Goal: Information Seeking & Learning: Learn about a topic

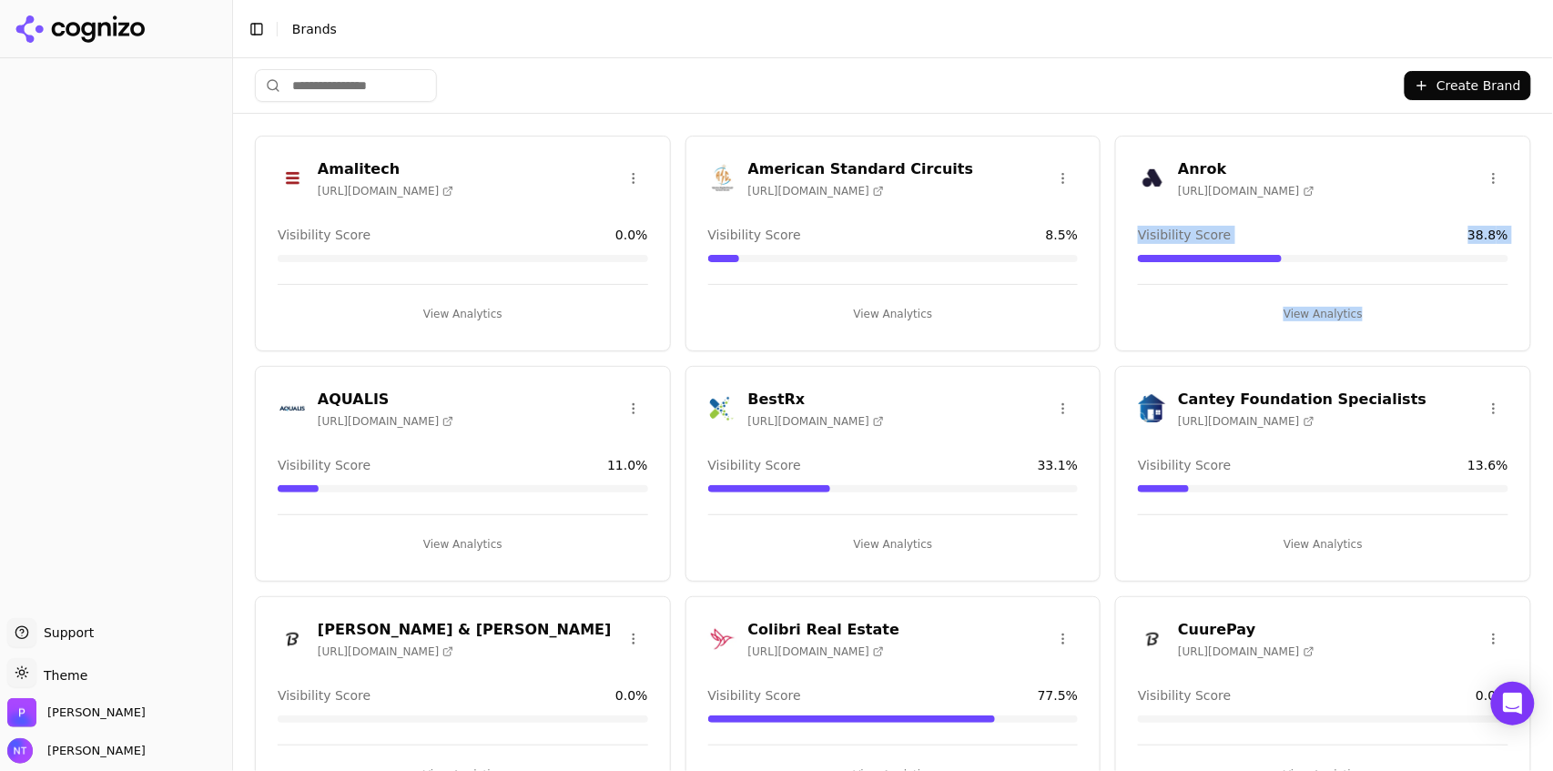
drag, startPoint x: 1541, startPoint y: 152, endPoint x: 1550, endPoint y: 305, distance: 153.2
click at [1550, 318] on div "Create Brand Amalitech https://amalitech.com Visibility Score 0.0 % View Analyt…" at bounding box center [893, 414] width 1320 height 713
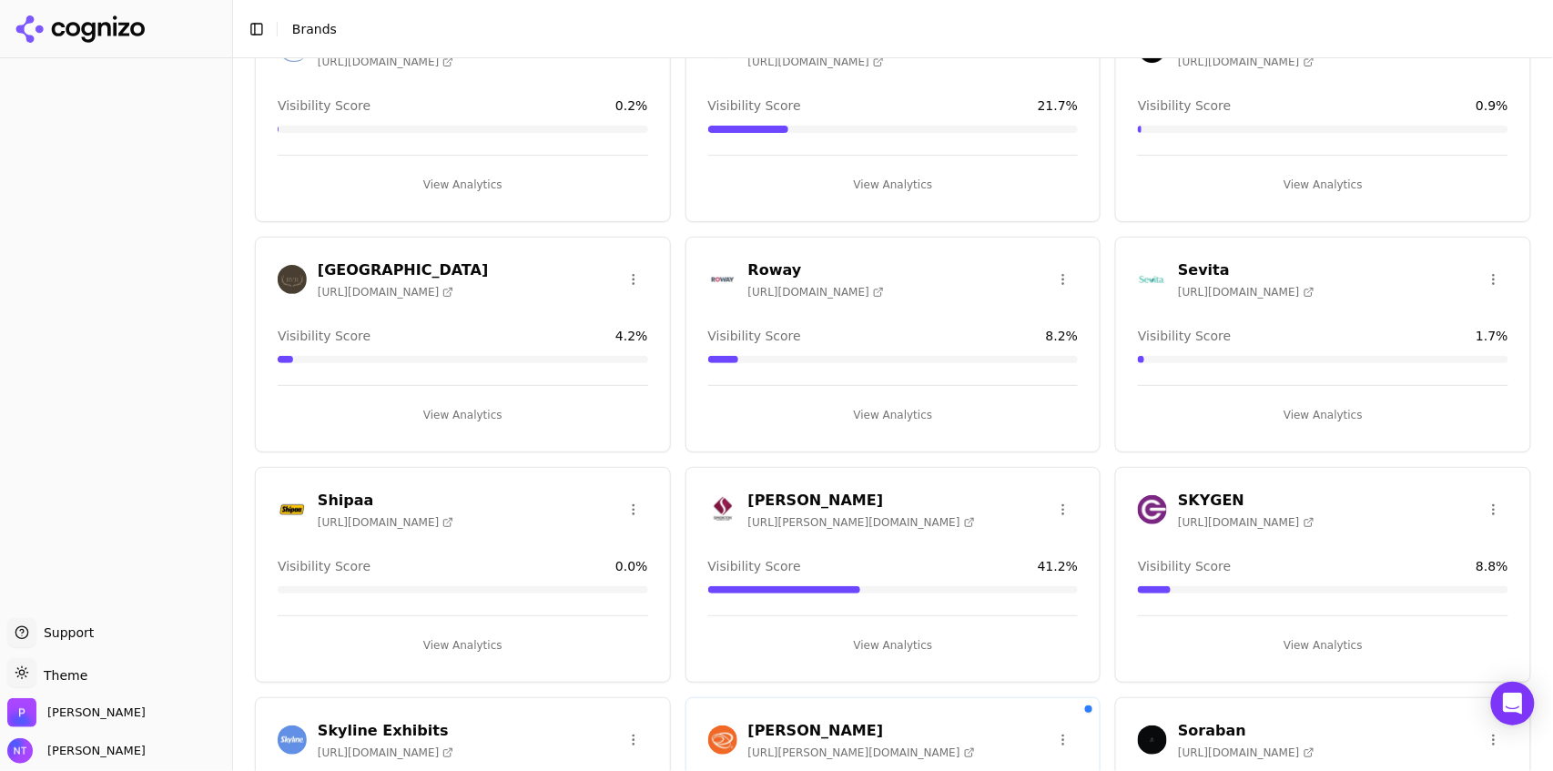
scroll to position [3612, 0]
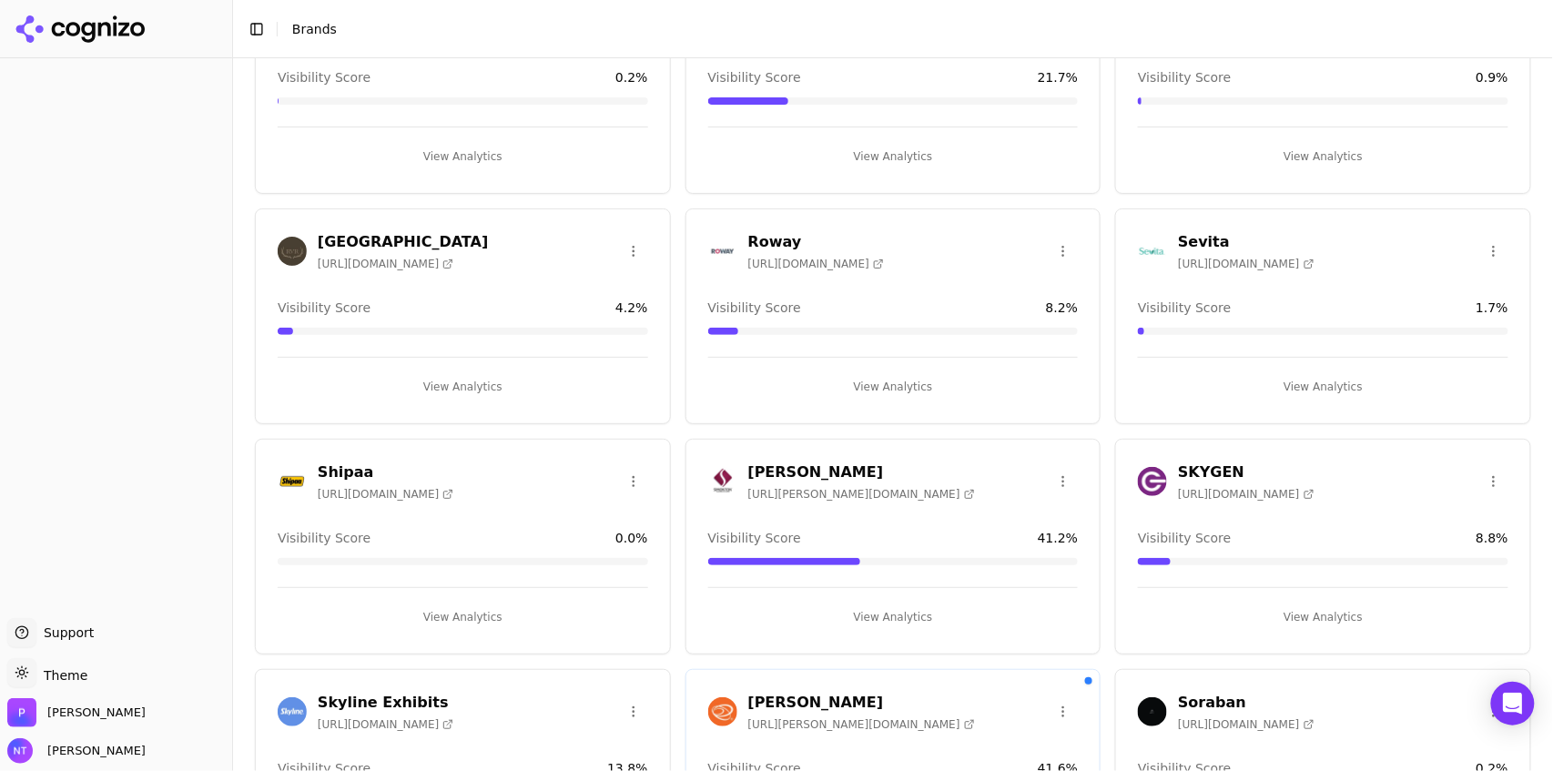
click at [1294, 603] on button "View Analytics" at bounding box center [1323, 617] width 370 height 29
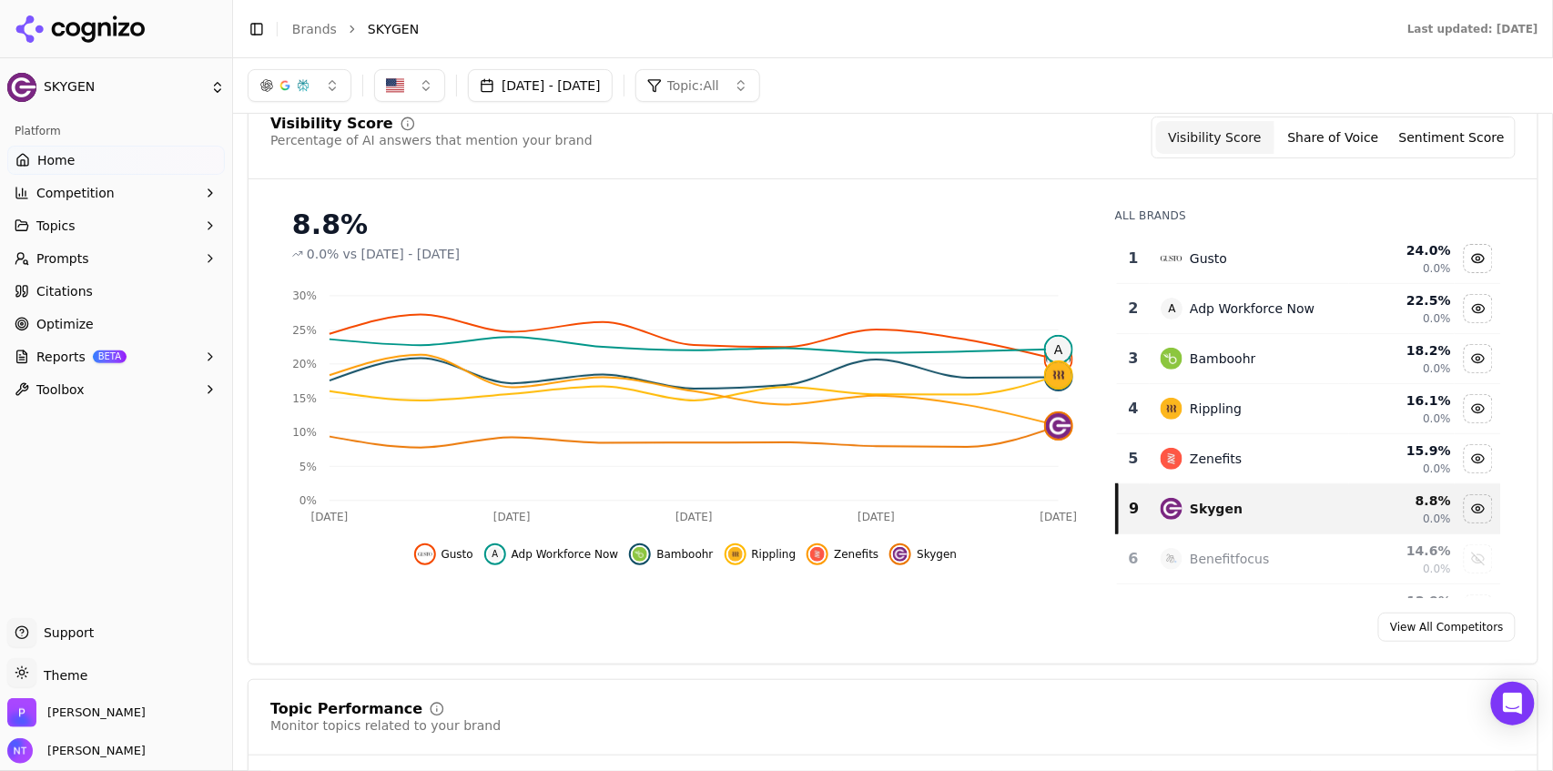
scroll to position [79, 0]
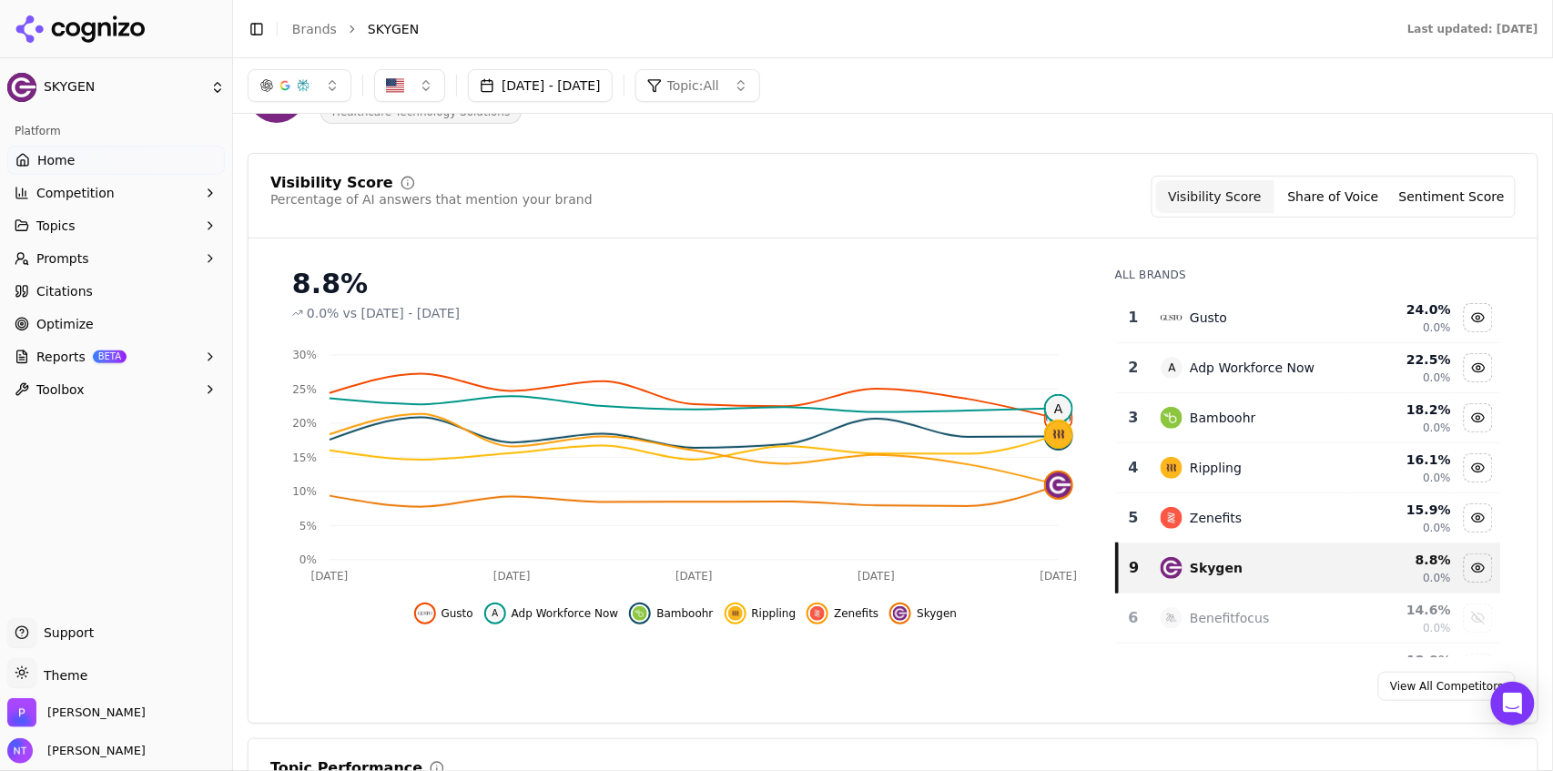
click at [1355, 204] on button "Share of Voice" at bounding box center [1333, 196] width 118 height 33
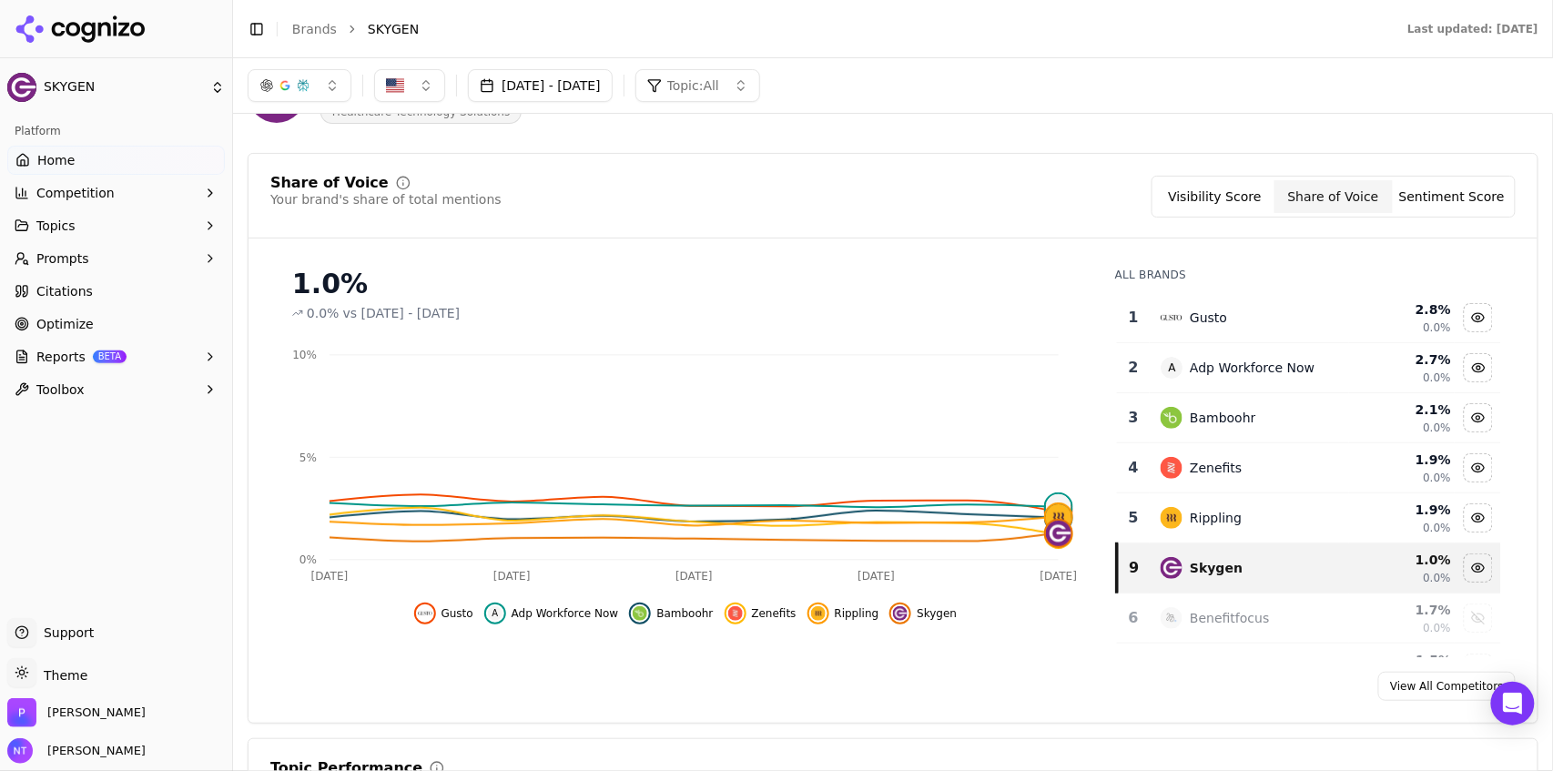
click at [1445, 192] on button "Sentiment Score" at bounding box center [1452, 196] width 118 height 33
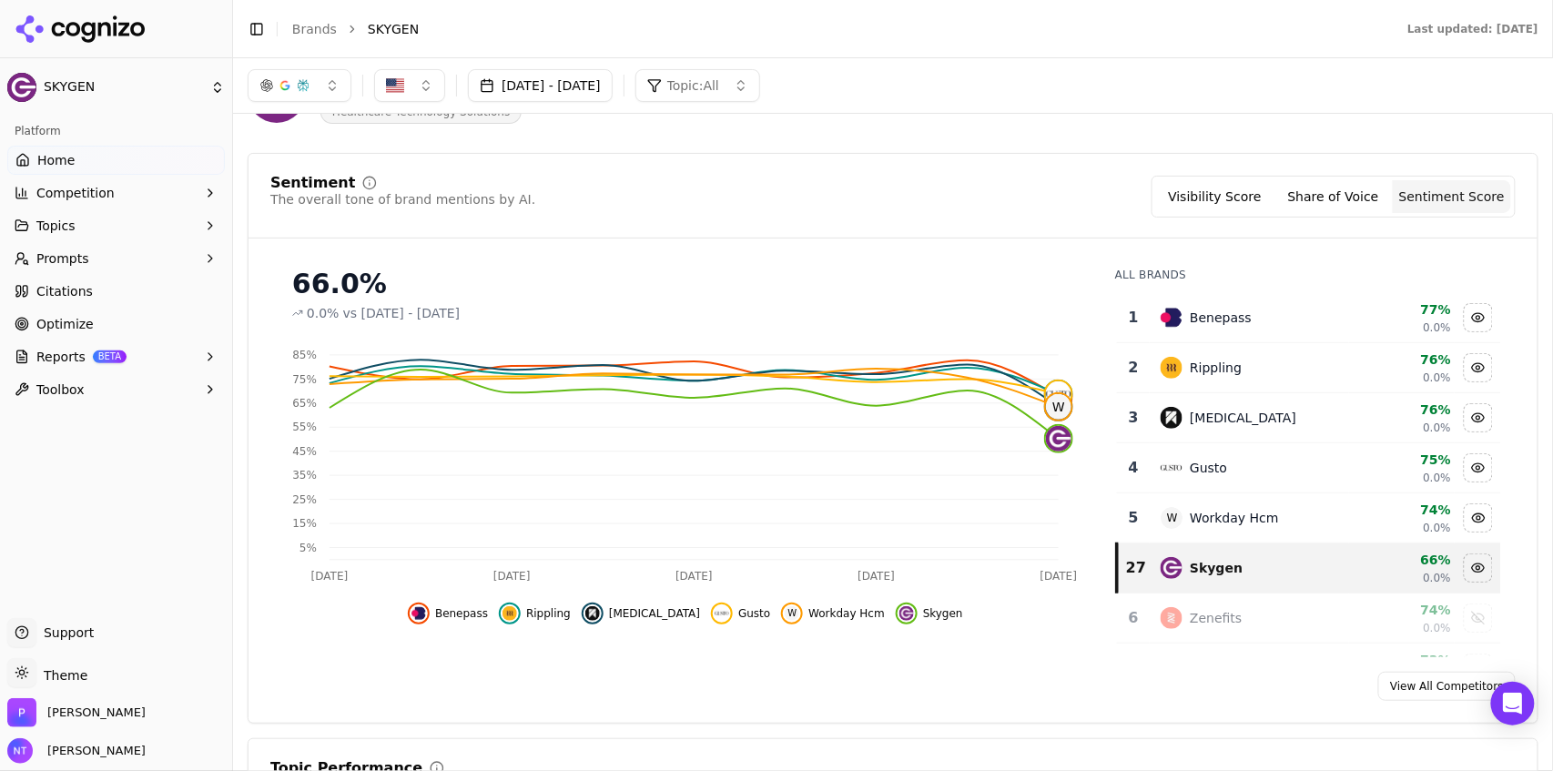
click at [1238, 200] on button "Visibility Score" at bounding box center [1215, 196] width 118 height 33
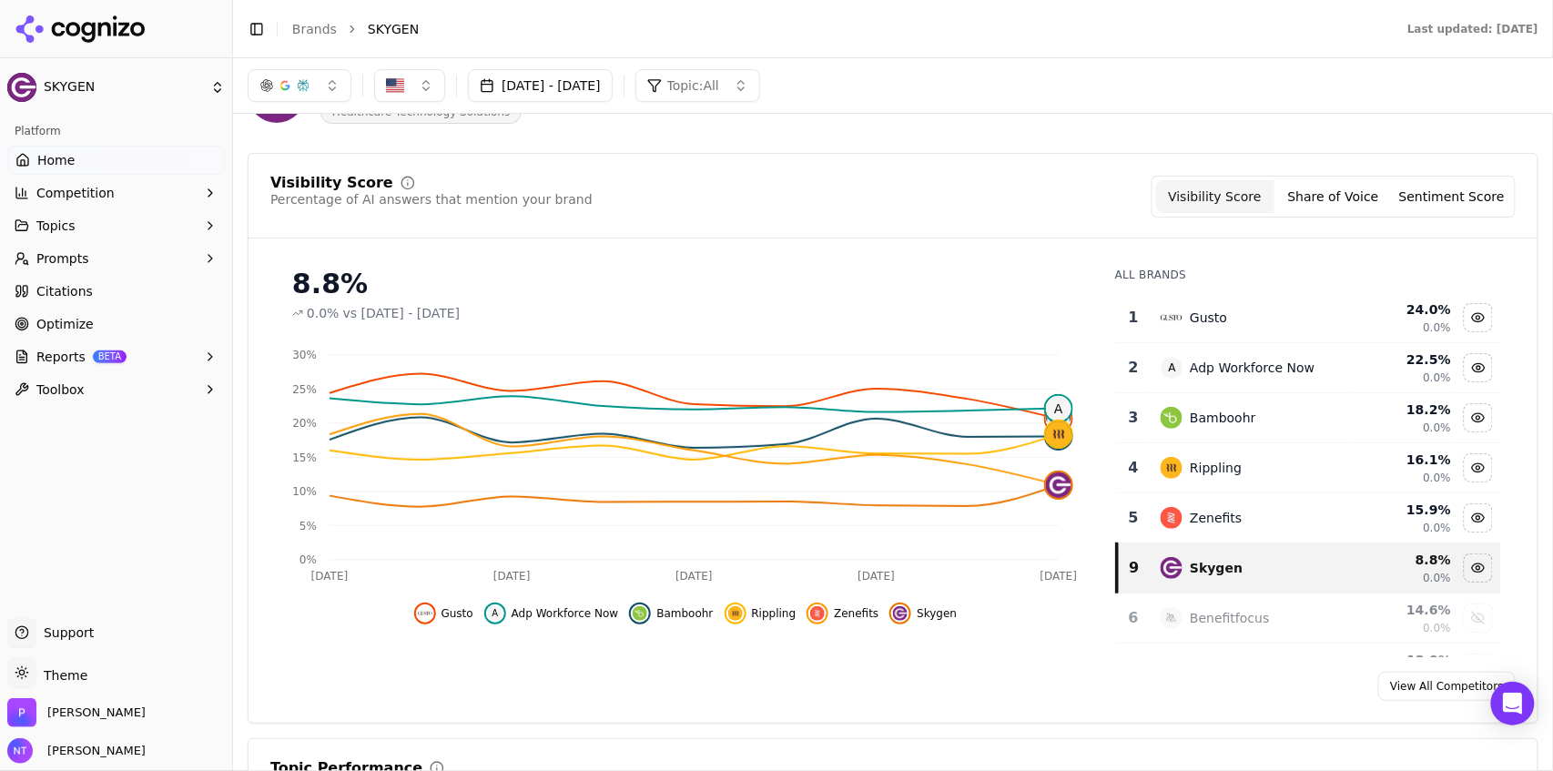
click at [311, 91] on button "button" at bounding box center [300, 85] width 104 height 33
click at [298, 197] on span "Google AI Overviews" at bounding box center [299, 195] width 115 height 36
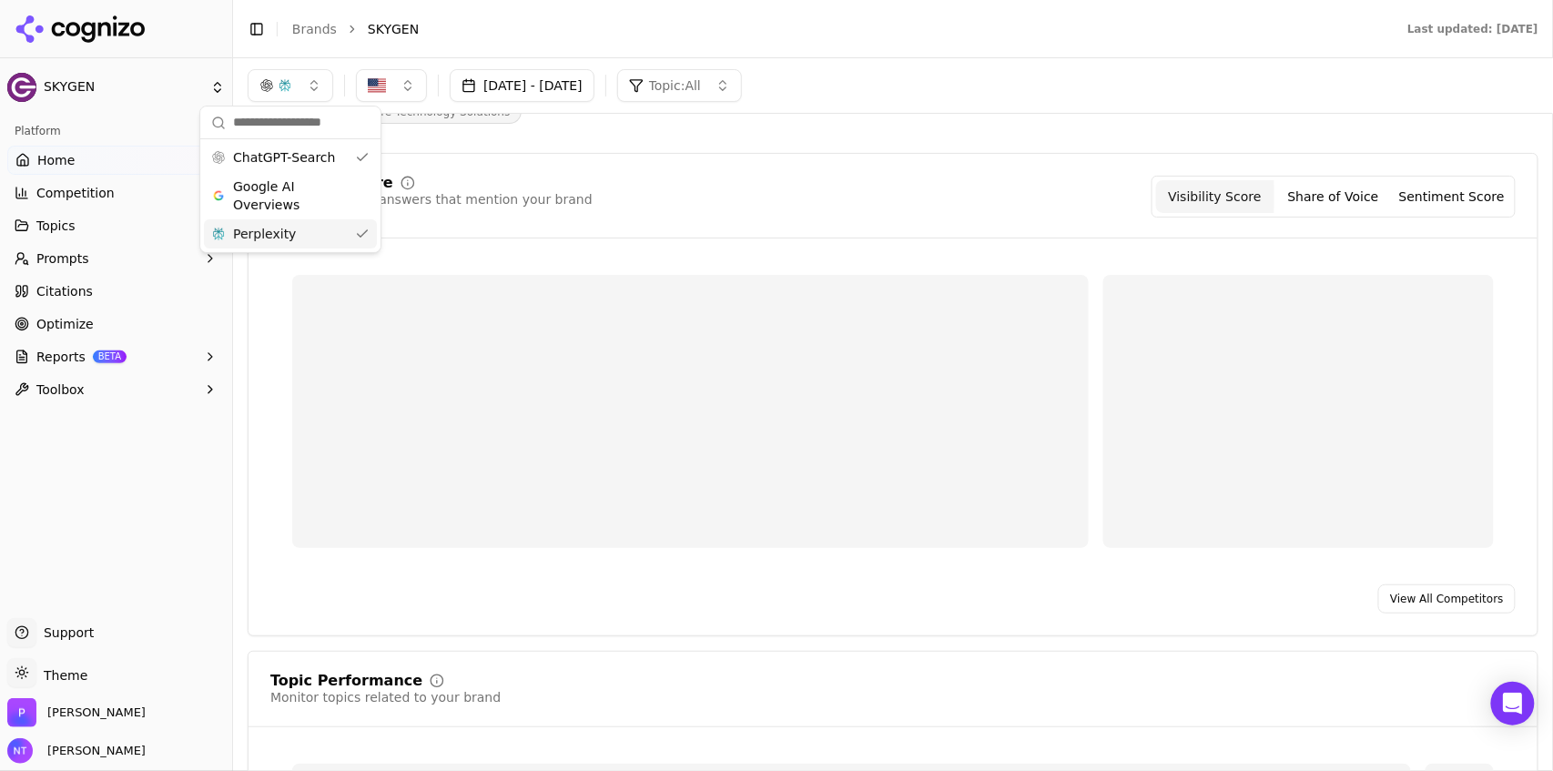
click at [294, 242] on div "Perplexity" at bounding box center [290, 233] width 173 height 29
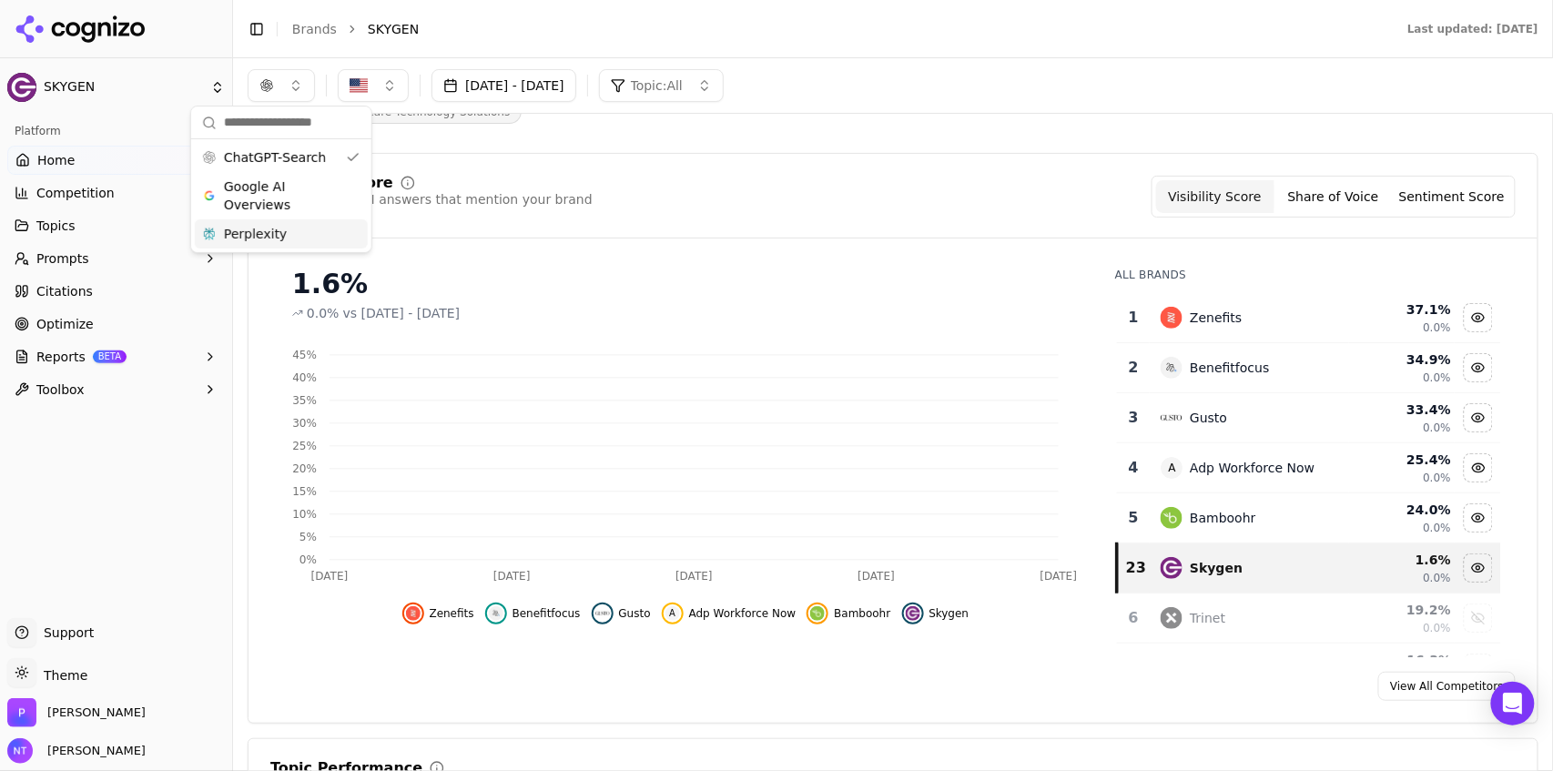
click at [1049, 116] on div "Skygen Healthcare Technology Solutions" at bounding box center [656, 94] width 816 height 60
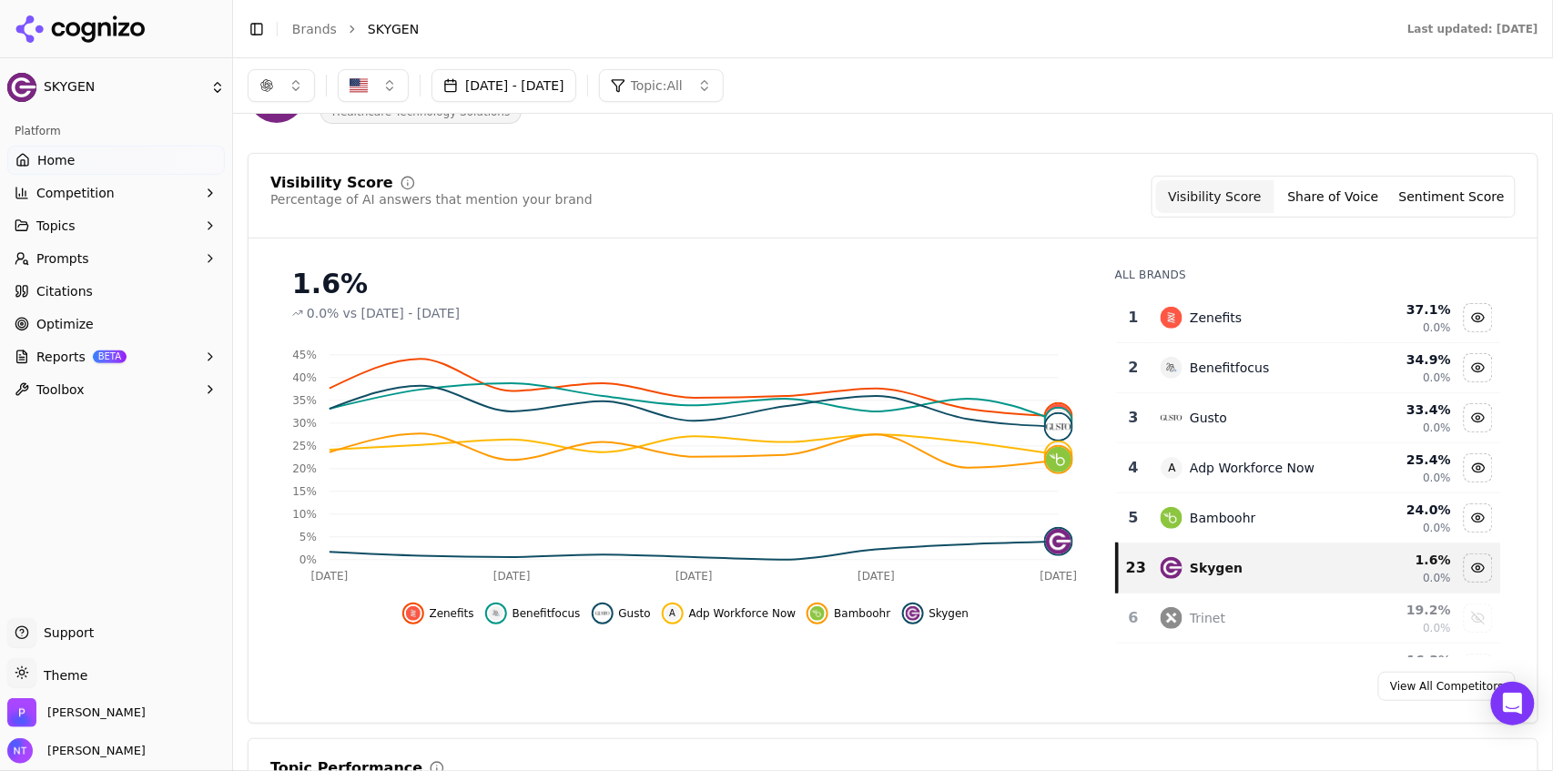
click at [1305, 198] on button "Share of Voice" at bounding box center [1333, 196] width 118 height 33
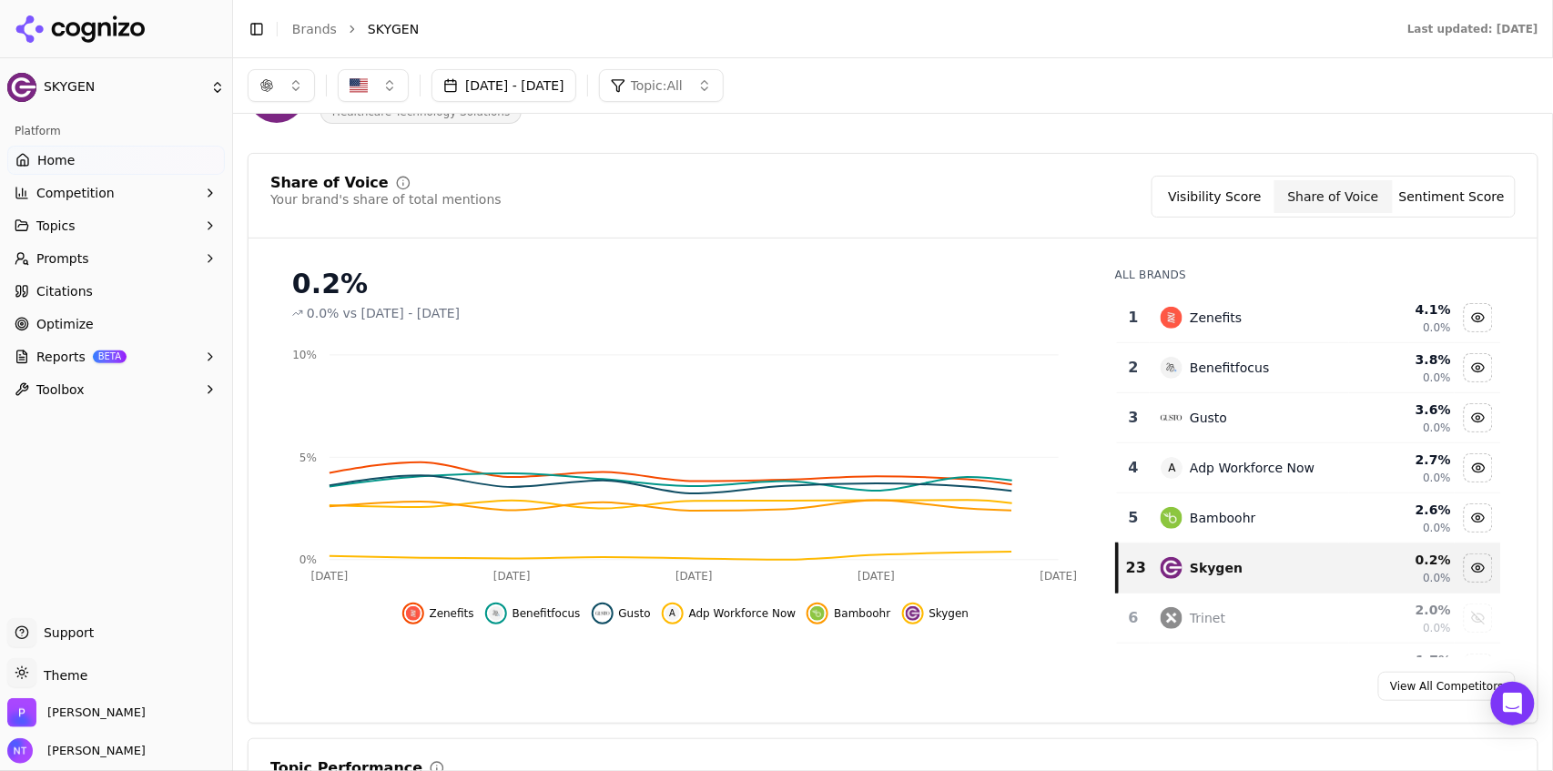
click at [1449, 195] on button "Sentiment Score" at bounding box center [1452, 196] width 118 height 33
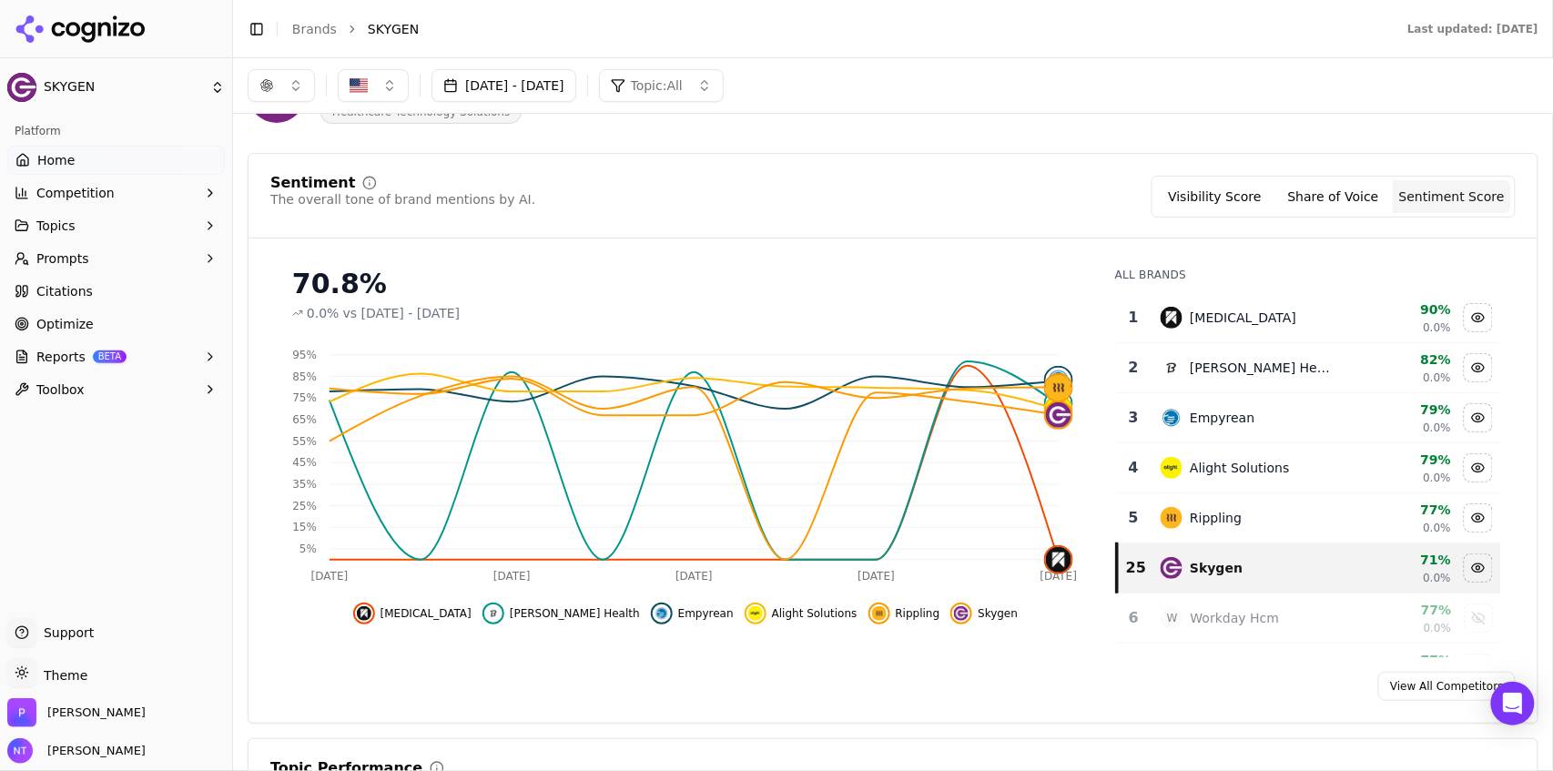
click at [299, 83] on button "button" at bounding box center [281, 85] width 67 height 33
click at [267, 234] on span "Perplexity" at bounding box center [255, 234] width 63 height 18
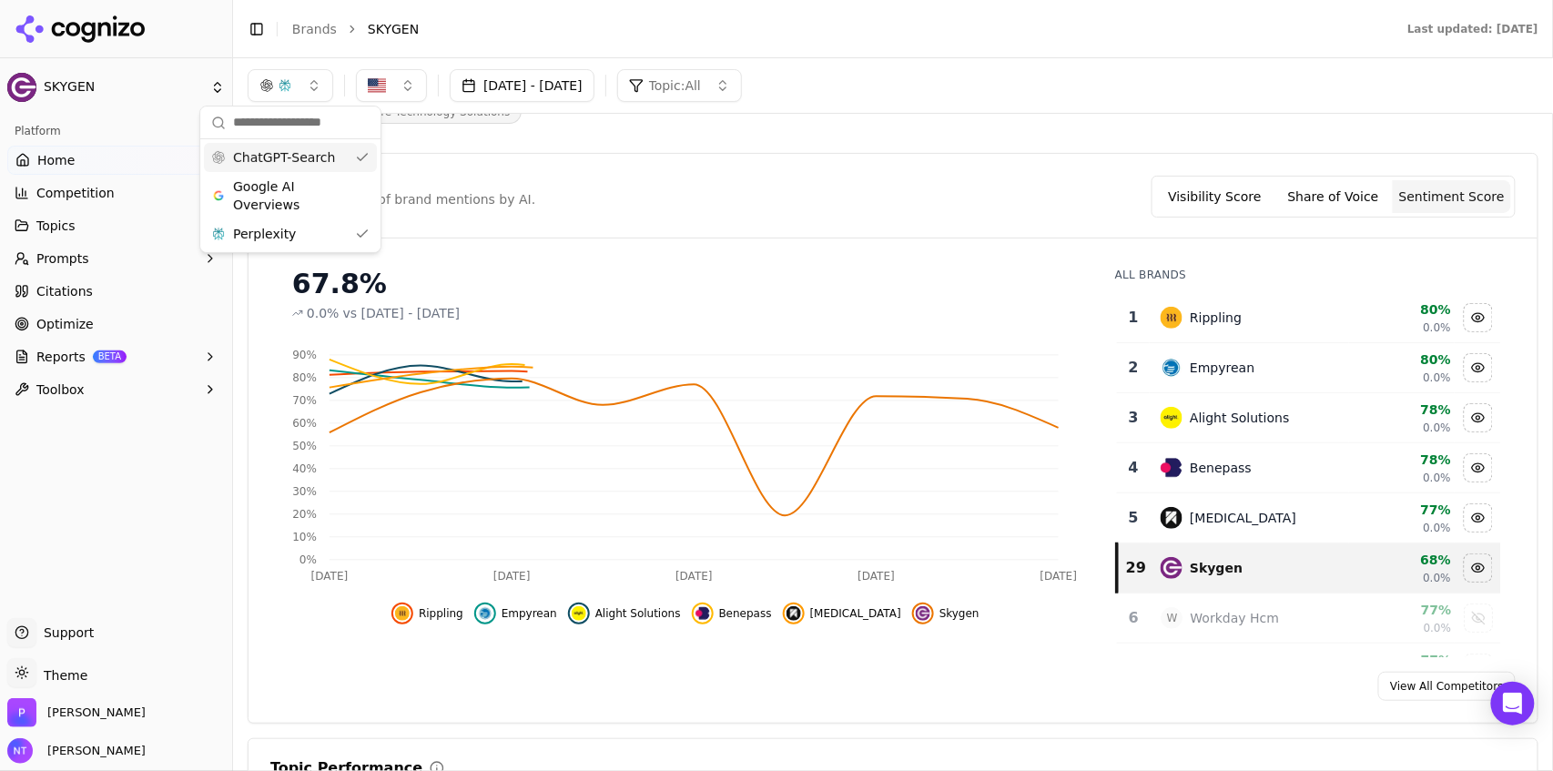
click at [289, 148] on span "ChatGPT-Search" at bounding box center [284, 157] width 102 height 18
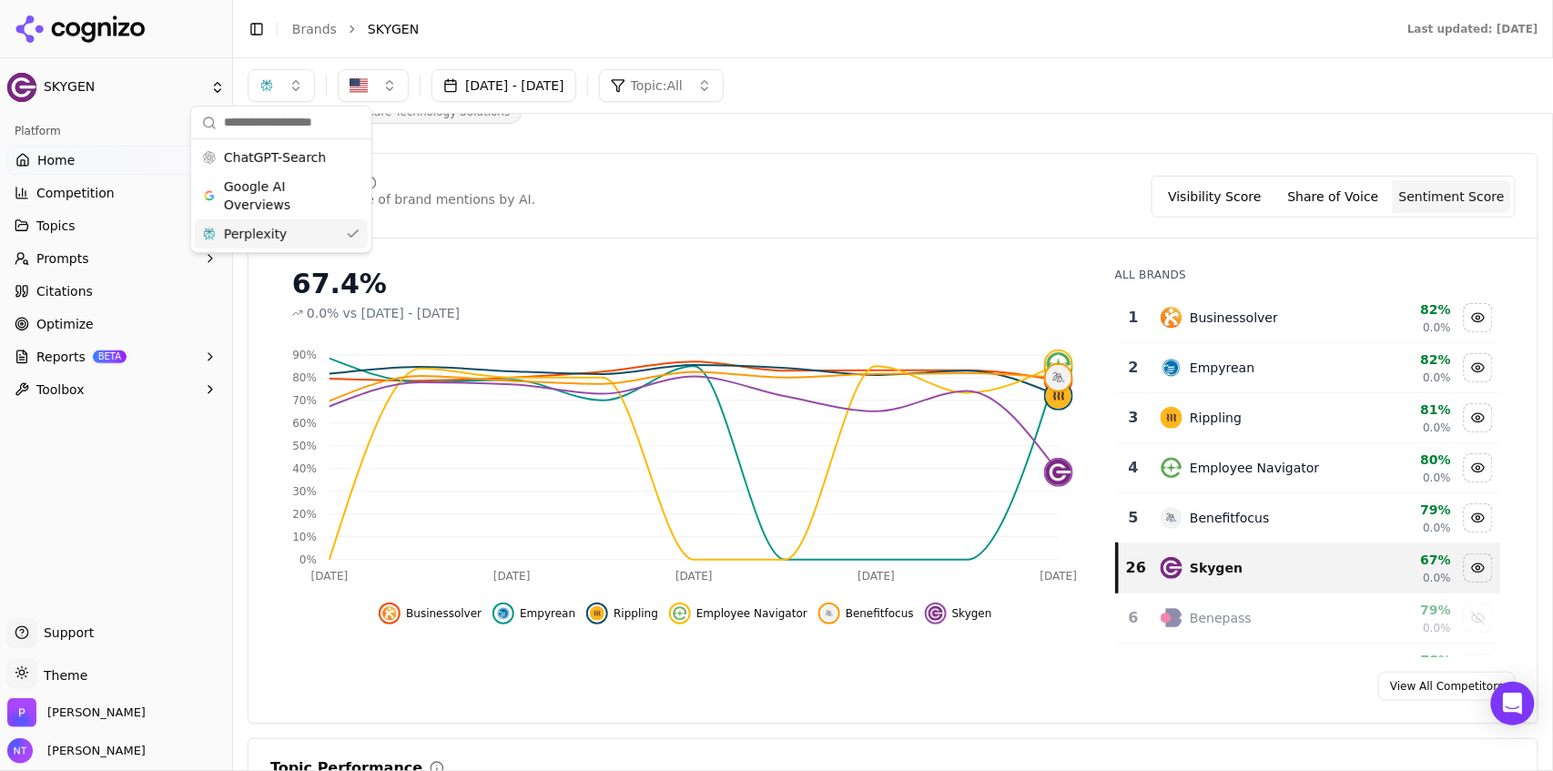
click at [1323, 187] on button "Share of Voice" at bounding box center [1333, 196] width 118 height 33
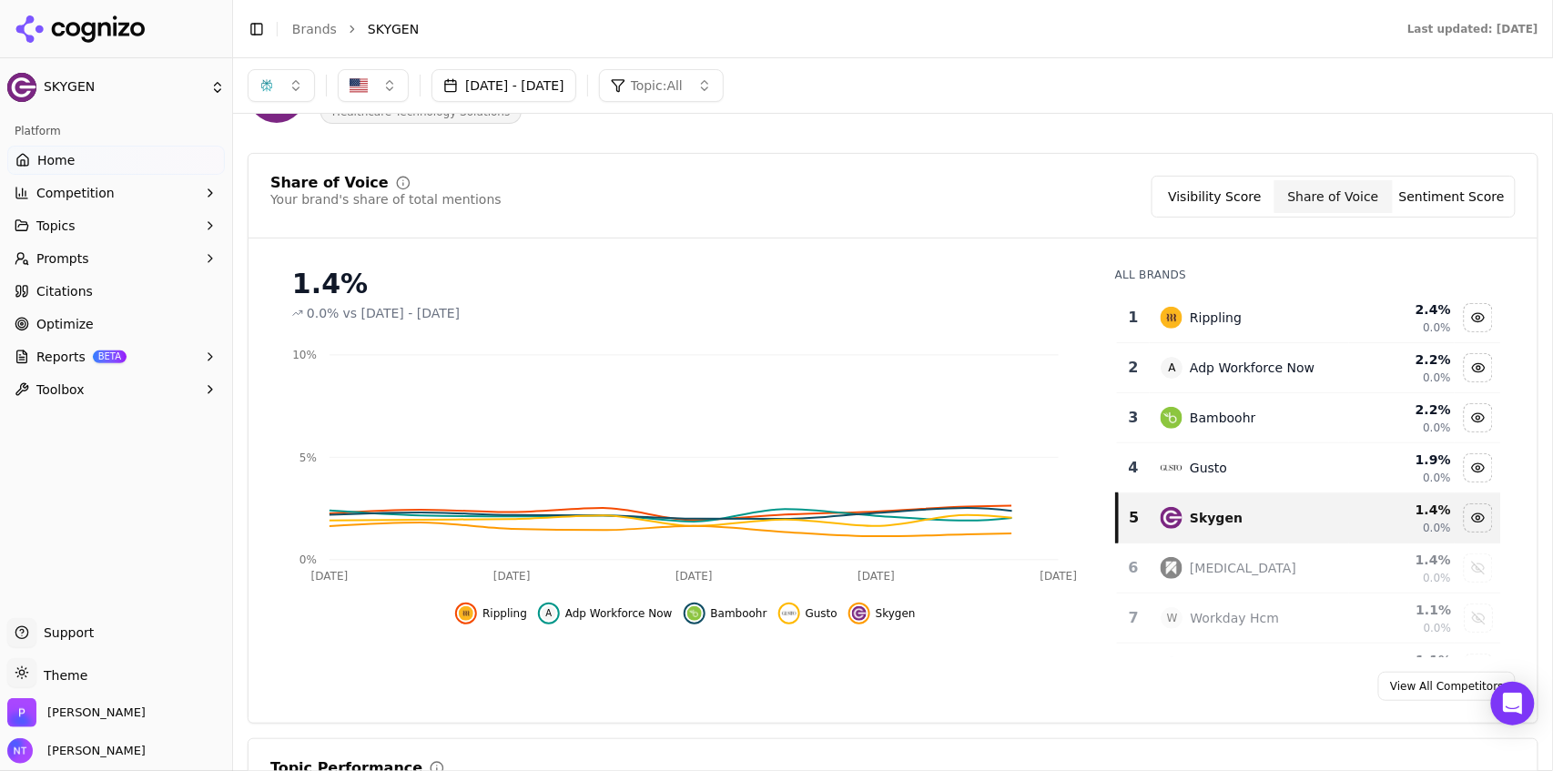
click at [1227, 194] on button "Visibility Score" at bounding box center [1215, 196] width 118 height 33
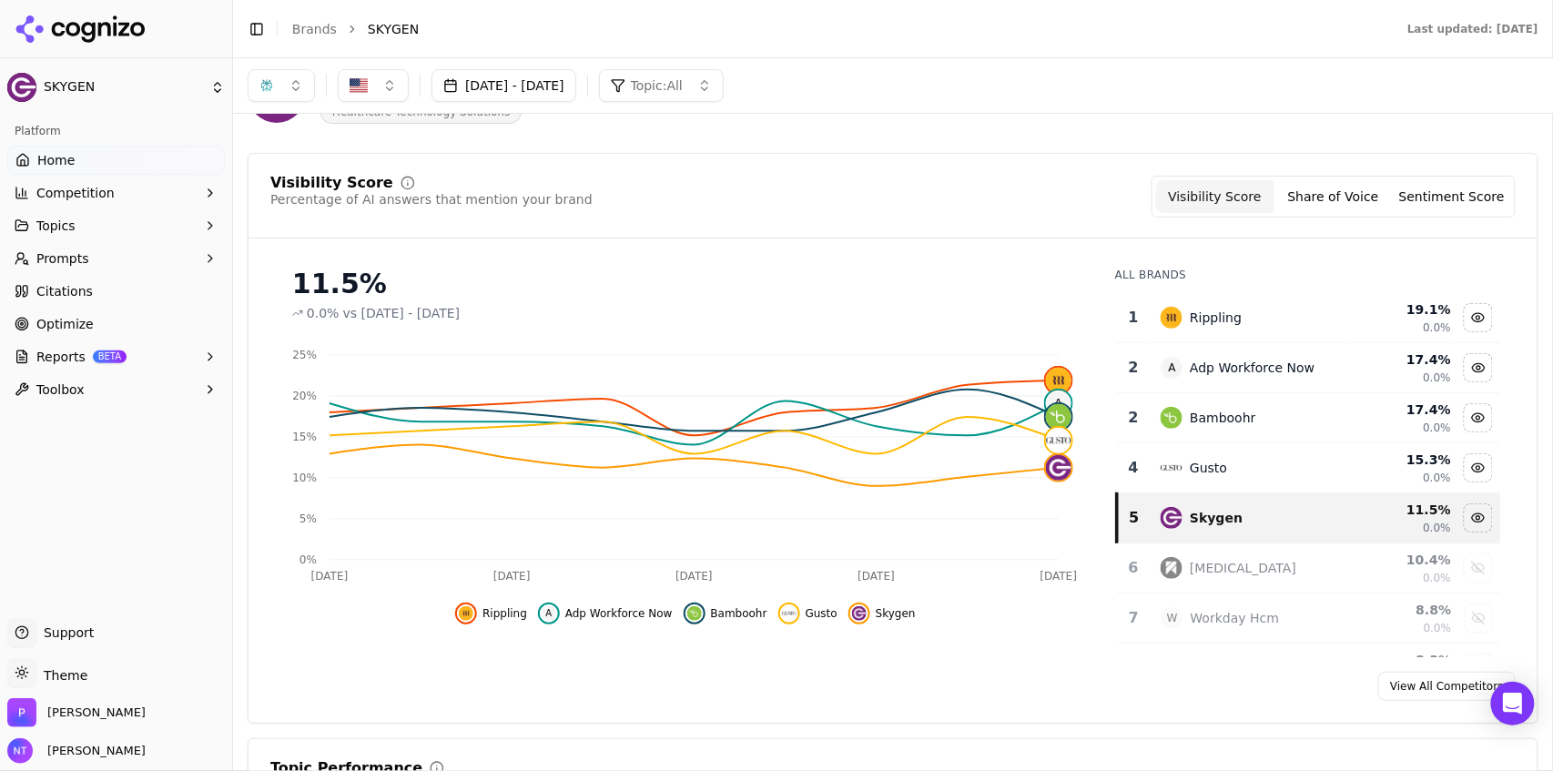
click at [287, 89] on button "button" at bounding box center [281, 85] width 67 height 33
click at [280, 200] on span "Google AI Overviews" at bounding box center [281, 195] width 115 height 36
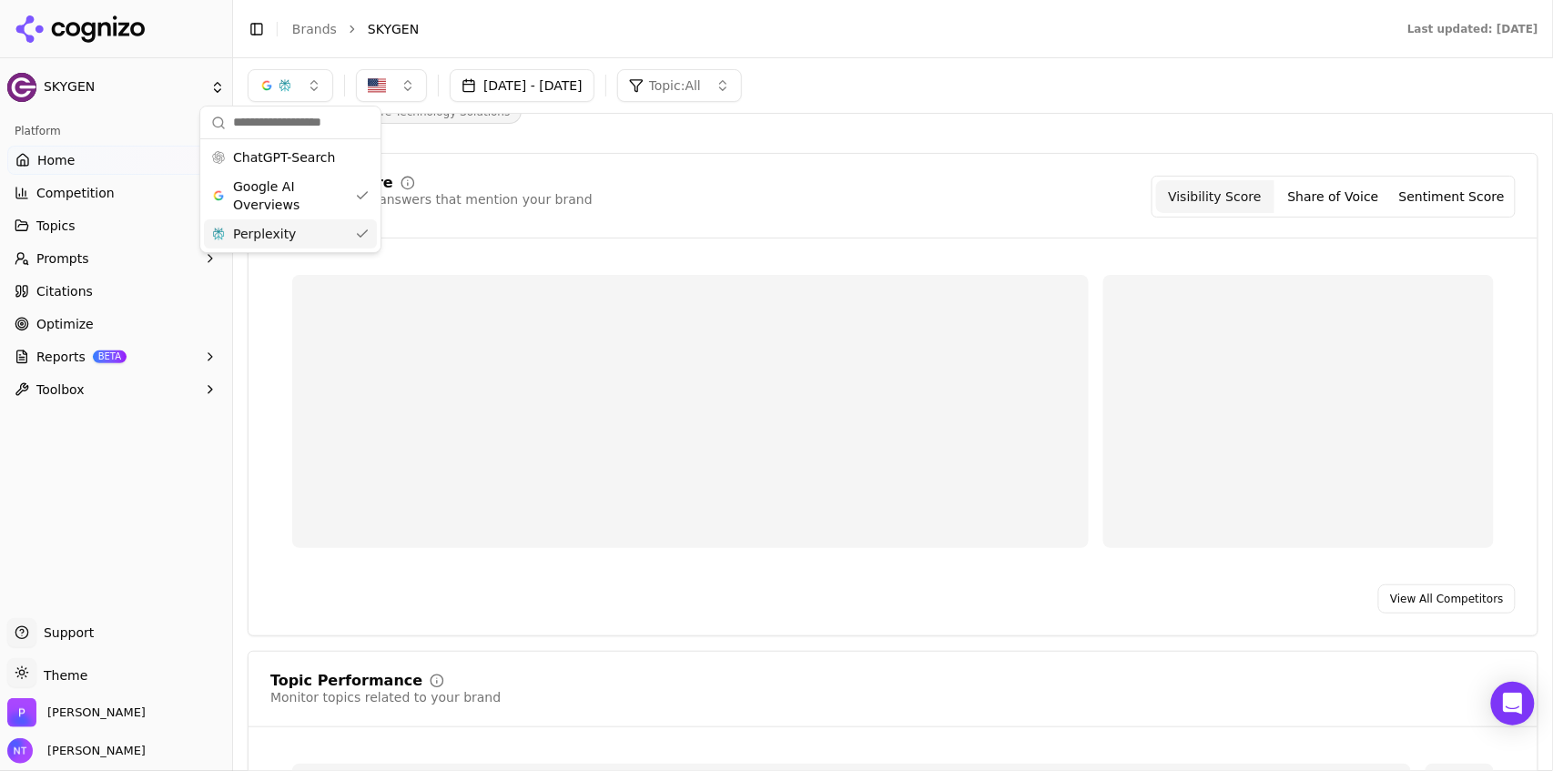
click at [272, 235] on span "Perplexity" at bounding box center [264, 234] width 63 height 18
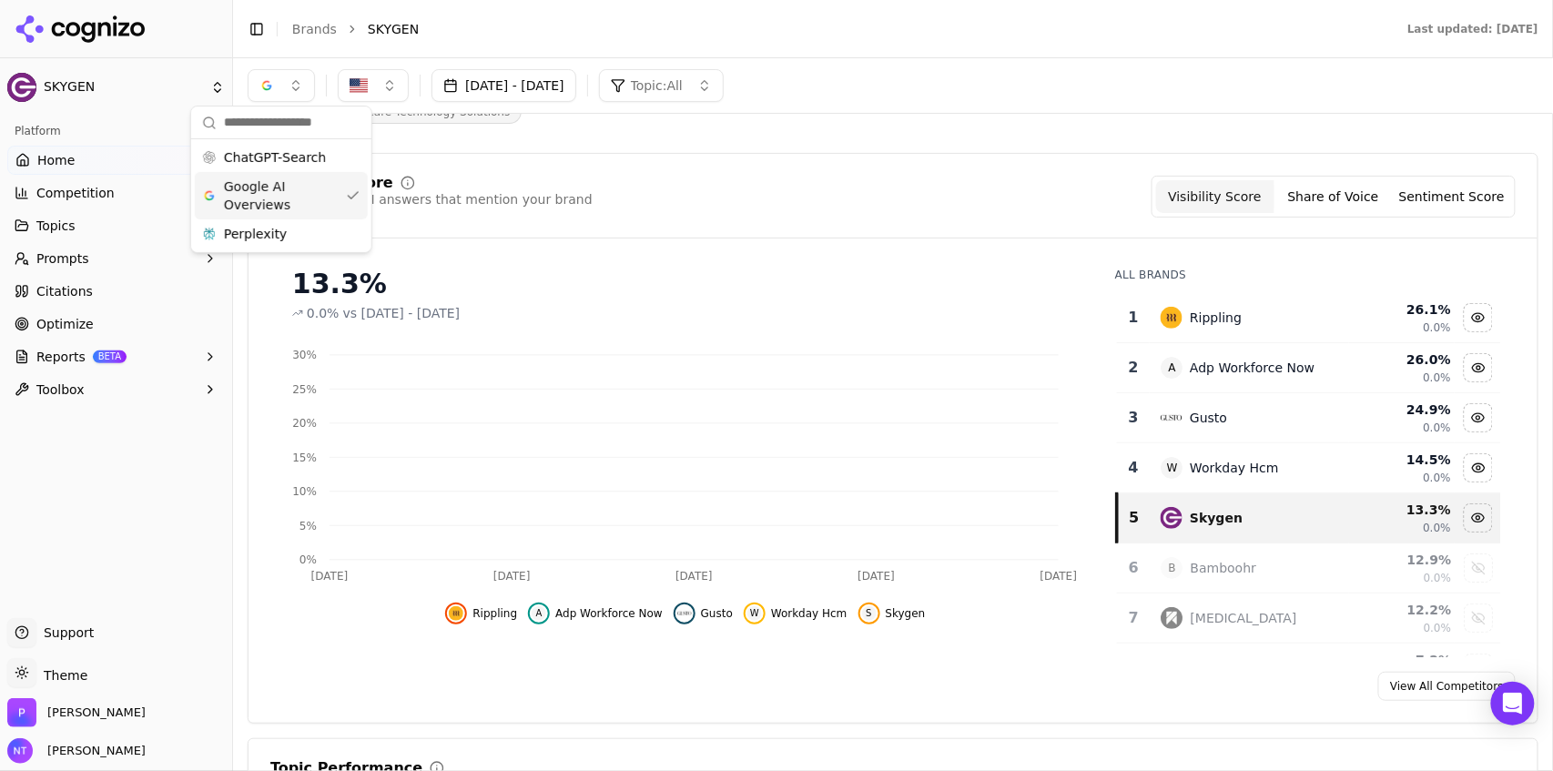
click at [909, 55] on header "Toggle Sidebar Brands SKYGEN Last updated: September 24th, 2025" at bounding box center [893, 29] width 1320 height 58
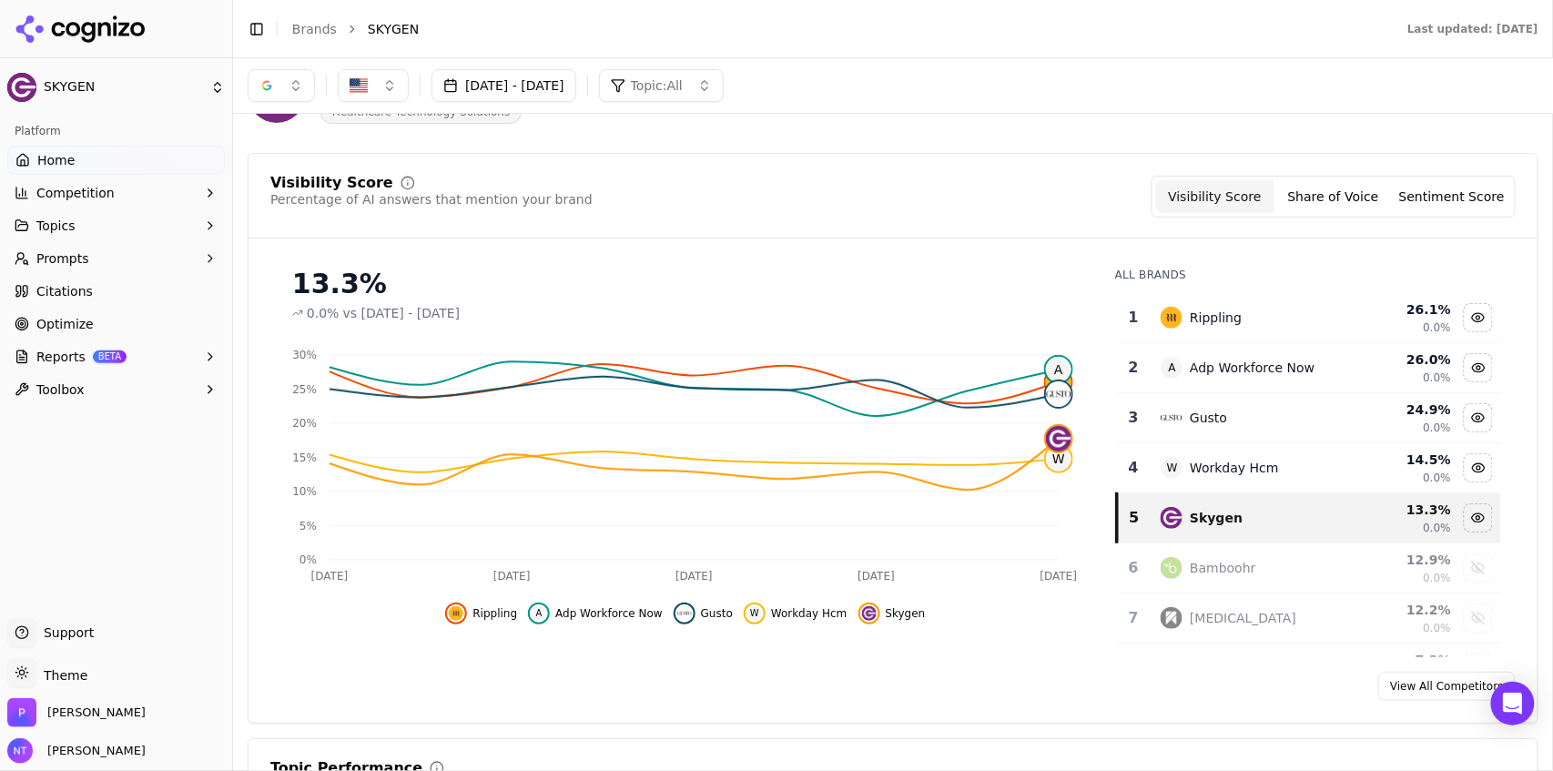
click at [1345, 198] on button "Share of Voice" at bounding box center [1333, 196] width 118 height 33
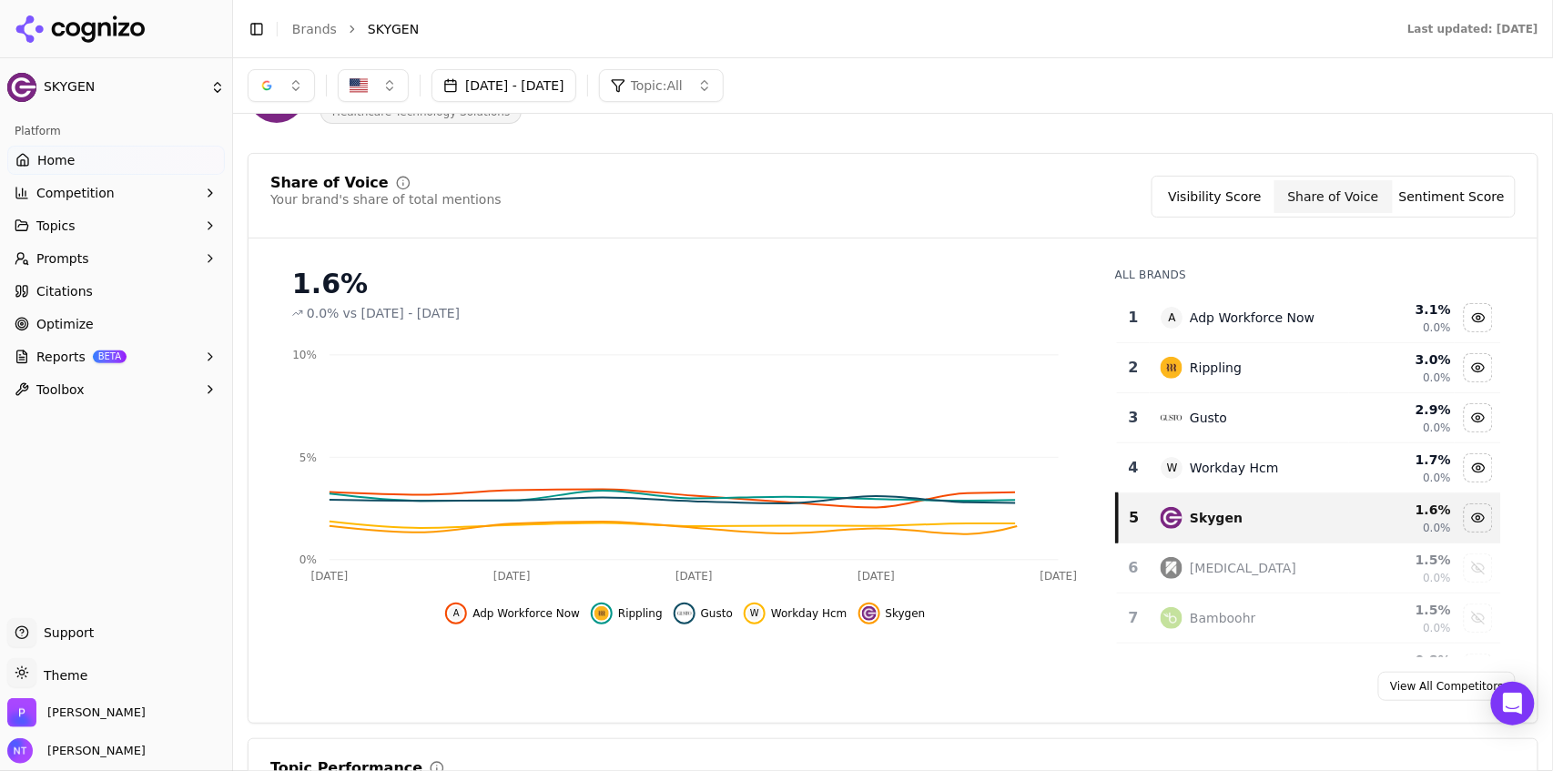
click at [1434, 201] on button "Sentiment Score" at bounding box center [1452, 196] width 118 height 33
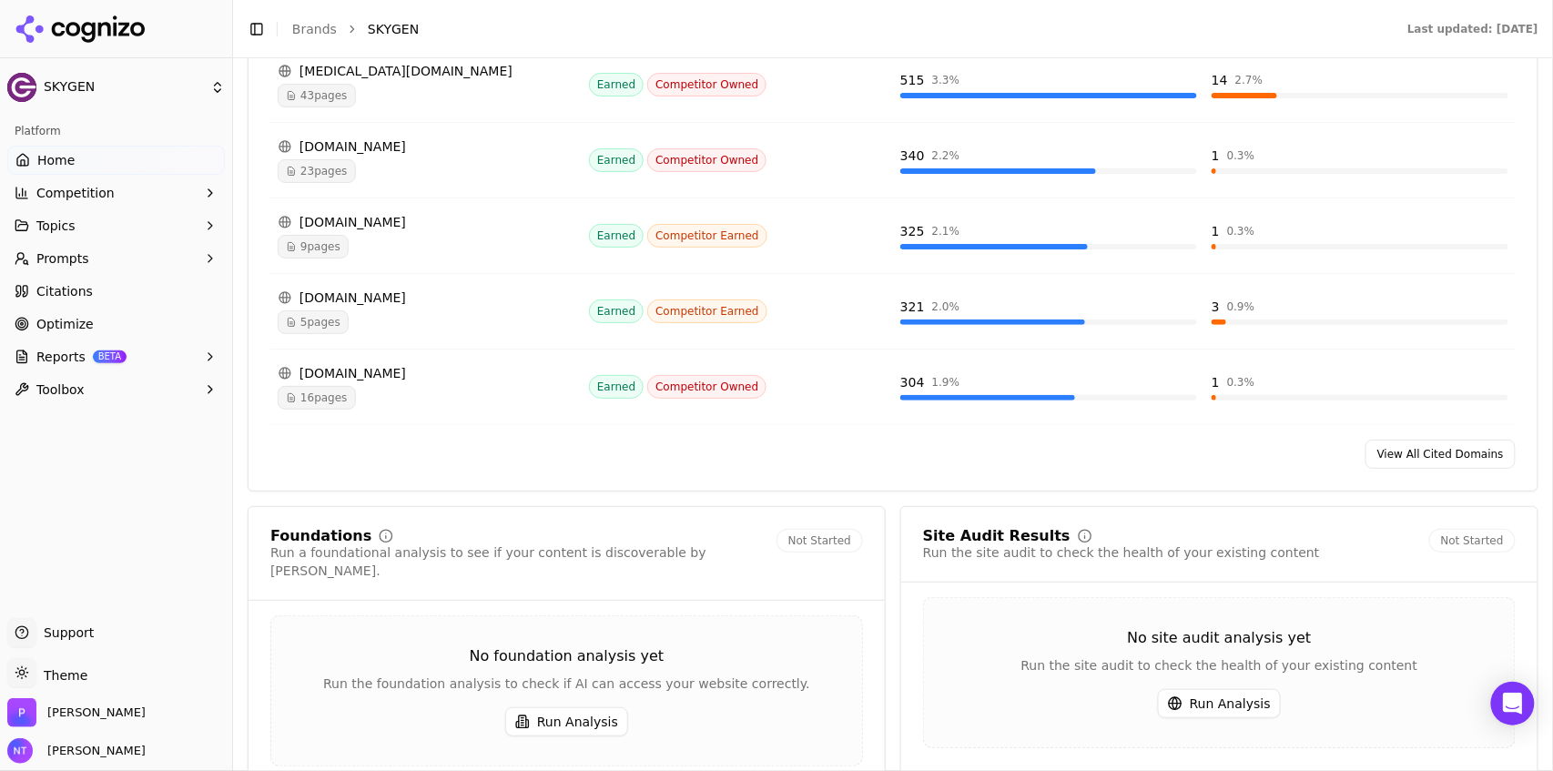
scroll to position [1984, 0]
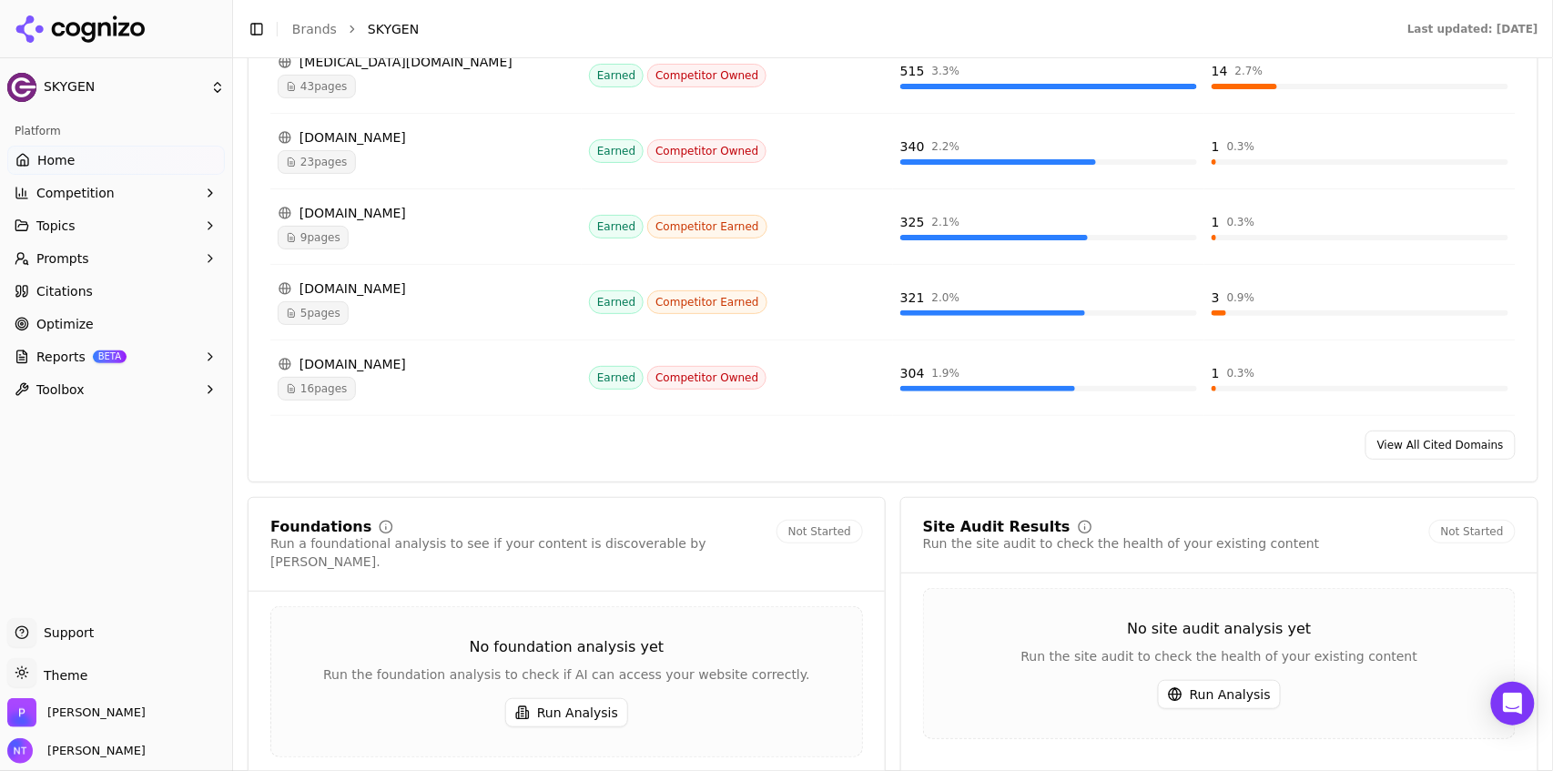
click at [1435, 435] on link "View All Cited Domains" at bounding box center [1440, 445] width 150 height 29
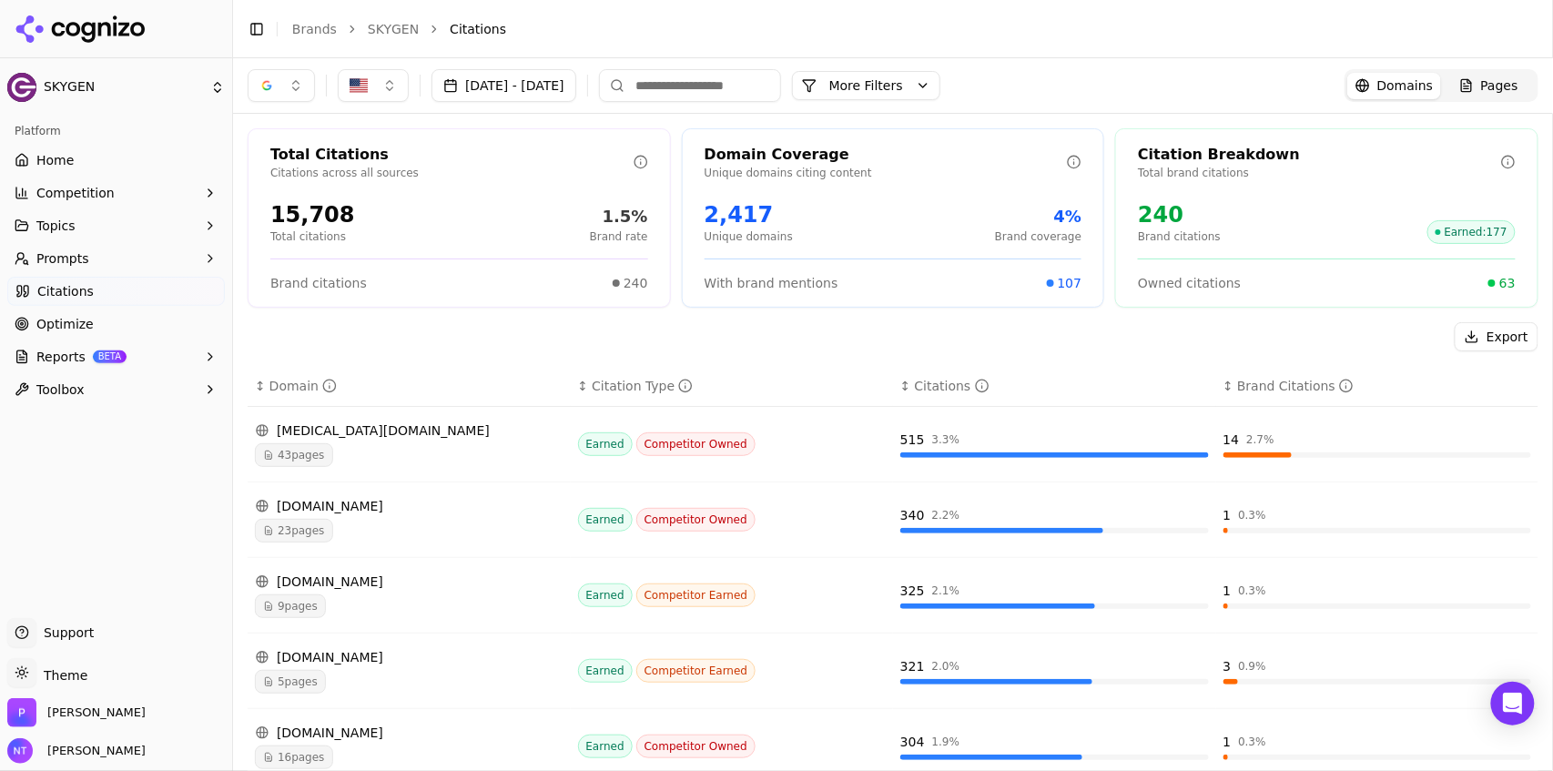
click at [295, 90] on button "button" at bounding box center [281, 85] width 67 height 33
click at [280, 189] on span "Google AI Overviews" at bounding box center [281, 195] width 115 height 36
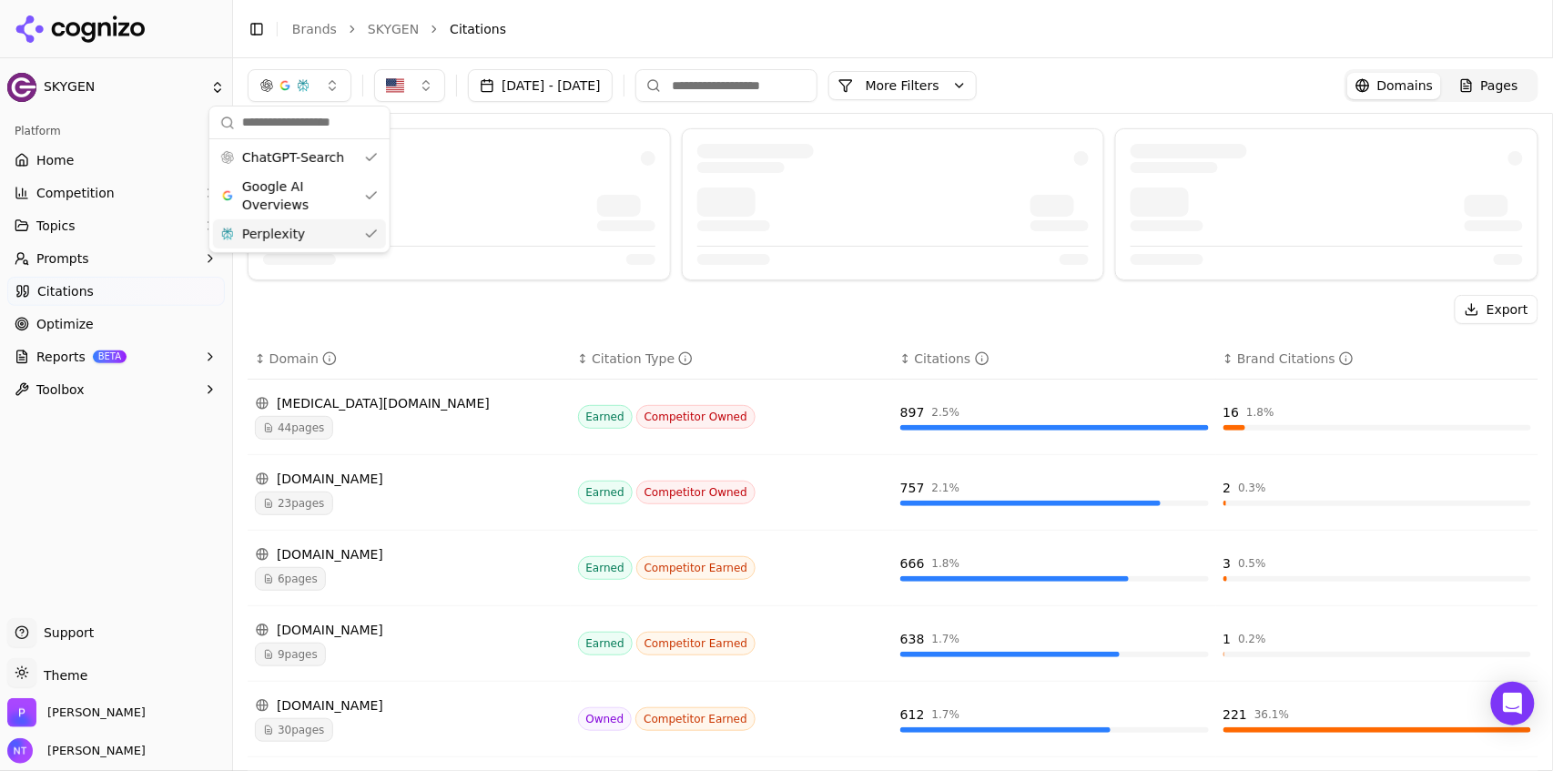
click at [822, 346] on th "↕ Citation Type" at bounding box center [732, 359] width 323 height 41
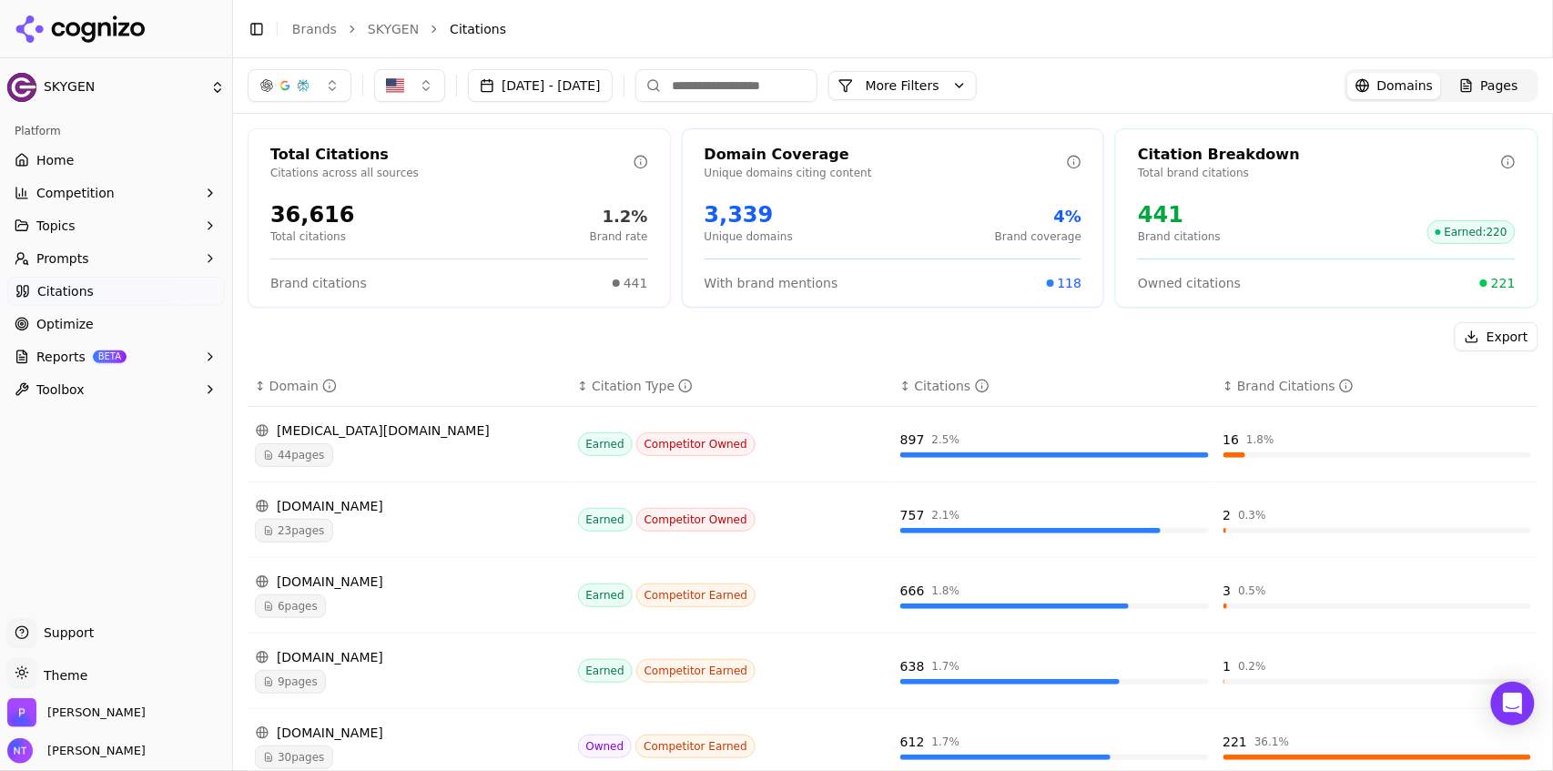
click at [318, 85] on button "button" at bounding box center [300, 85] width 104 height 33
click at [313, 166] on div "ChatGPT-Search" at bounding box center [299, 157] width 173 height 29
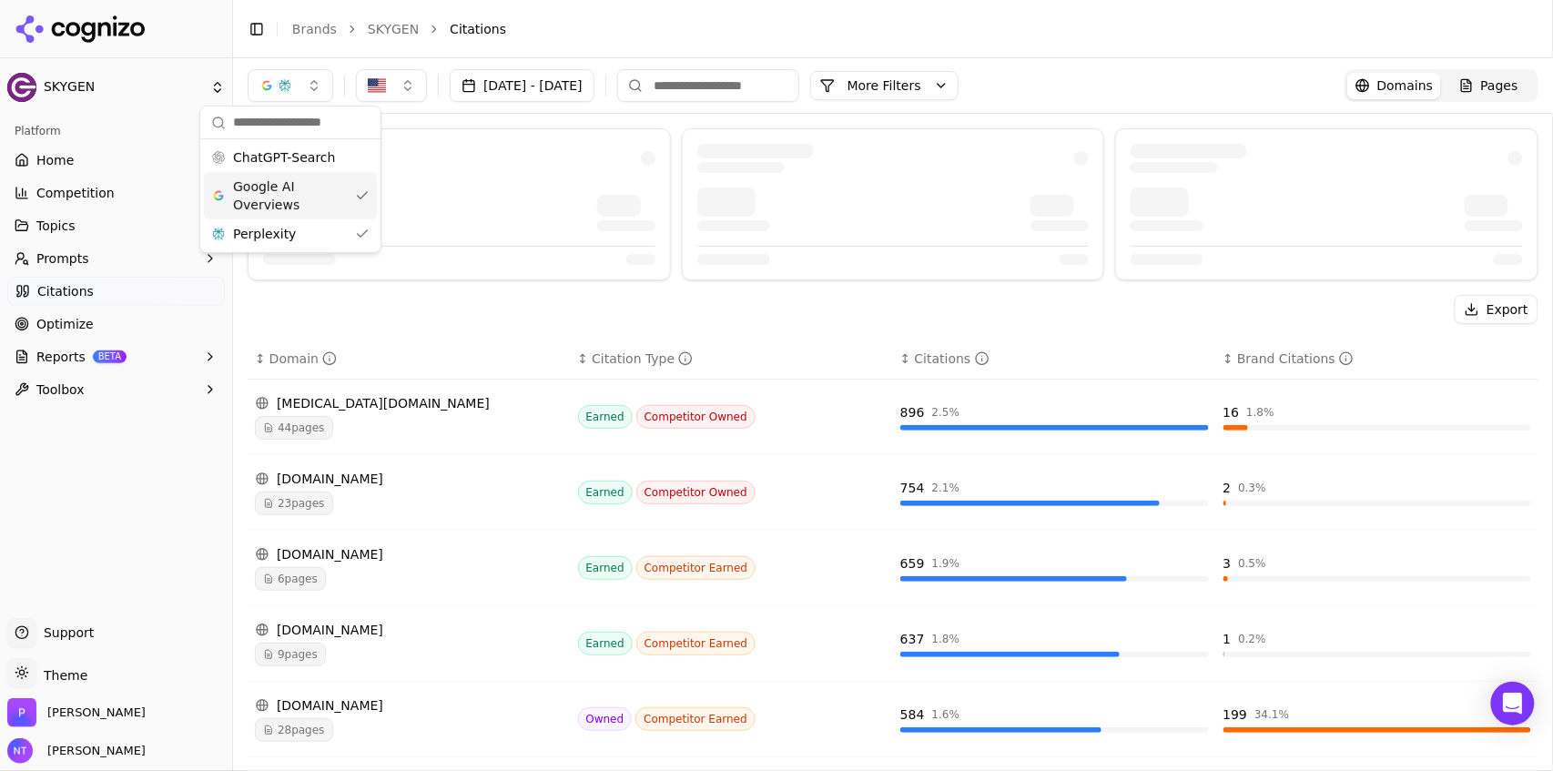
click at [304, 197] on span "Google AI Overviews" at bounding box center [290, 195] width 115 height 36
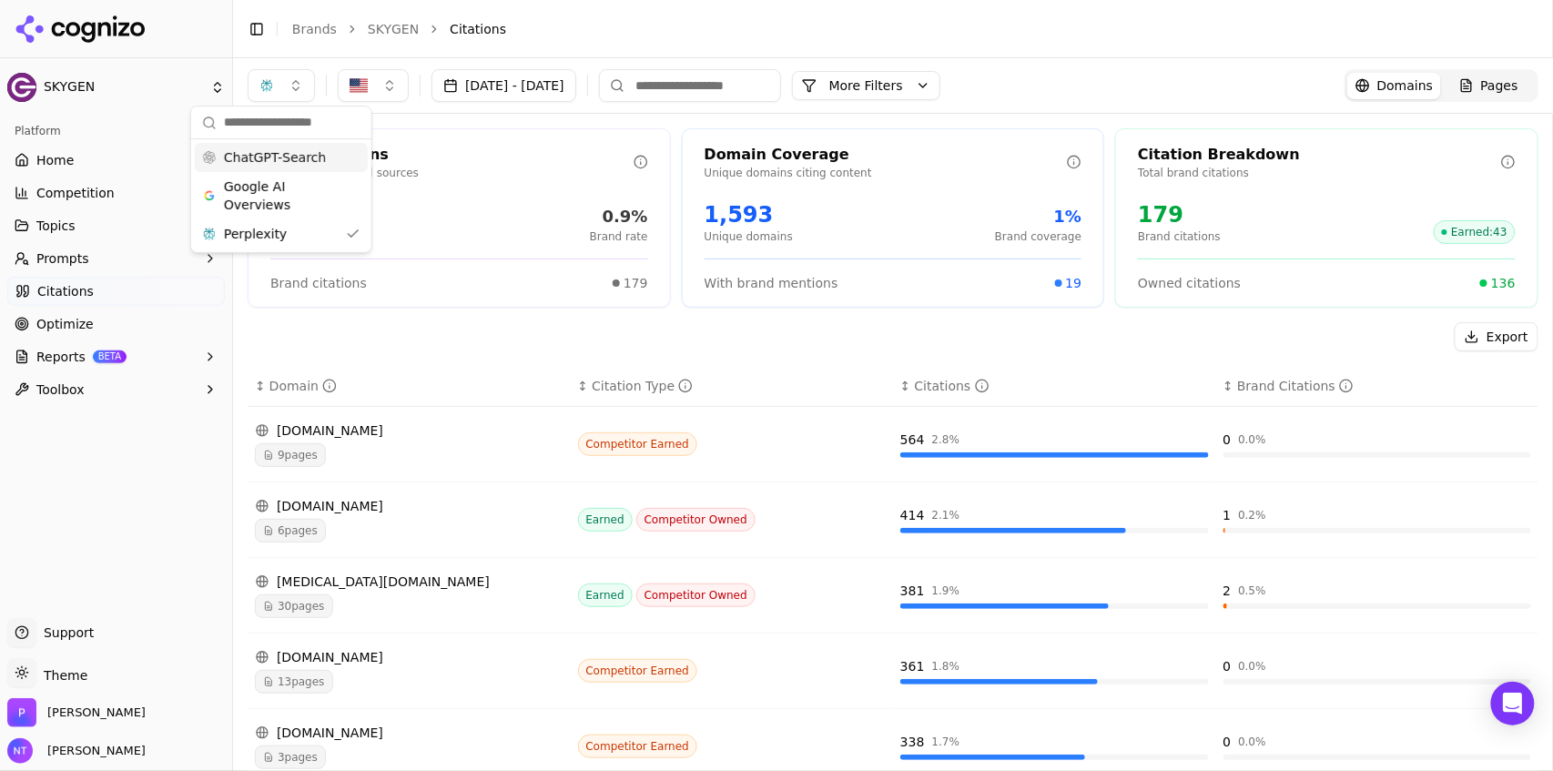
click at [256, 161] on span "ChatGPT-Search" at bounding box center [275, 157] width 102 height 18
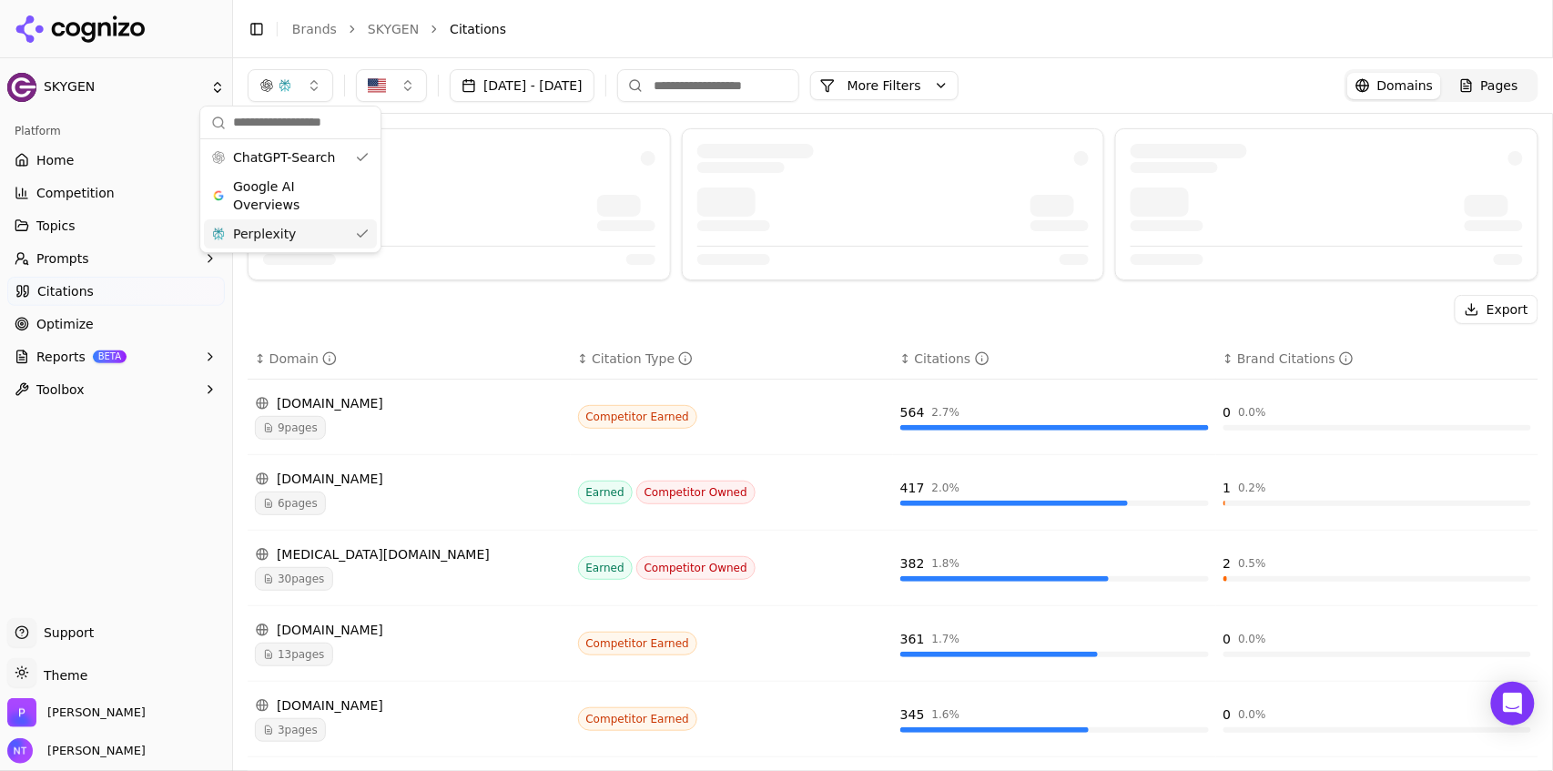
click at [259, 243] on div "Perplexity" at bounding box center [290, 233] width 173 height 29
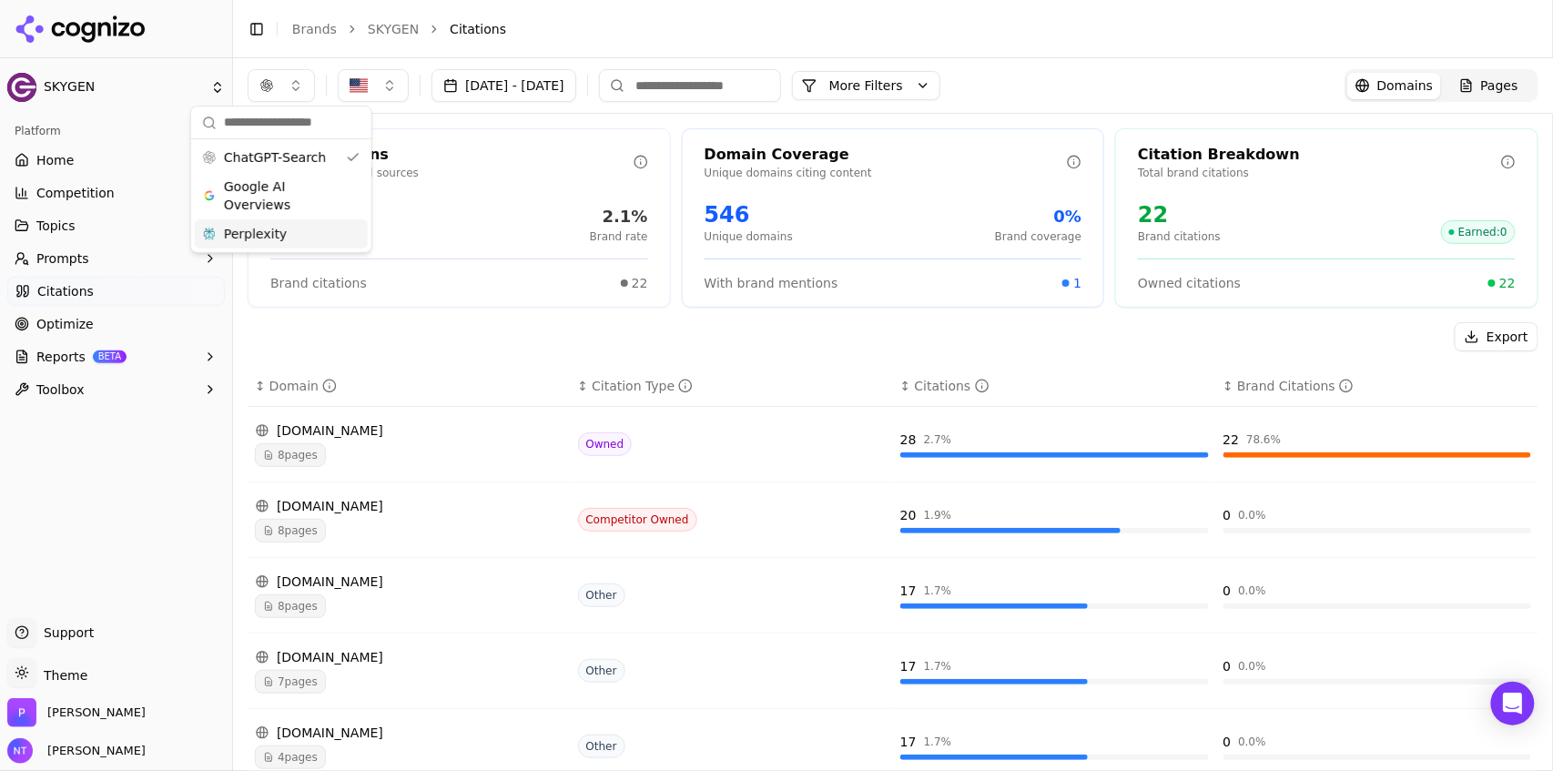
click at [1165, 5] on header "Toggle Sidebar Brands SKYGEN Citations" at bounding box center [893, 29] width 1320 height 58
click at [781, 82] on input at bounding box center [690, 85] width 182 height 33
click at [899, 89] on button "More Filters" at bounding box center [866, 85] width 148 height 29
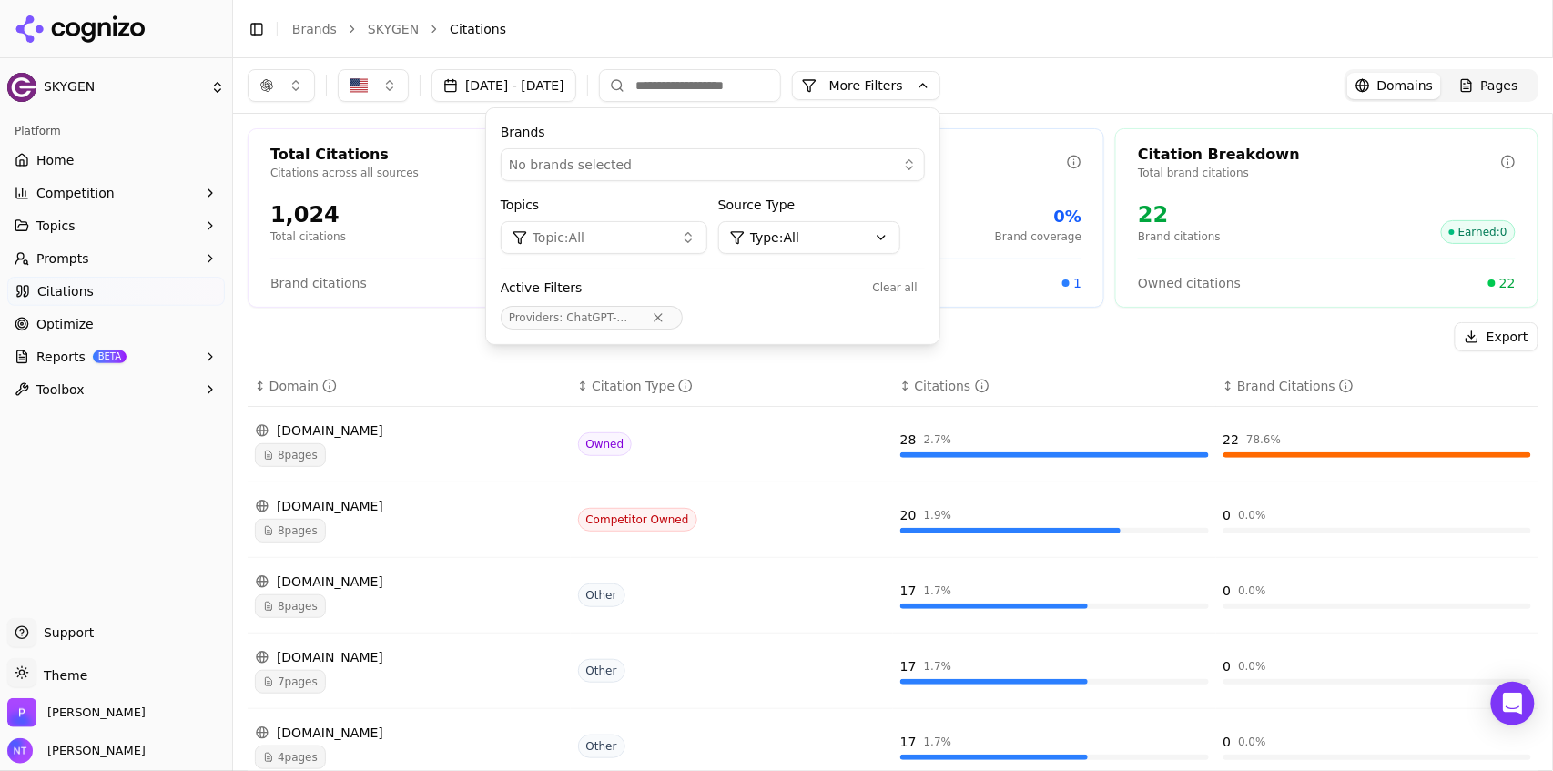
click at [1048, 122] on div "Total Citations Citations across all sources 1,024 Total citations 2.1% Brand r…" at bounding box center [893, 667] width 1320 height 1107
click at [1081, 43] on header "Toggle Sidebar Brands SKYGEN Citations" at bounding box center [893, 29] width 1320 height 58
click at [940, 87] on button "More Filters" at bounding box center [866, 85] width 148 height 29
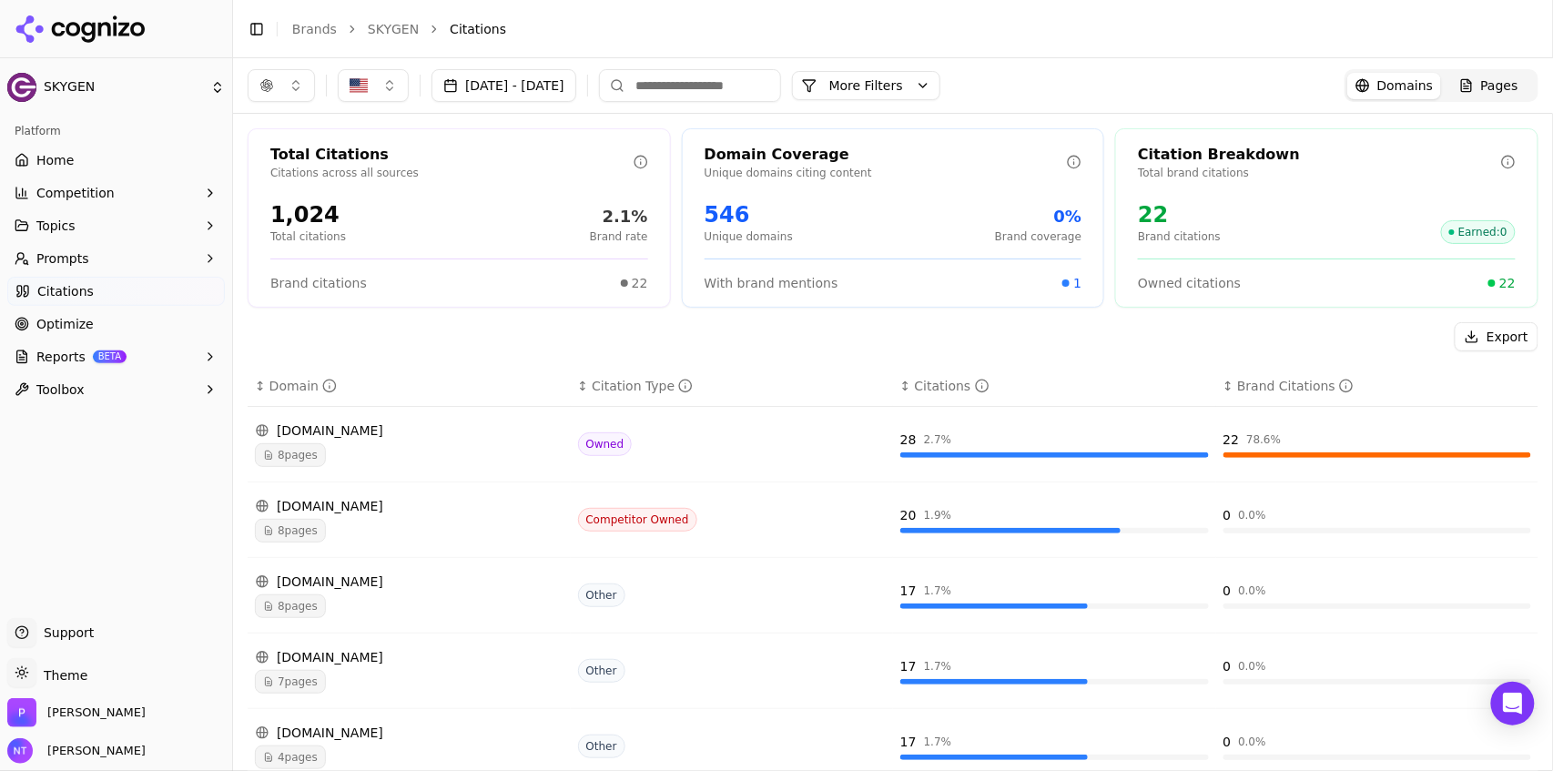
click at [1113, 64] on div "Aug 26, 2025 - Sep 25, 2025 More More Filters Domains Pages" at bounding box center [893, 85] width 1320 height 55
click at [290, 94] on button "button" at bounding box center [281, 85] width 67 height 33
click at [256, 233] on span "Perplexity" at bounding box center [255, 234] width 63 height 18
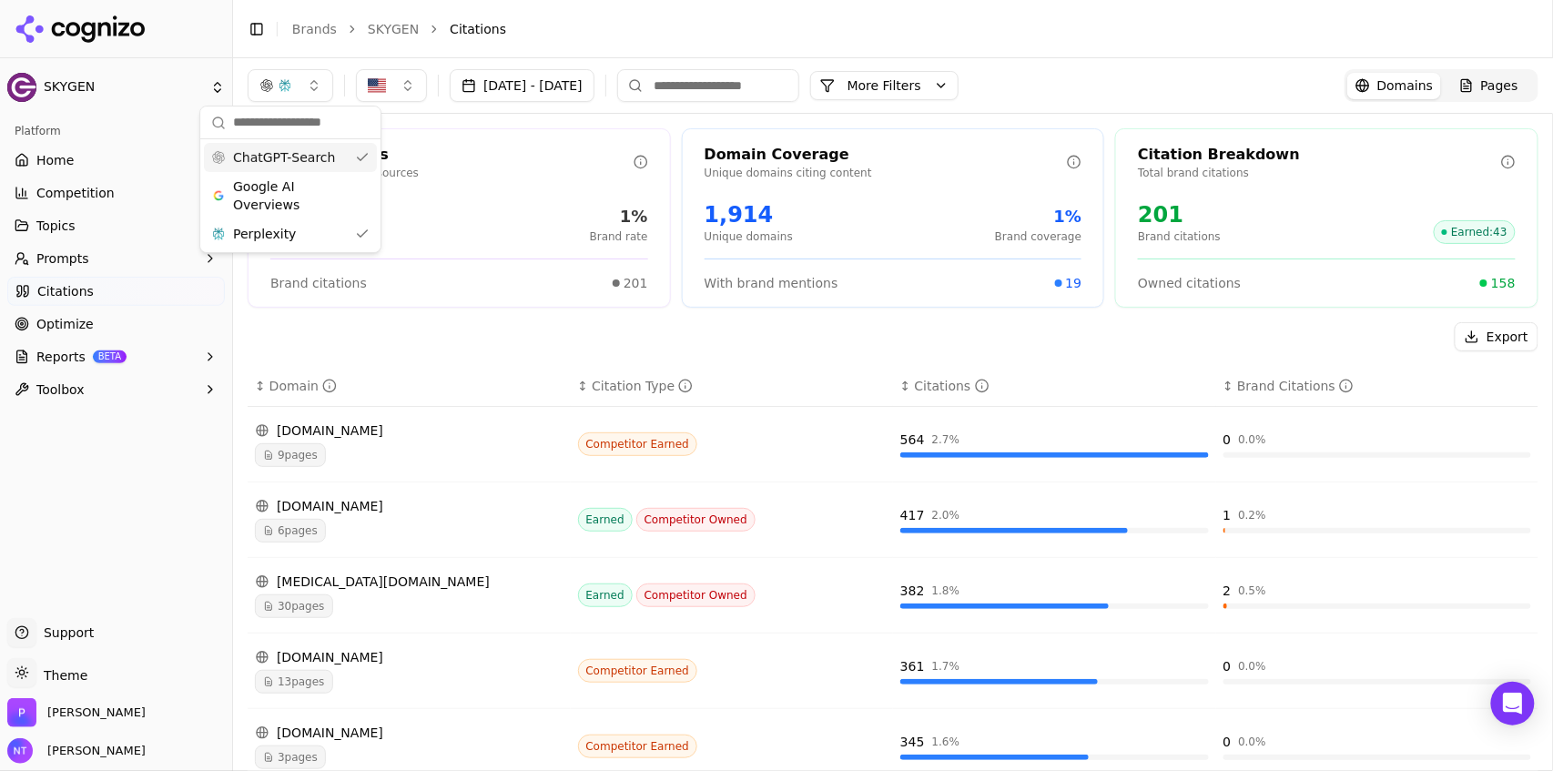
click at [287, 151] on span "ChatGPT-Search" at bounding box center [284, 157] width 102 height 18
click at [615, 35] on li "Citations" at bounding box center [976, 29] width 1052 height 18
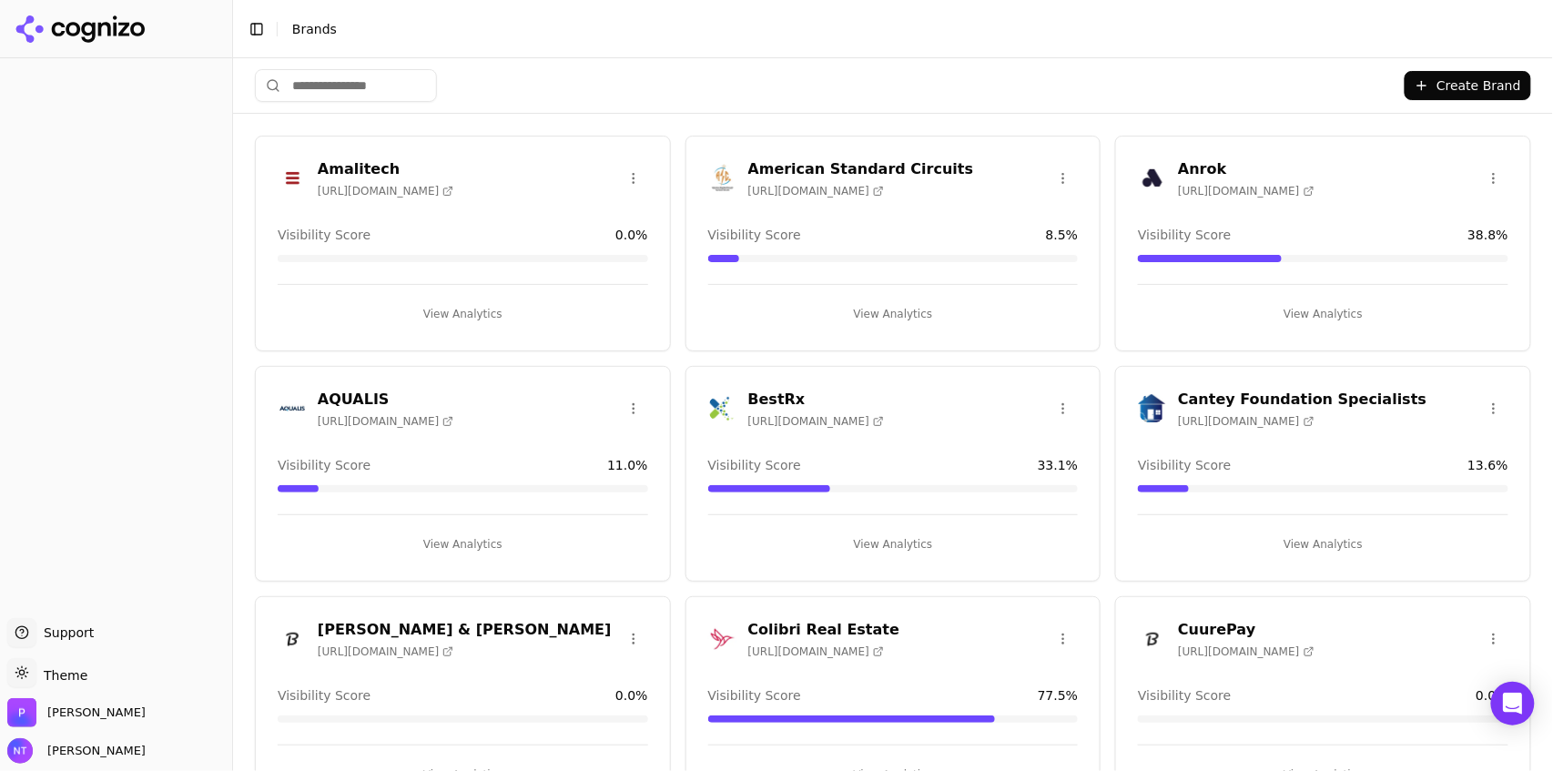
click at [252, 26] on button "Toggle Sidebar" at bounding box center [256, 28] width 25 height 25
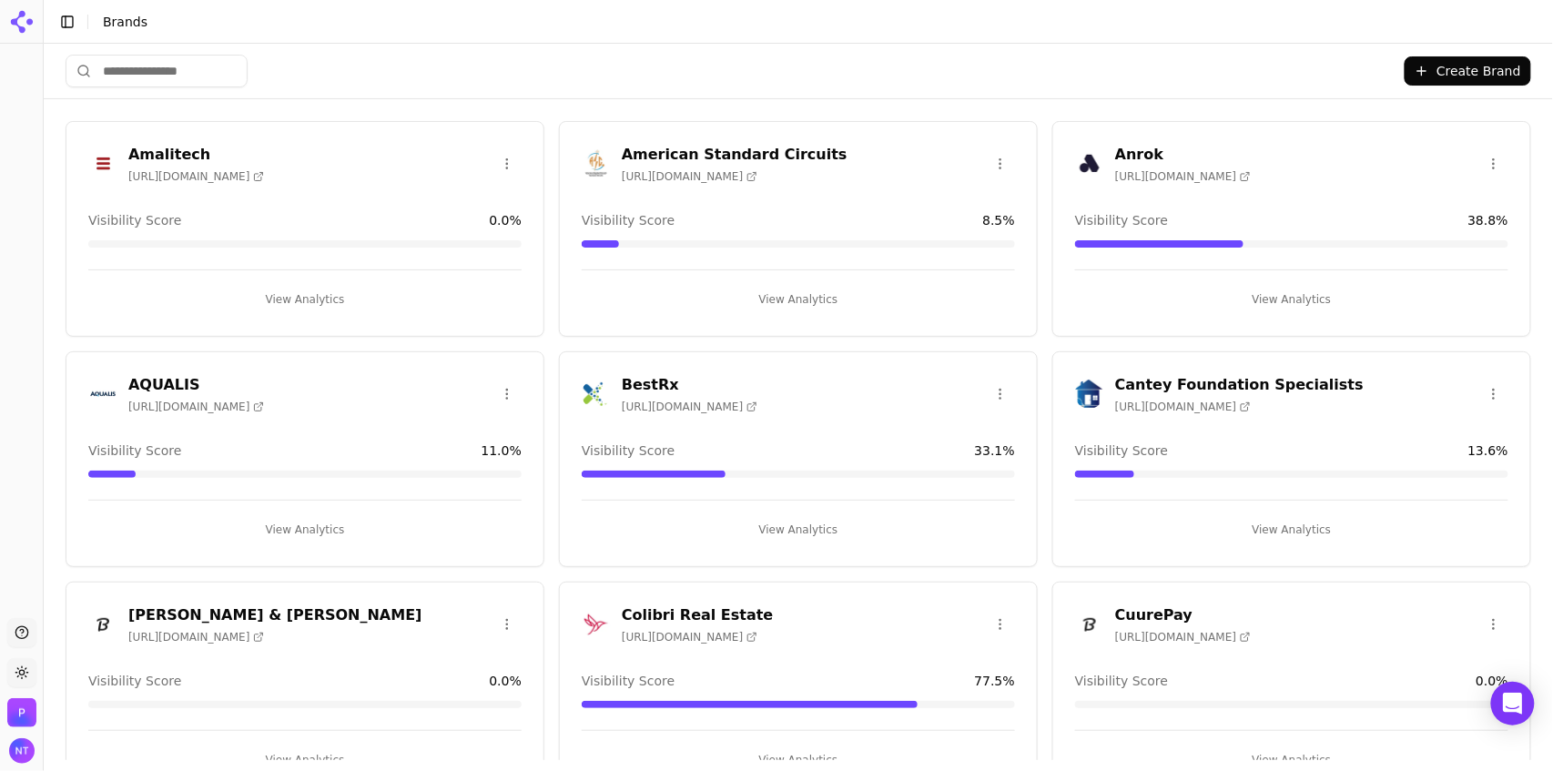
scroll to position [5555, 0]
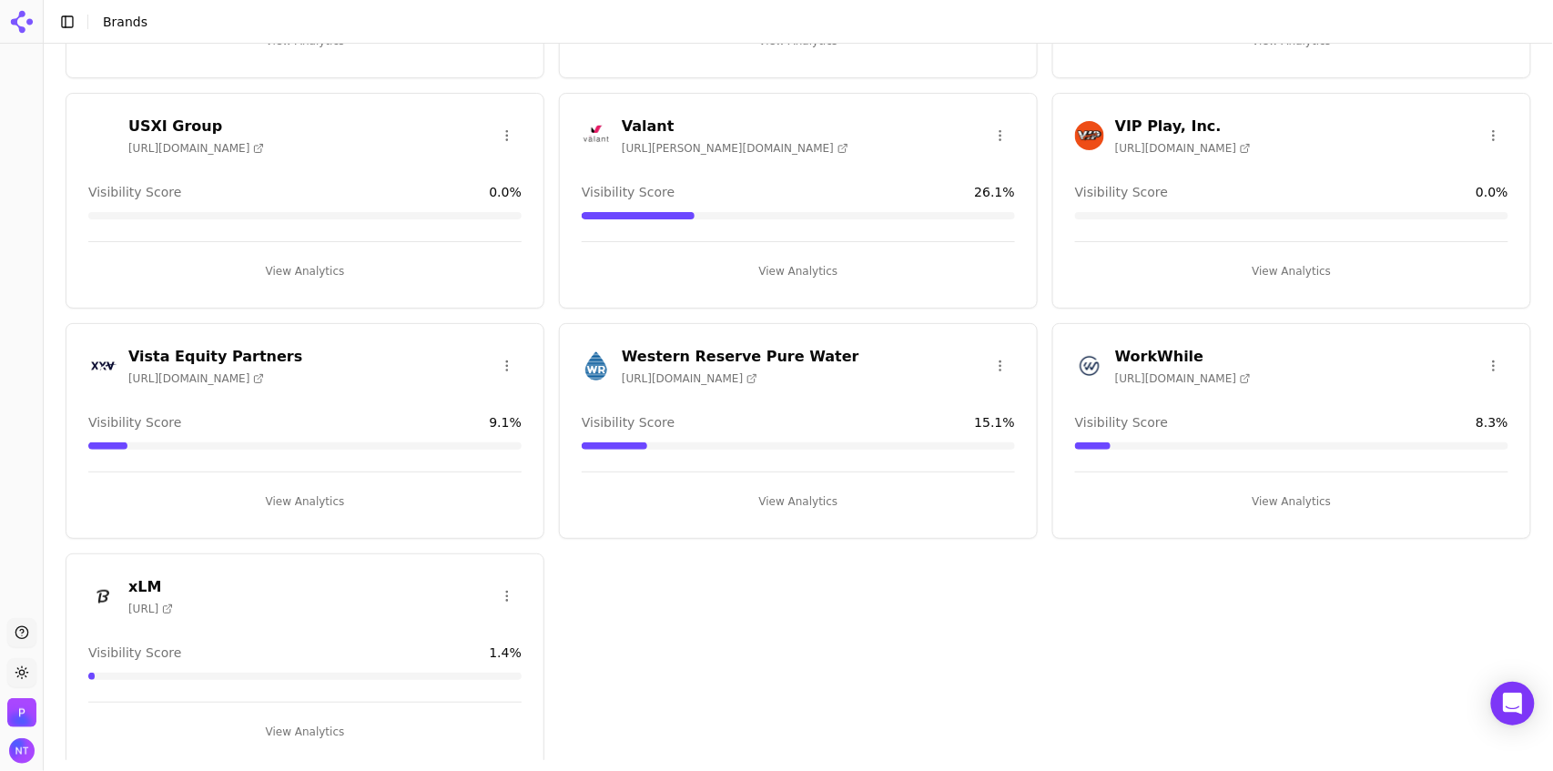
click at [327, 490] on button "View Analytics" at bounding box center [304, 501] width 433 height 29
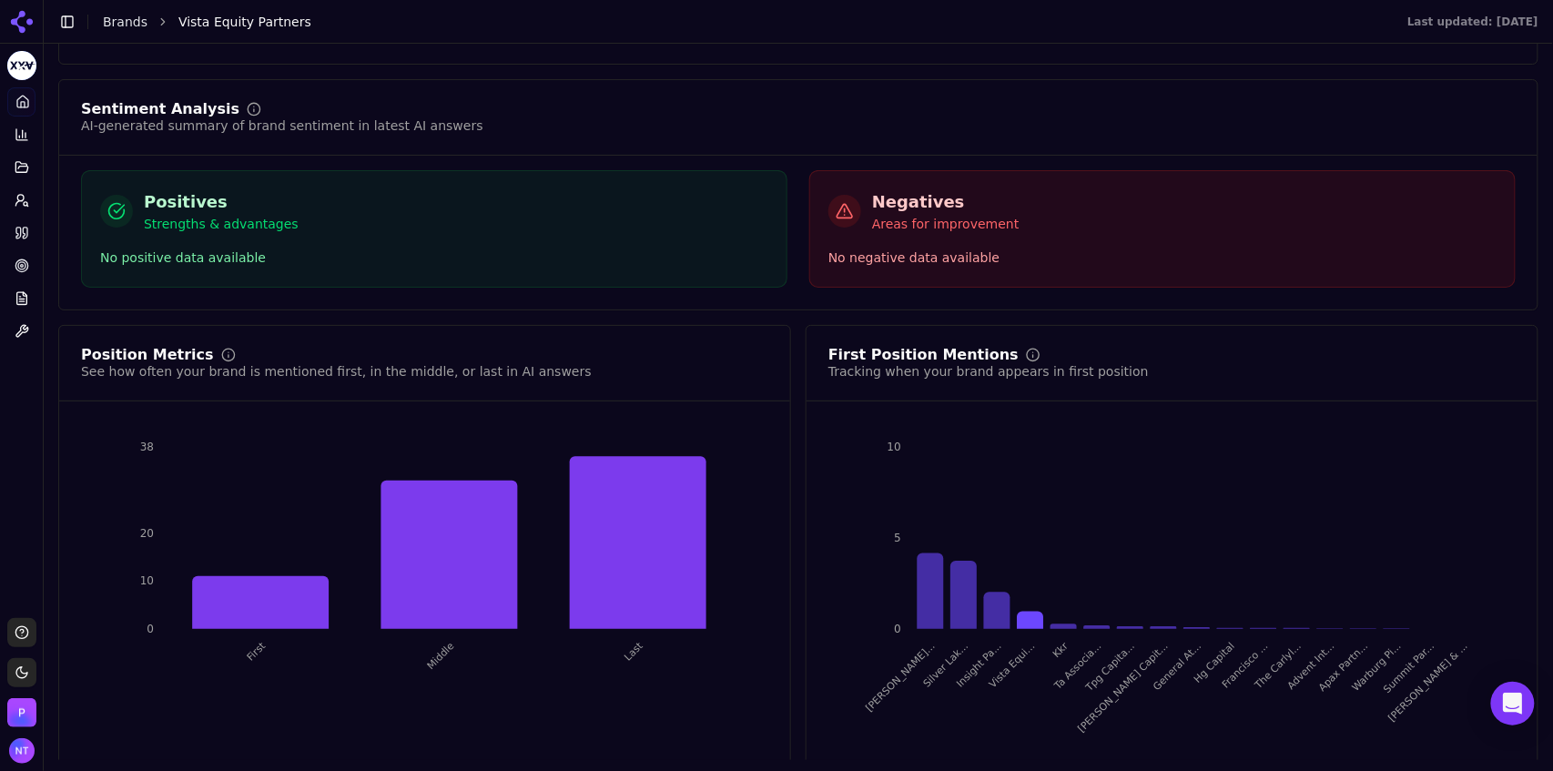
scroll to position [3124, 0]
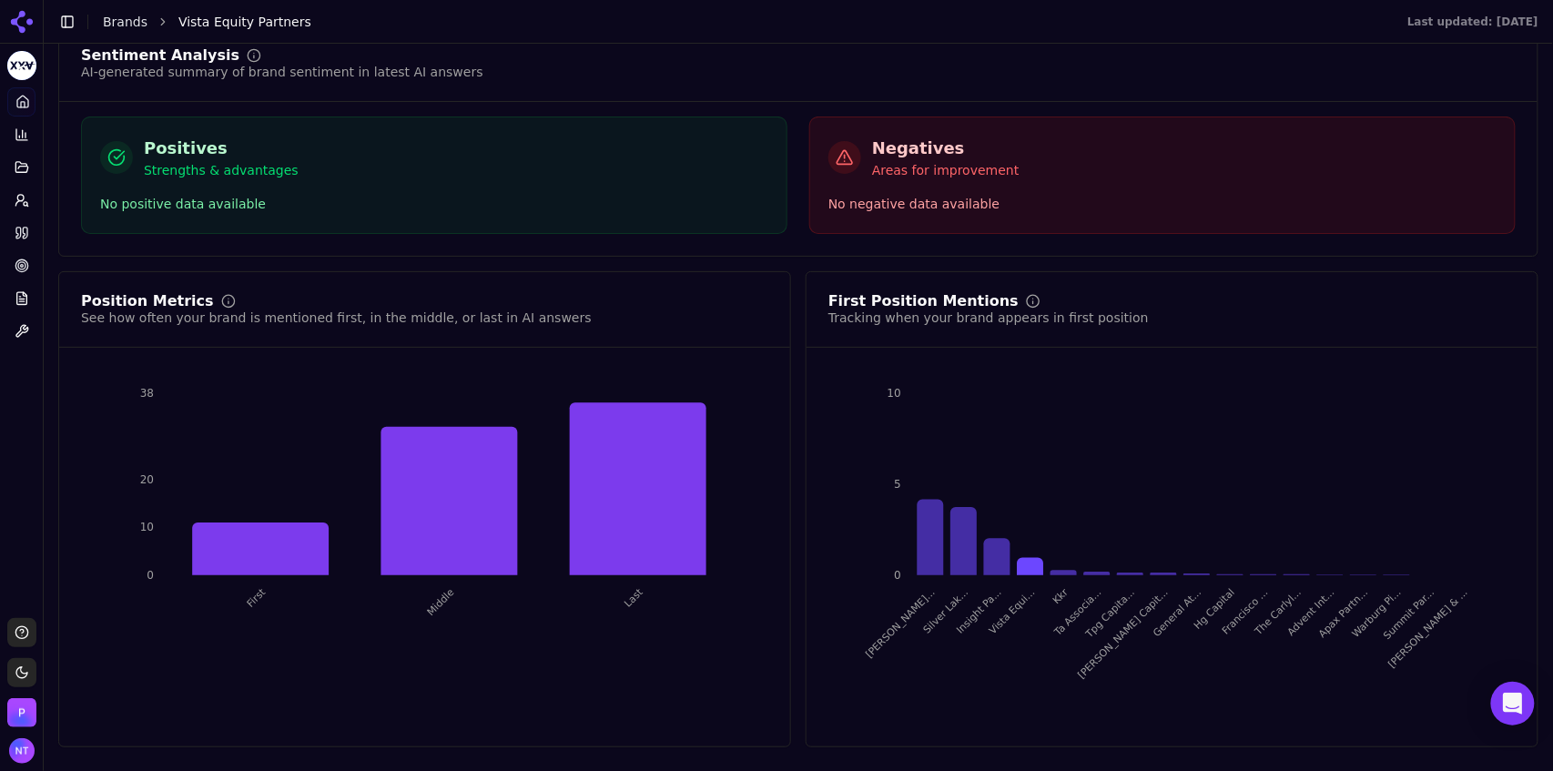
drag, startPoint x: 1543, startPoint y: 663, endPoint x: 1553, endPoint y: 592, distance: 71.7
click at [1552, 592] on div "[DATE] - [DATE] Topic: All Vista Equity Partners Enterprise Software Investment…" at bounding box center [798, 402] width 1509 height 716
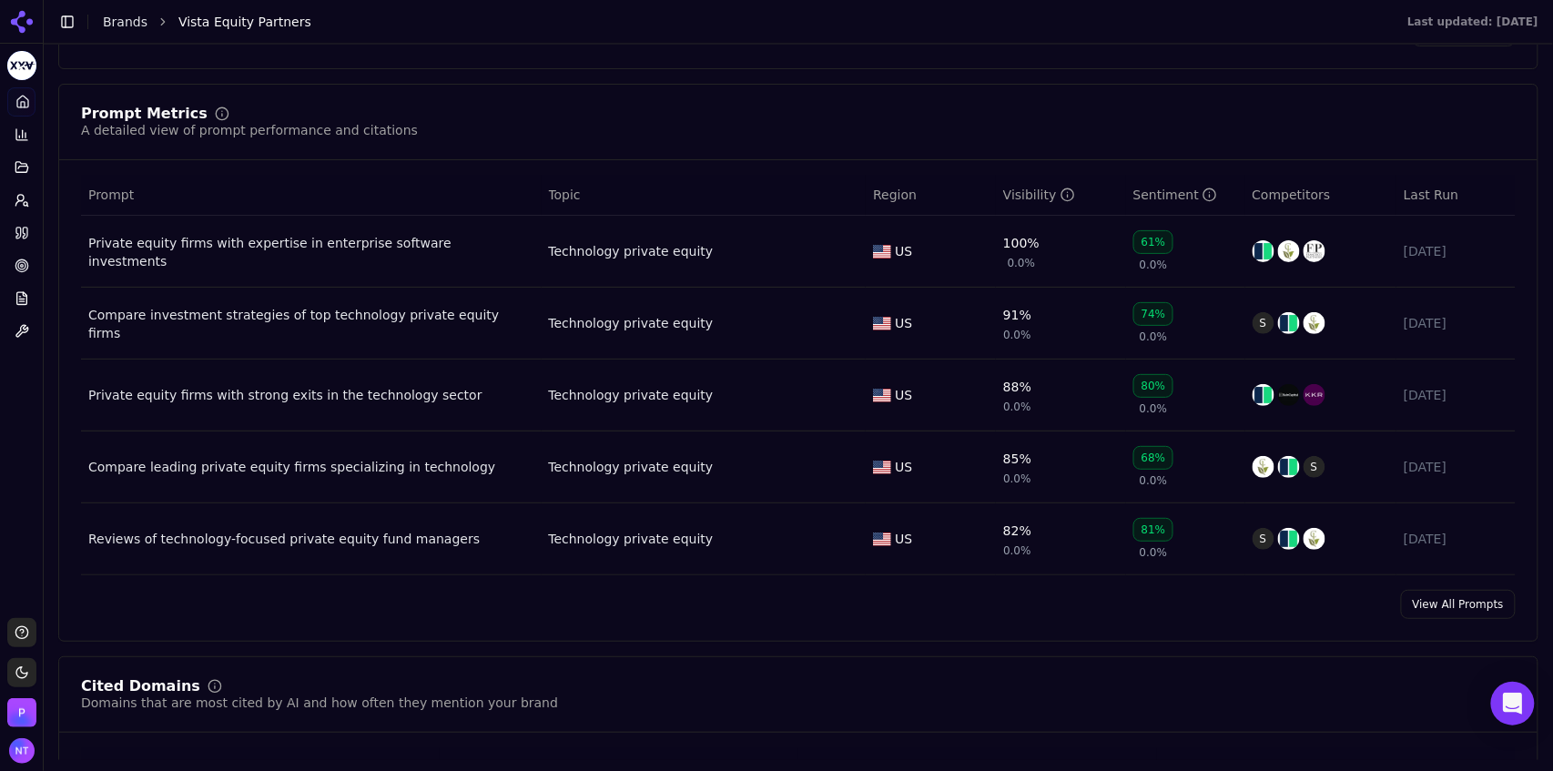
scroll to position [1271, 0]
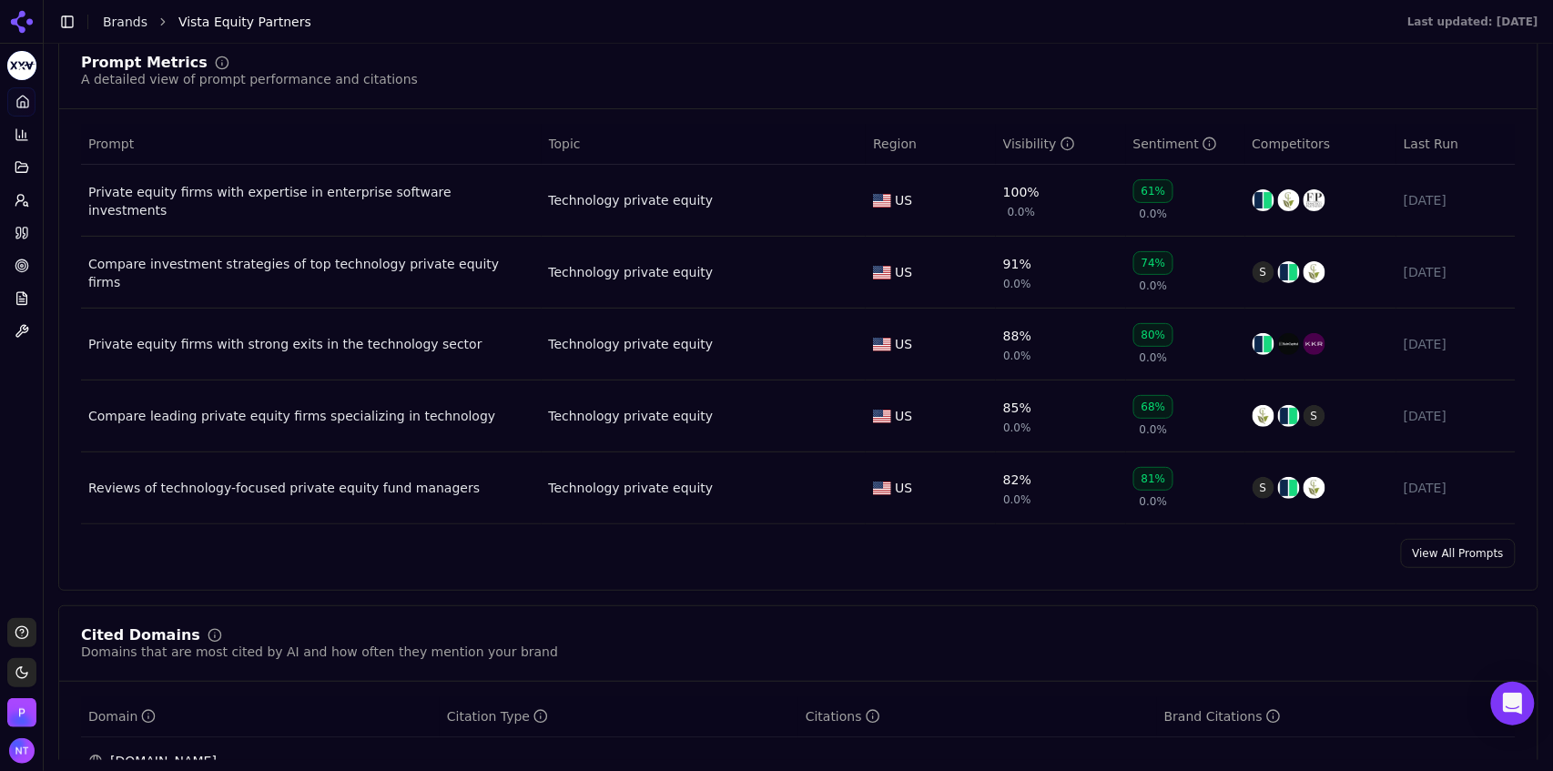
click at [1413, 563] on link "View All Prompts" at bounding box center [1458, 553] width 115 height 29
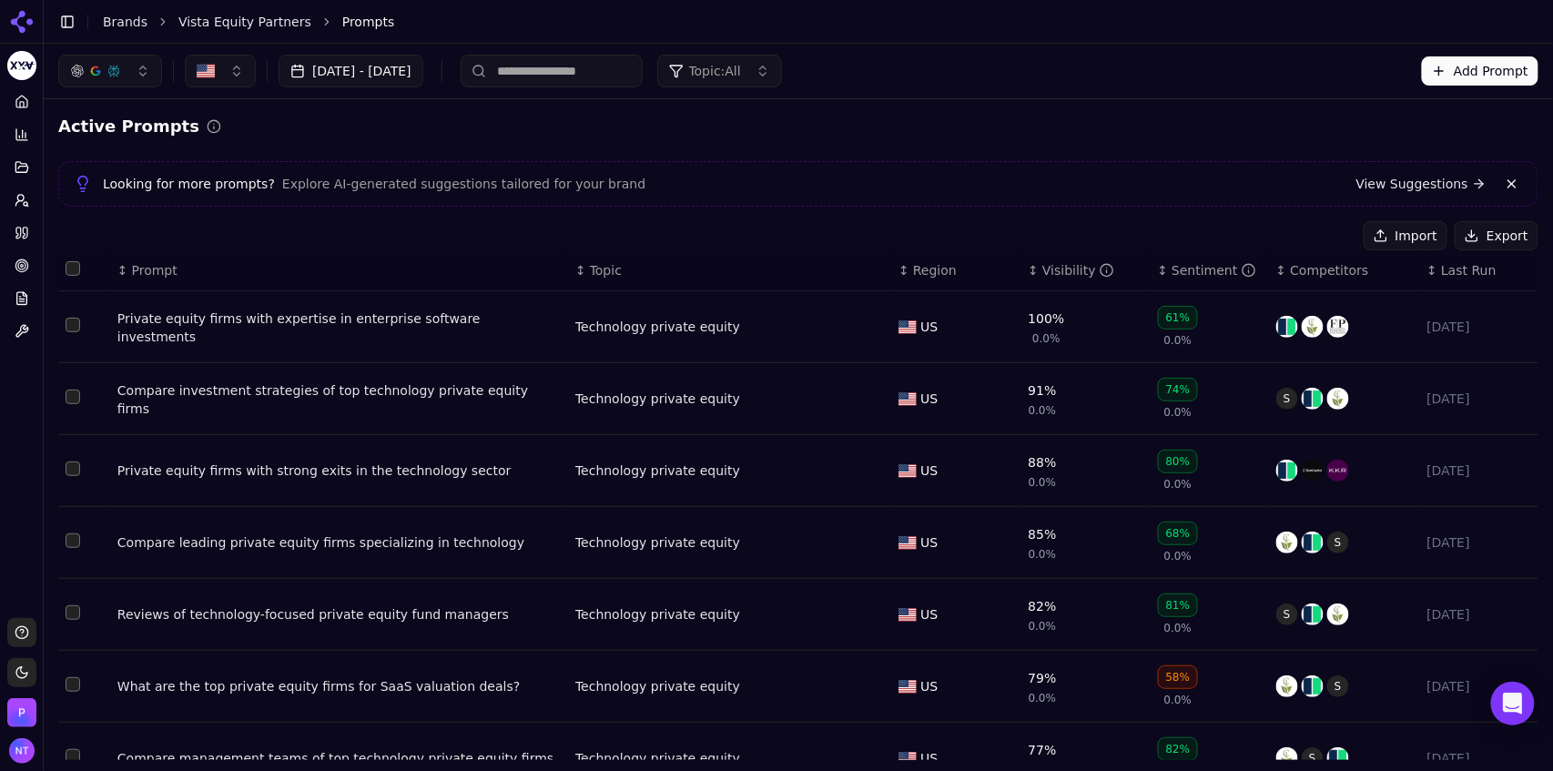
click at [741, 74] on span "Topic: All" at bounding box center [715, 71] width 52 height 18
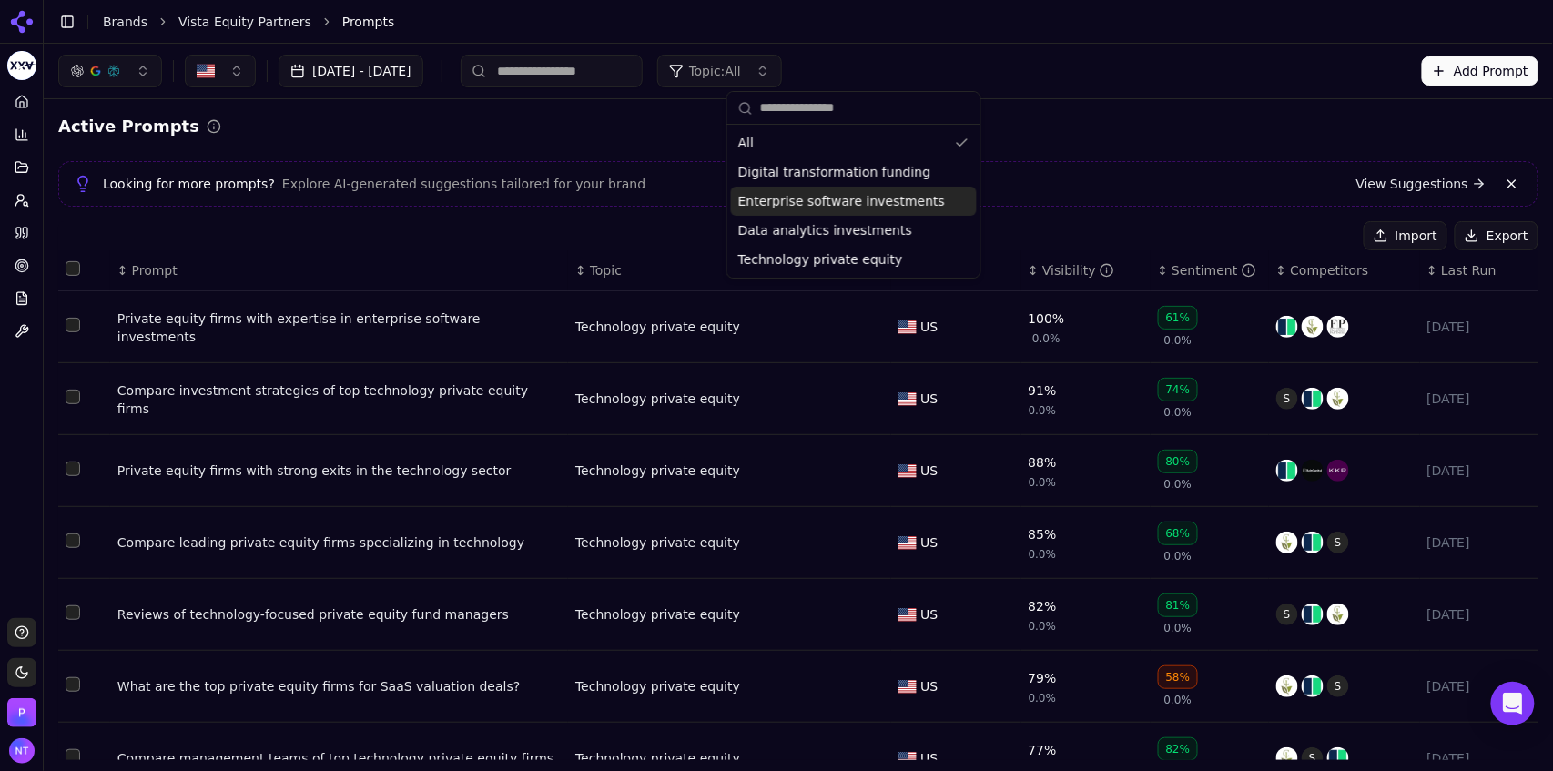
click at [804, 206] on span "Enterprise software investments" at bounding box center [841, 201] width 207 height 18
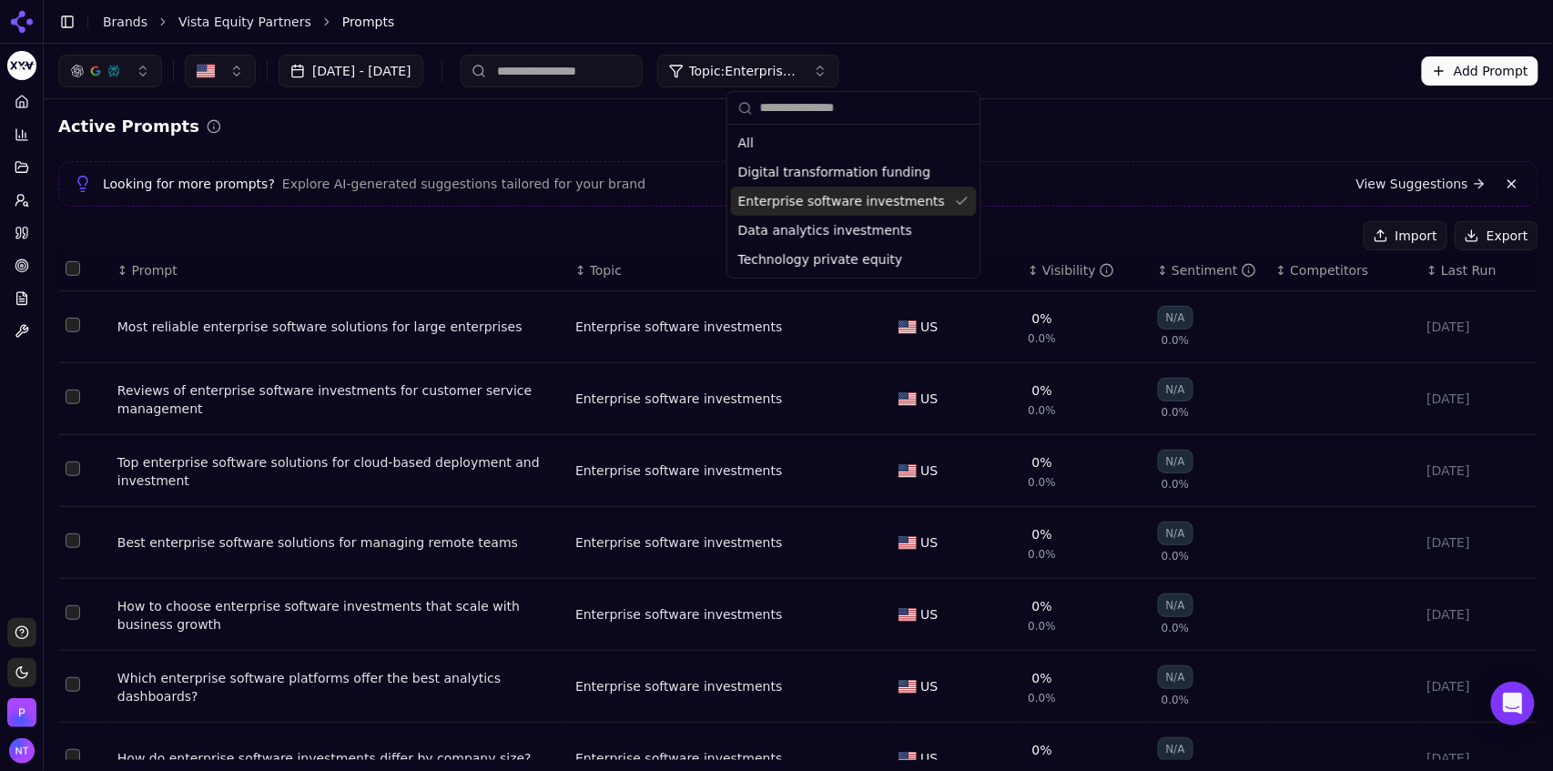
click at [1045, 104] on div "Active Prompts Looking for more prompts? Explore AI-generated suggestions tailo…" at bounding box center [798, 583] width 1509 height 969
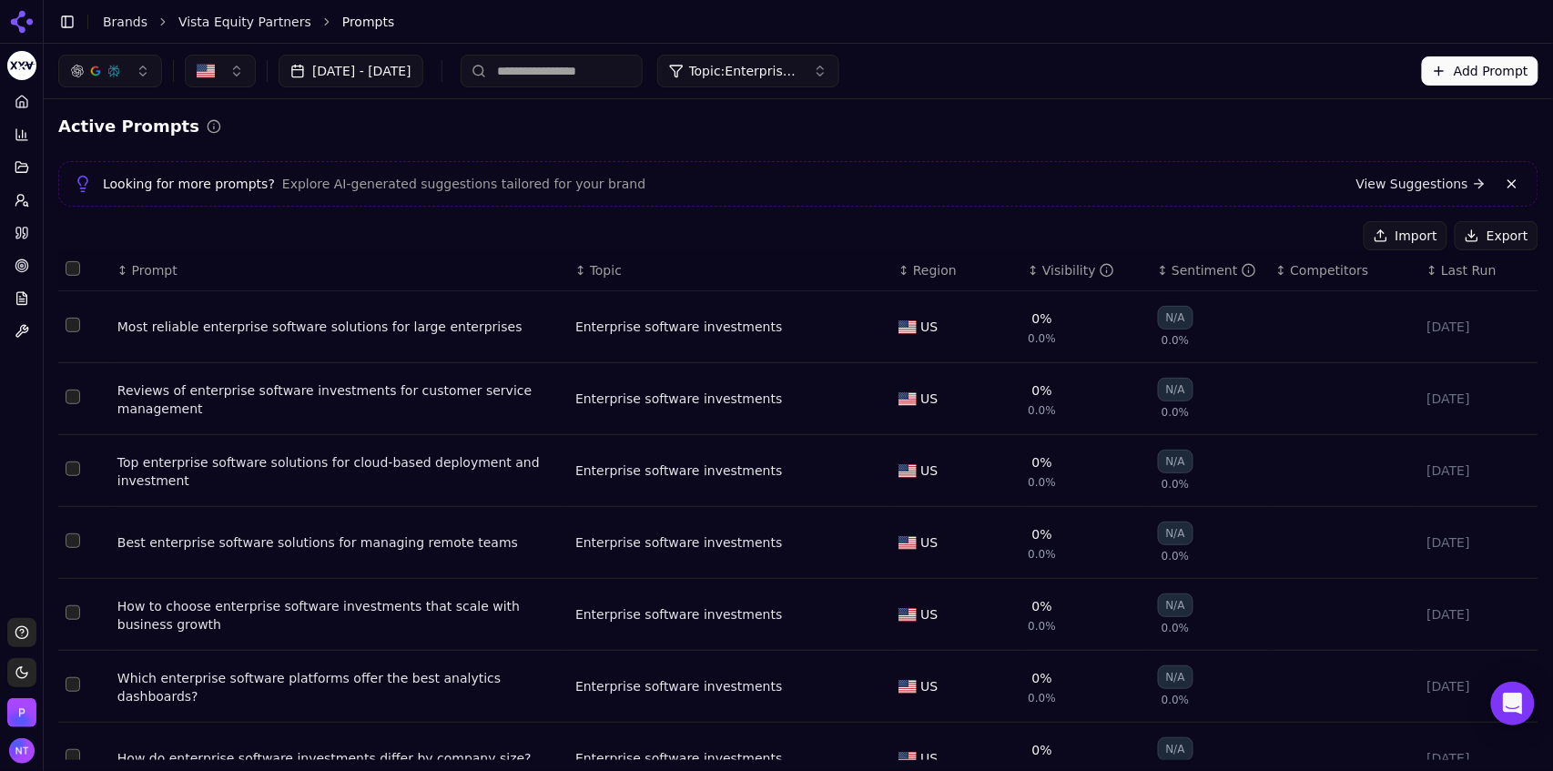
click at [237, 27] on link "Vista Equity Partners" at bounding box center [244, 22] width 133 height 18
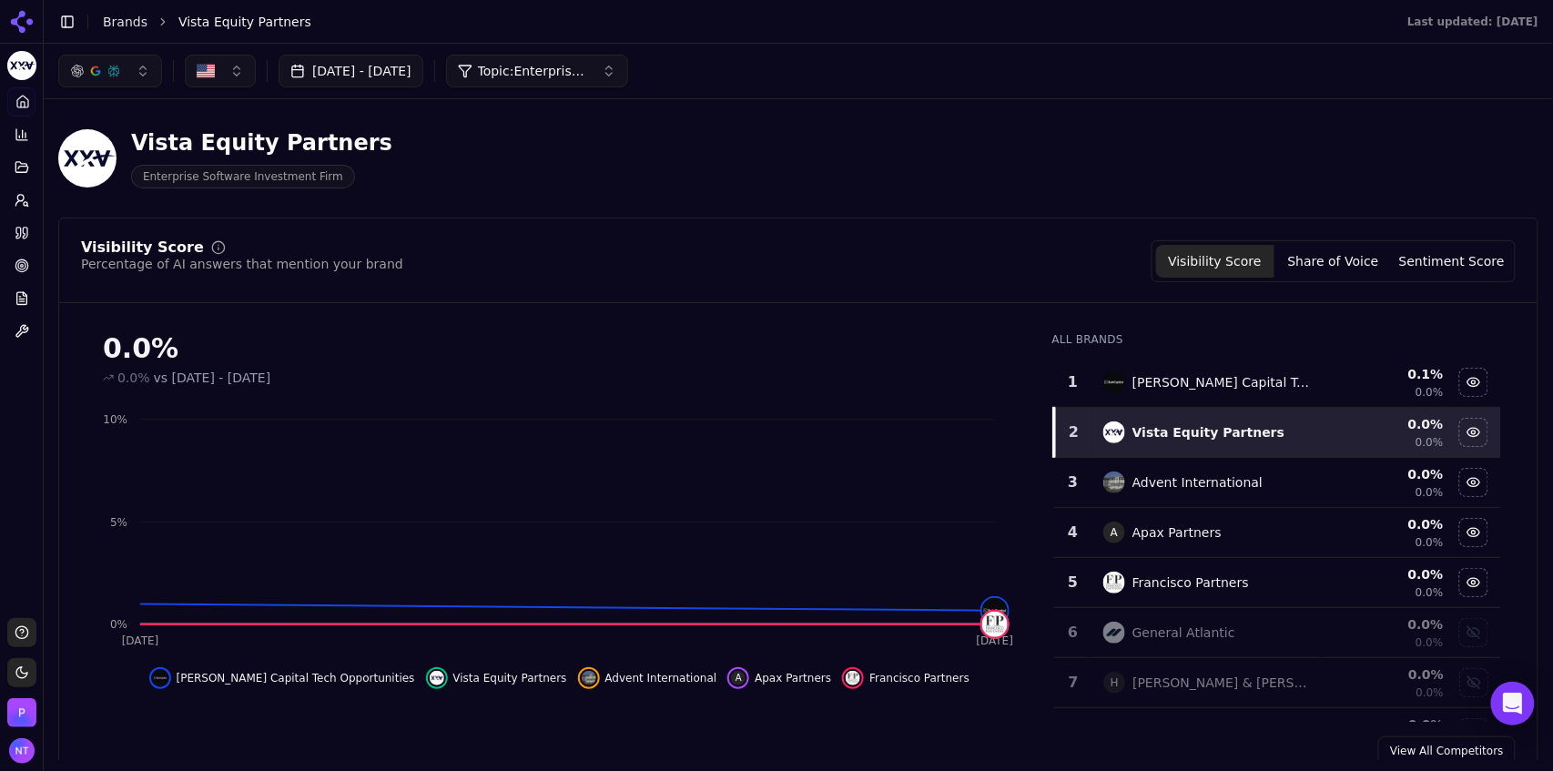
click at [575, 84] on button "Topic: Enterprise software investments" at bounding box center [537, 71] width 182 height 33
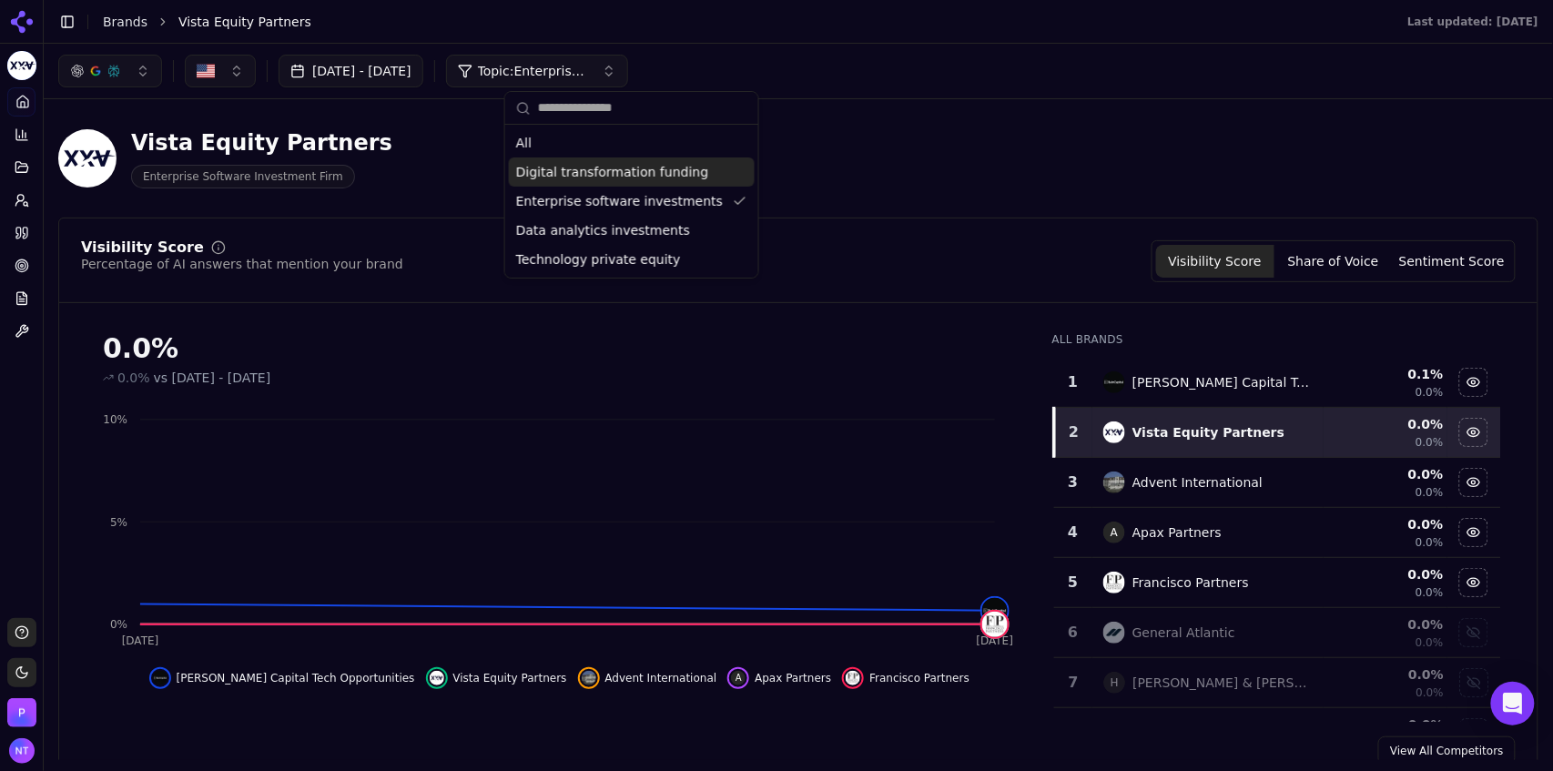
click at [545, 140] on div "All" at bounding box center [632, 142] width 246 height 29
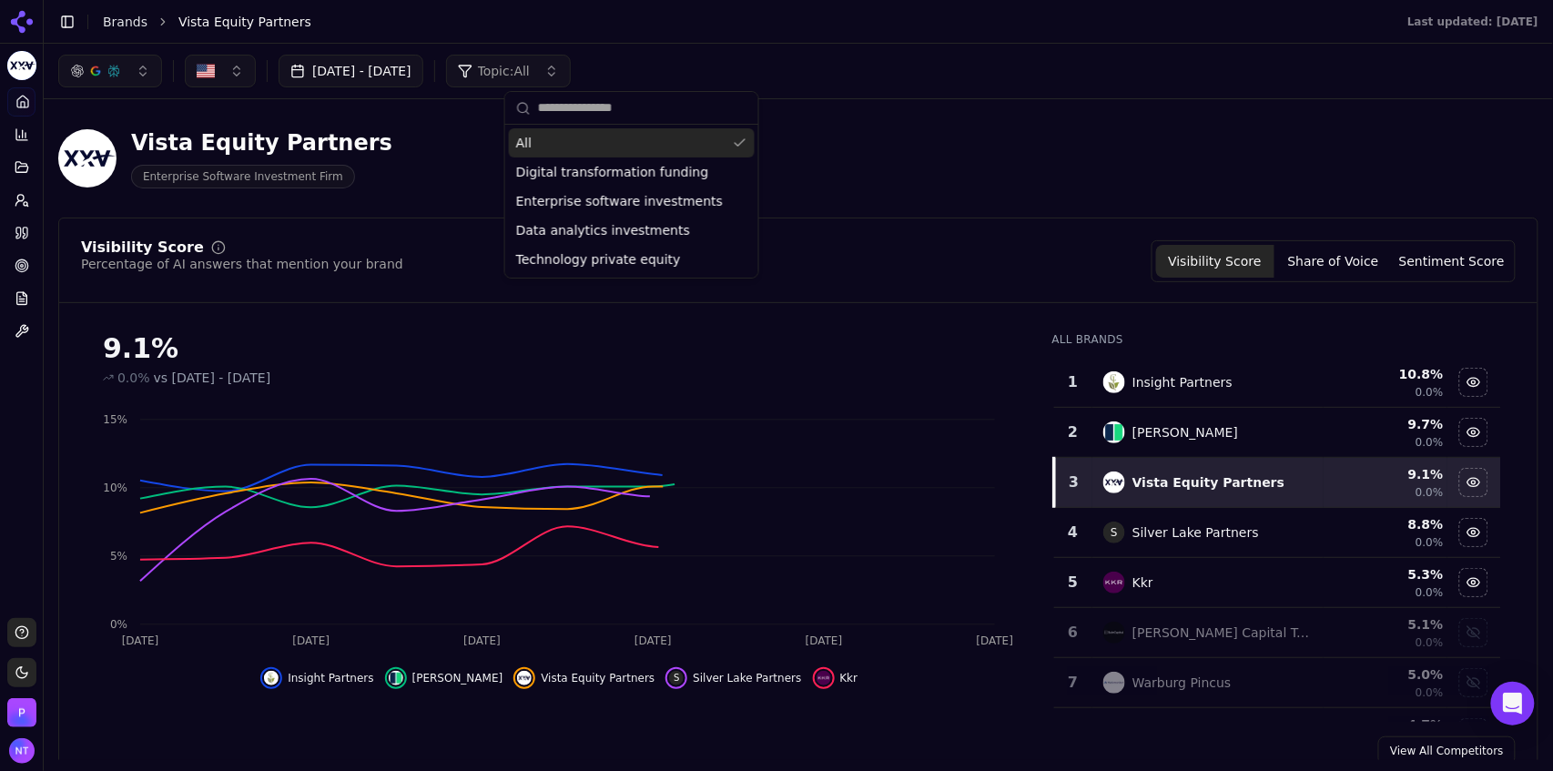
click at [968, 44] on div "[DATE] - [DATE] Topic: All" at bounding box center [798, 71] width 1509 height 55
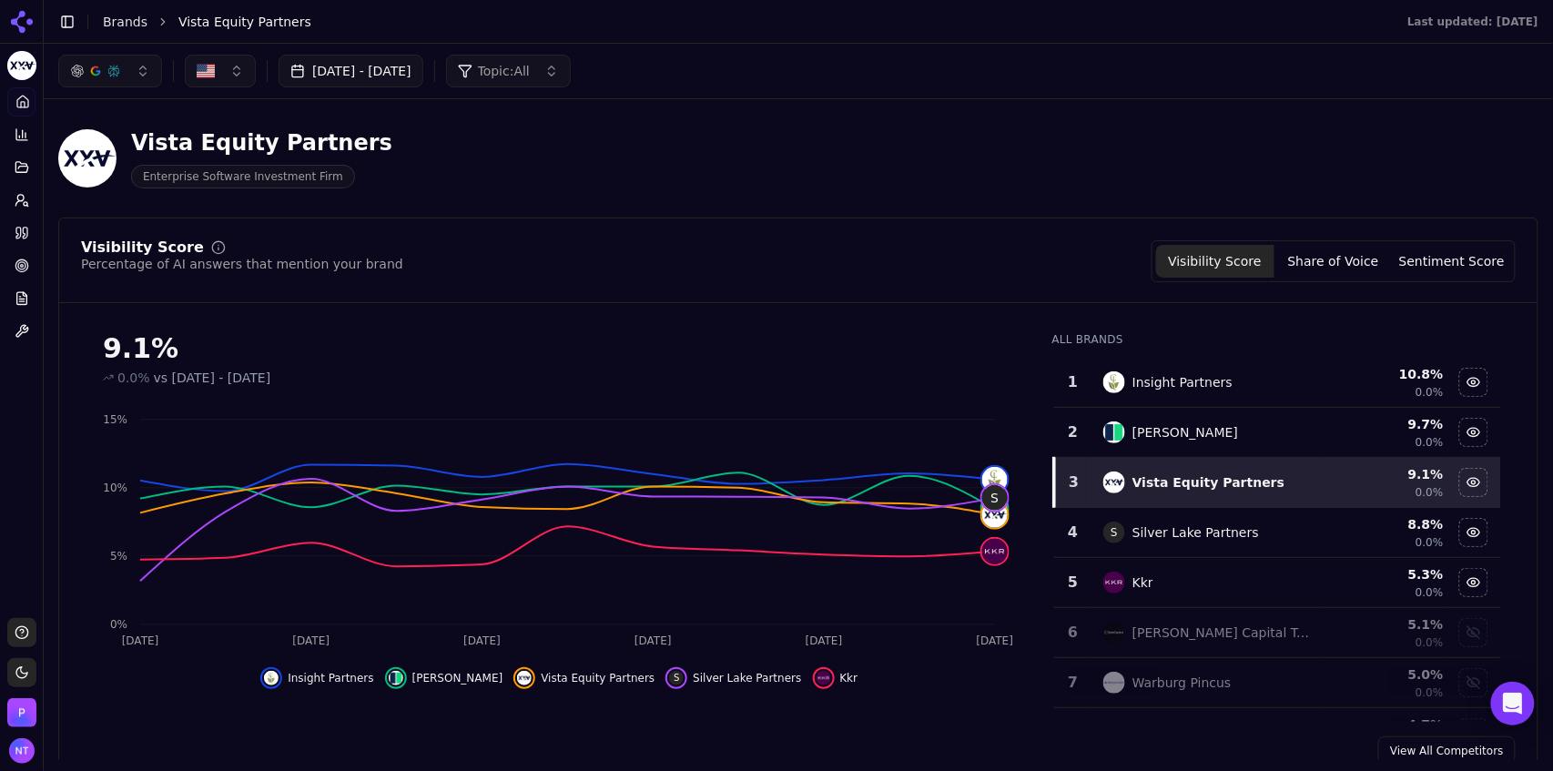
click at [559, 81] on button "Topic: All" at bounding box center [508, 71] width 125 height 33
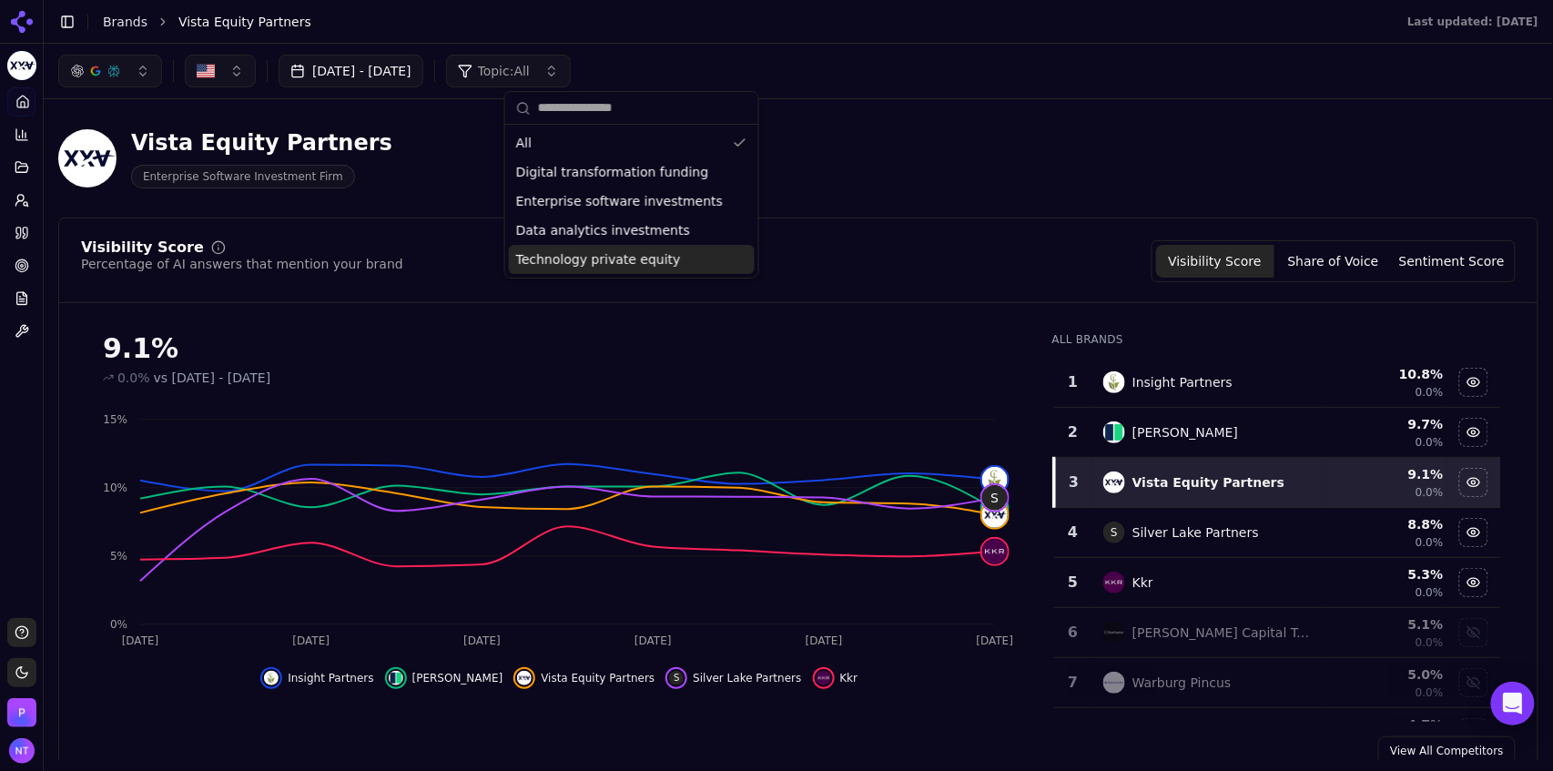
click at [576, 265] on span "Technology private equity" at bounding box center [598, 259] width 165 height 18
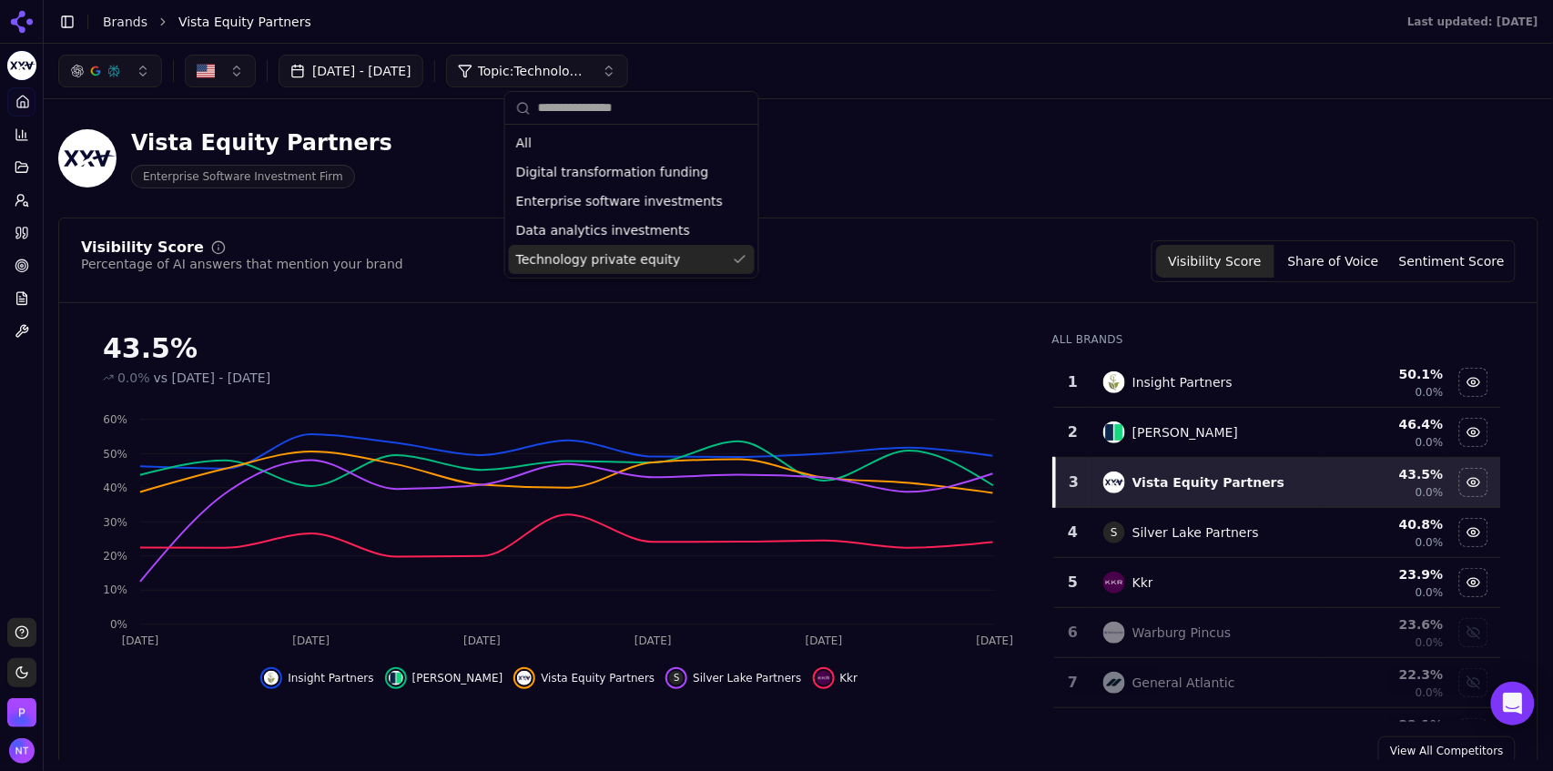
click at [908, 147] on div "Vista Equity Partners Enterprise Software Investment Firm" at bounding box center [798, 158] width 1480 height 89
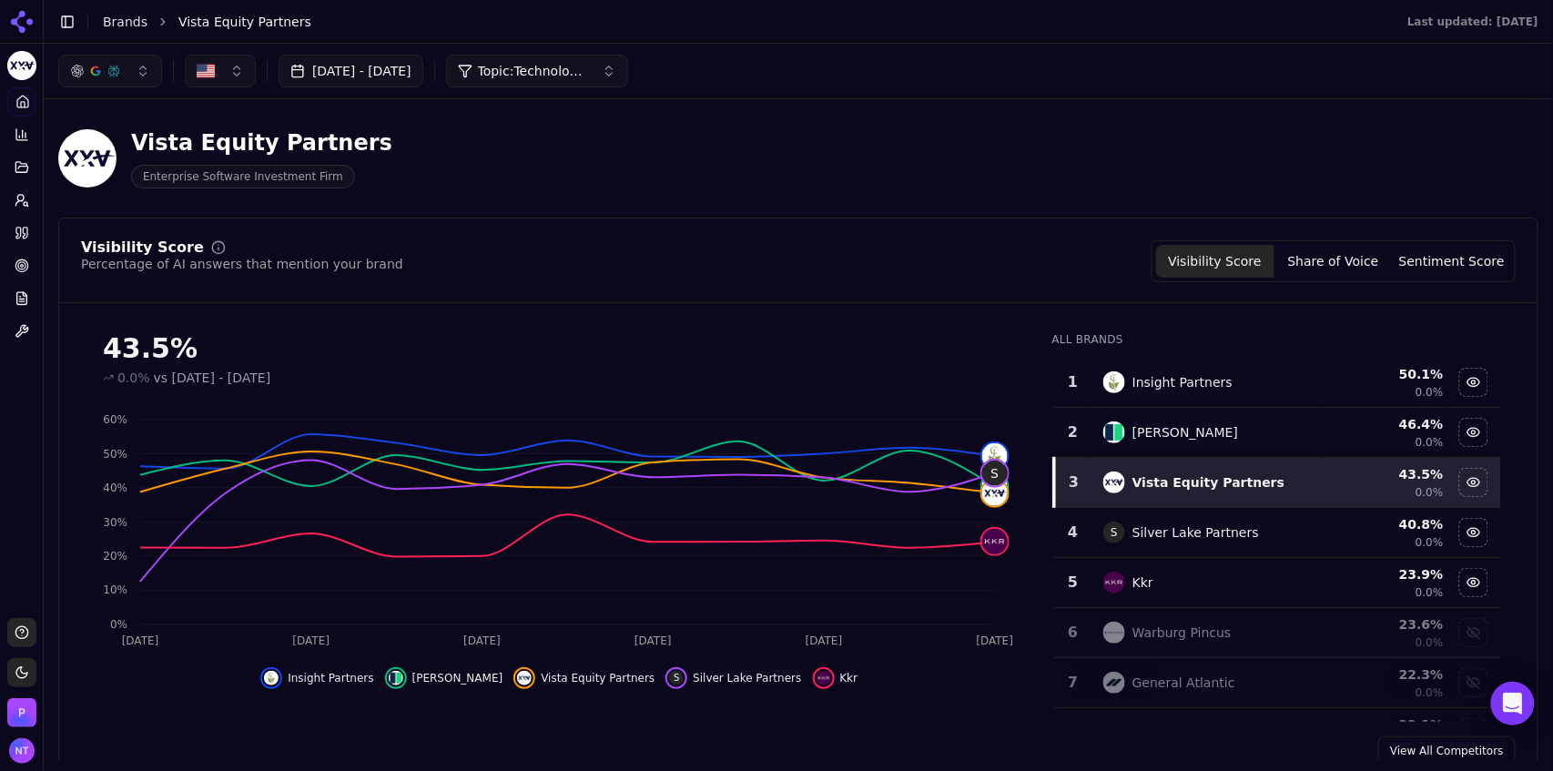
click at [575, 69] on span "Topic: Technology private equity" at bounding box center [532, 71] width 109 height 18
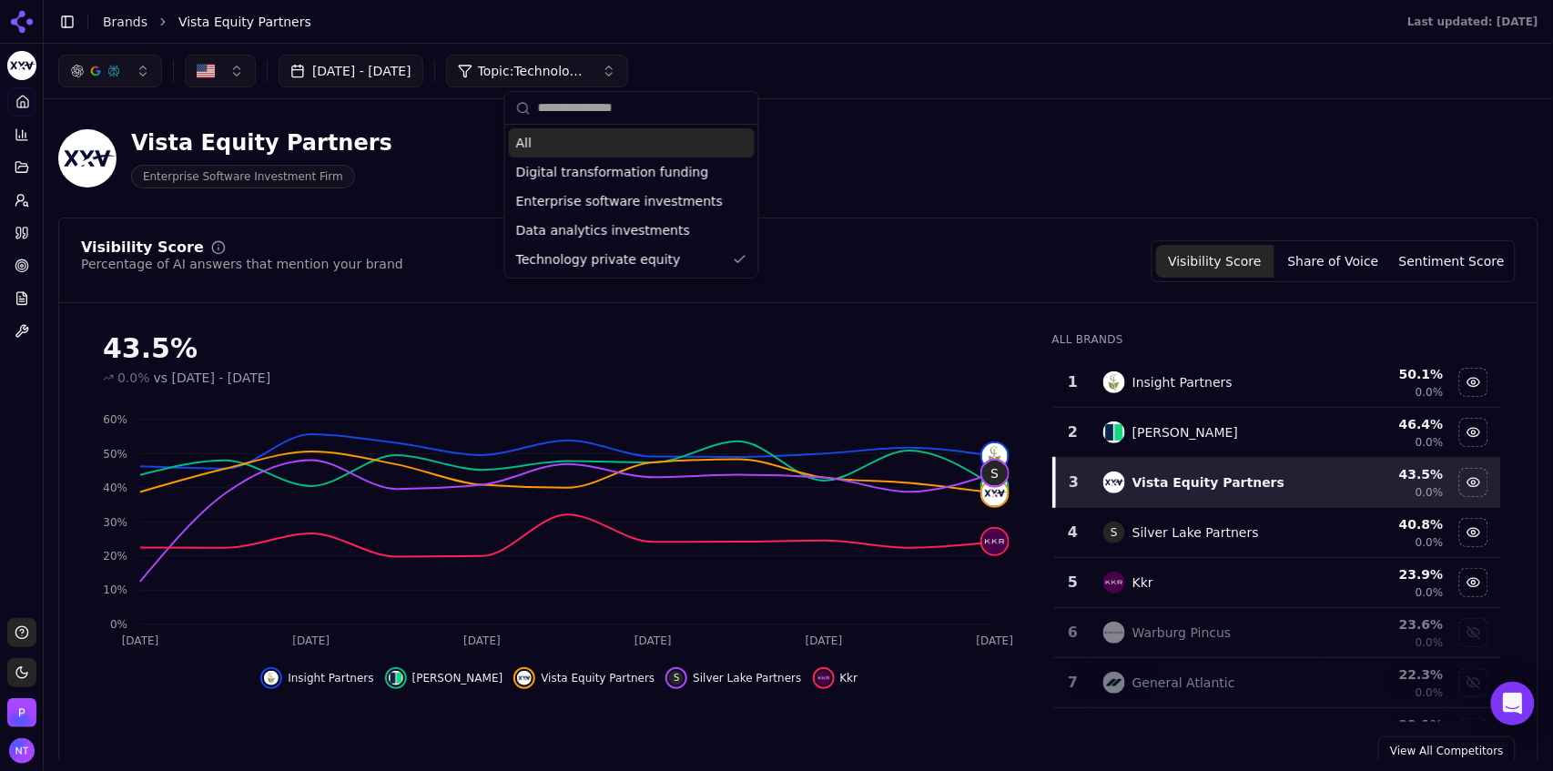
click at [661, 155] on div "All" at bounding box center [632, 142] width 246 height 29
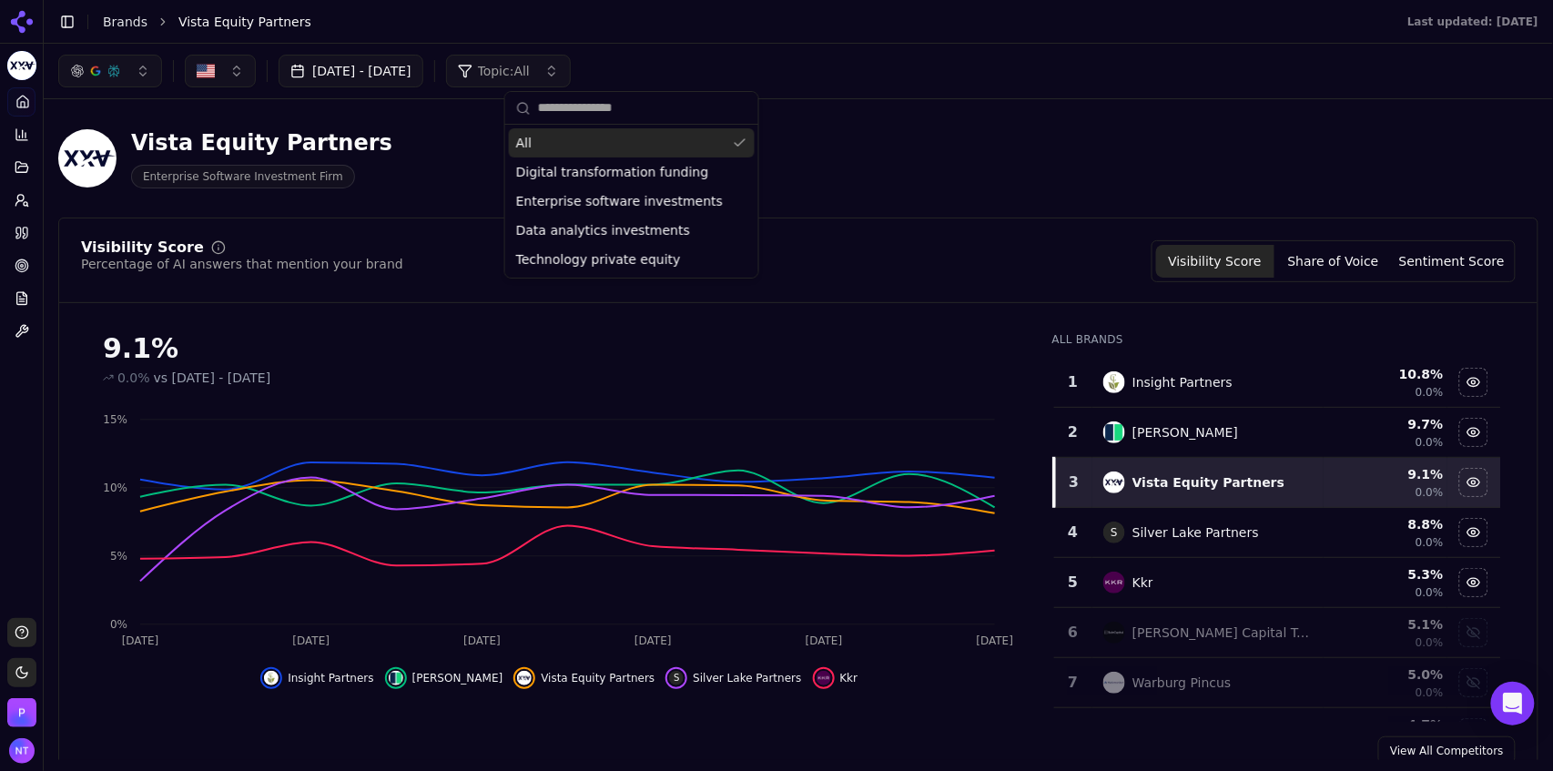
click at [1082, 94] on div "[DATE] - [DATE] Topic: All" at bounding box center [798, 71] width 1509 height 55
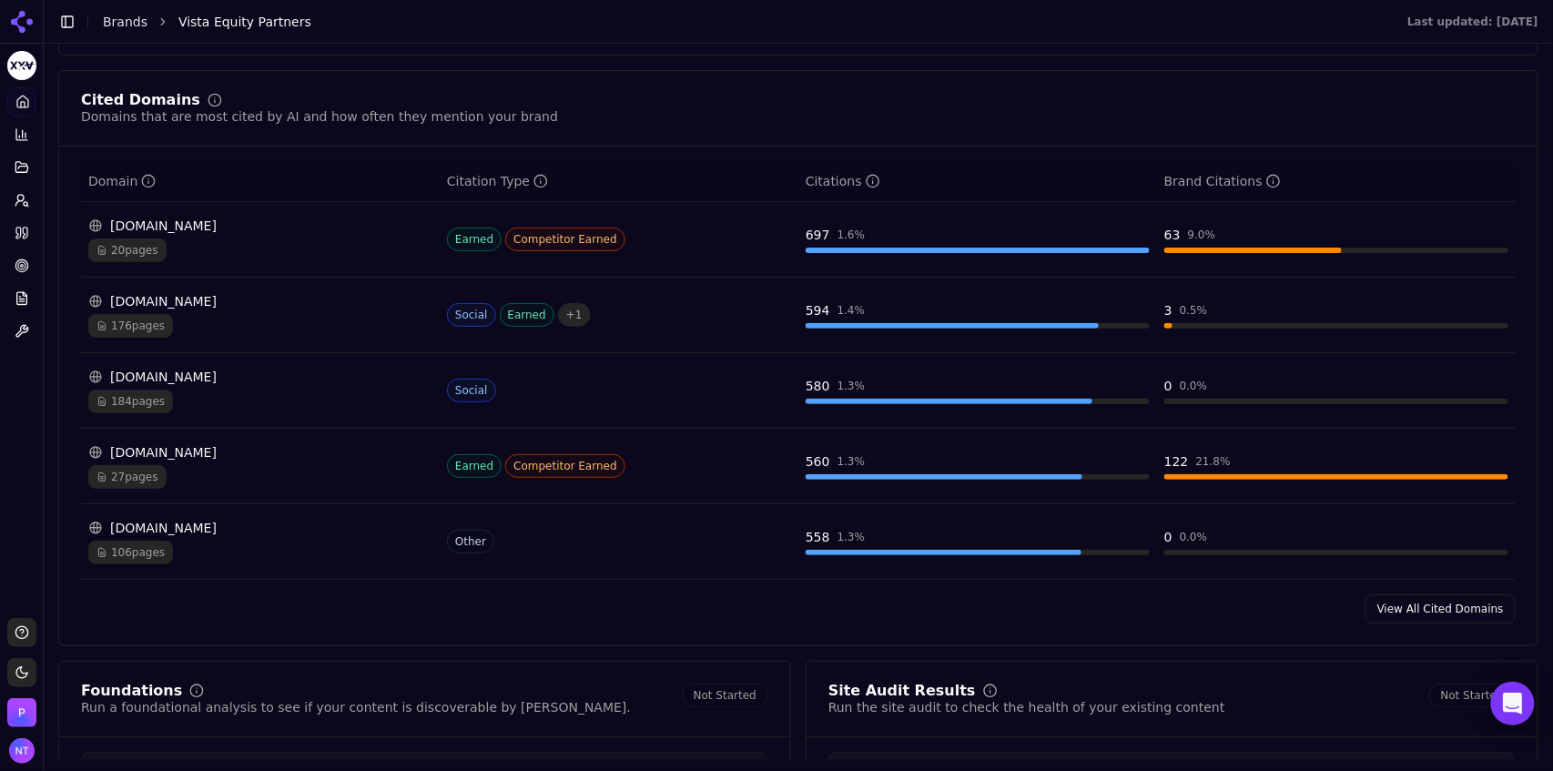
scroll to position [1820, 0]
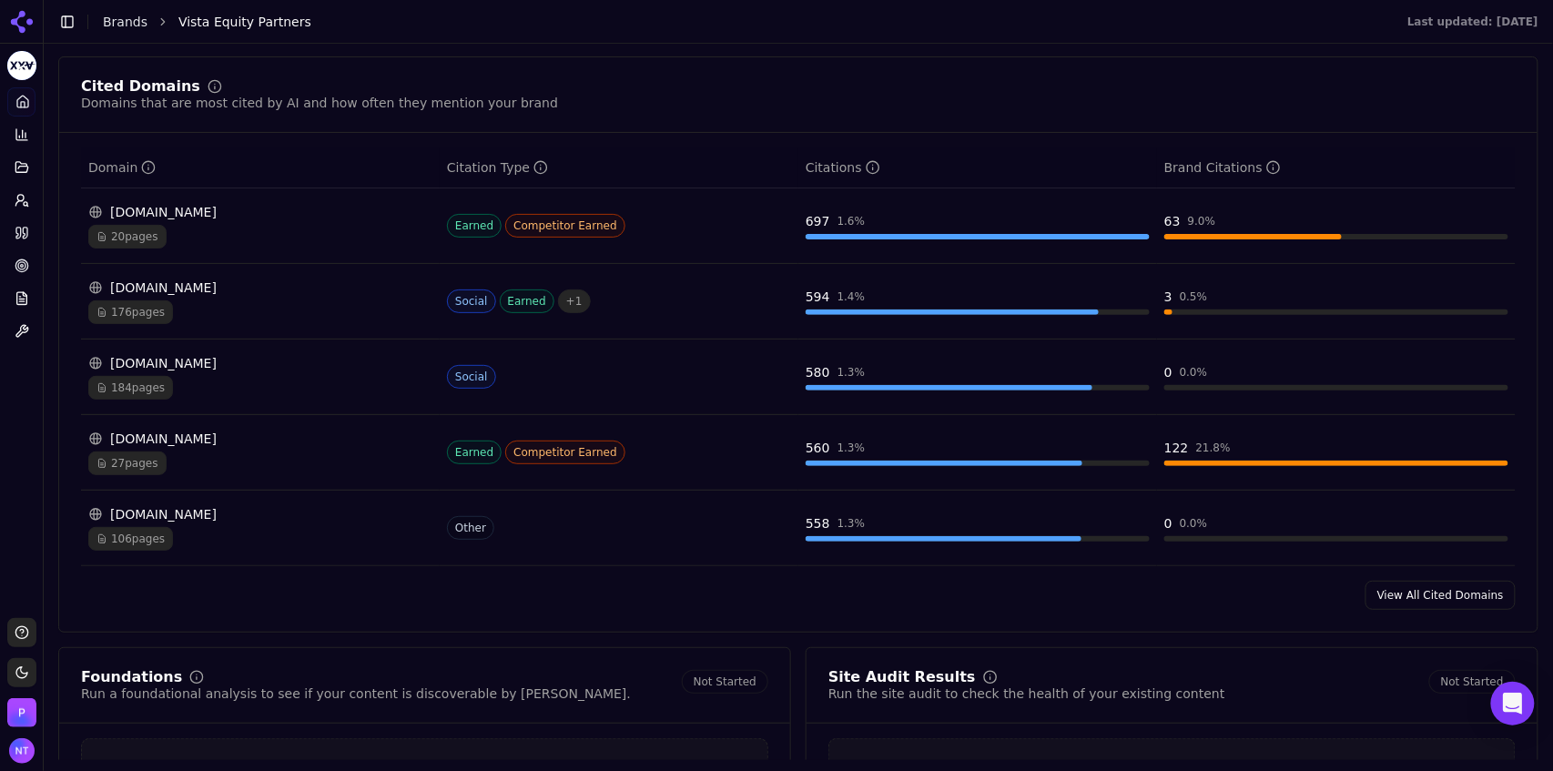
click at [1435, 599] on link "View All Cited Domains" at bounding box center [1440, 595] width 150 height 29
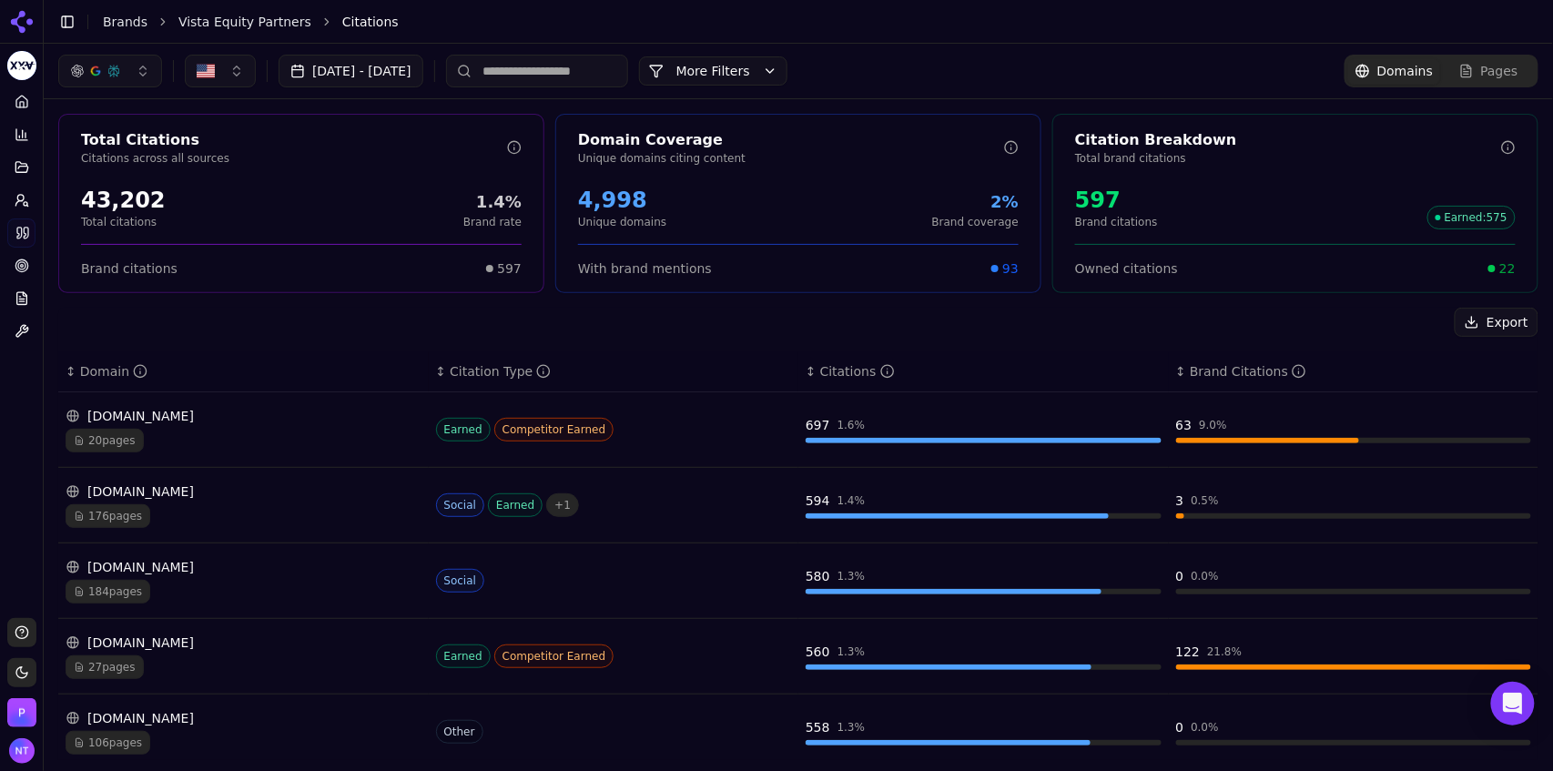
click at [593, 73] on input at bounding box center [537, 71] width 182 height 33
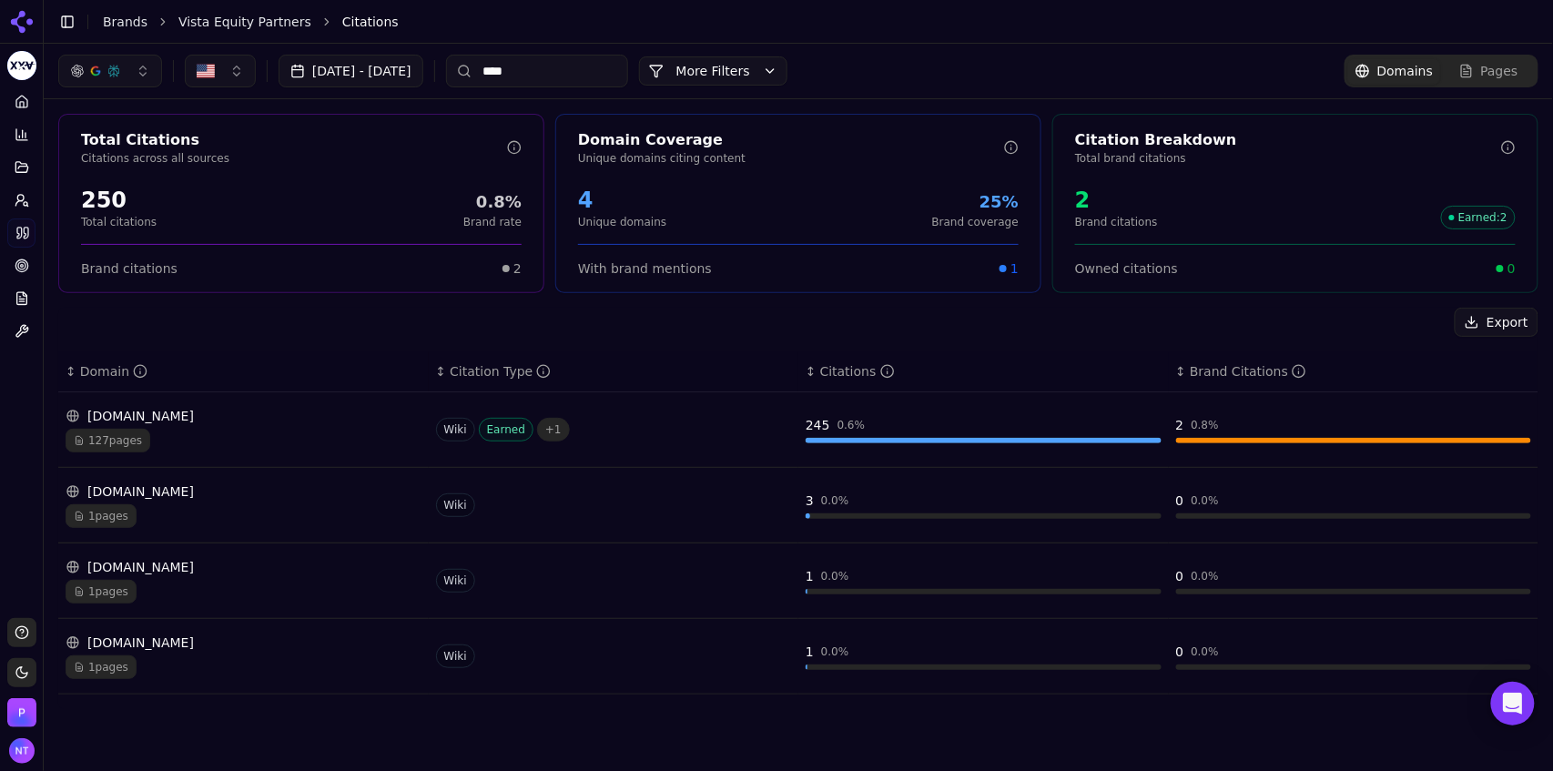
type input "****"
click at [273, 438] on div "127 pages" at bounding box center [244, 441] width 356 height 24
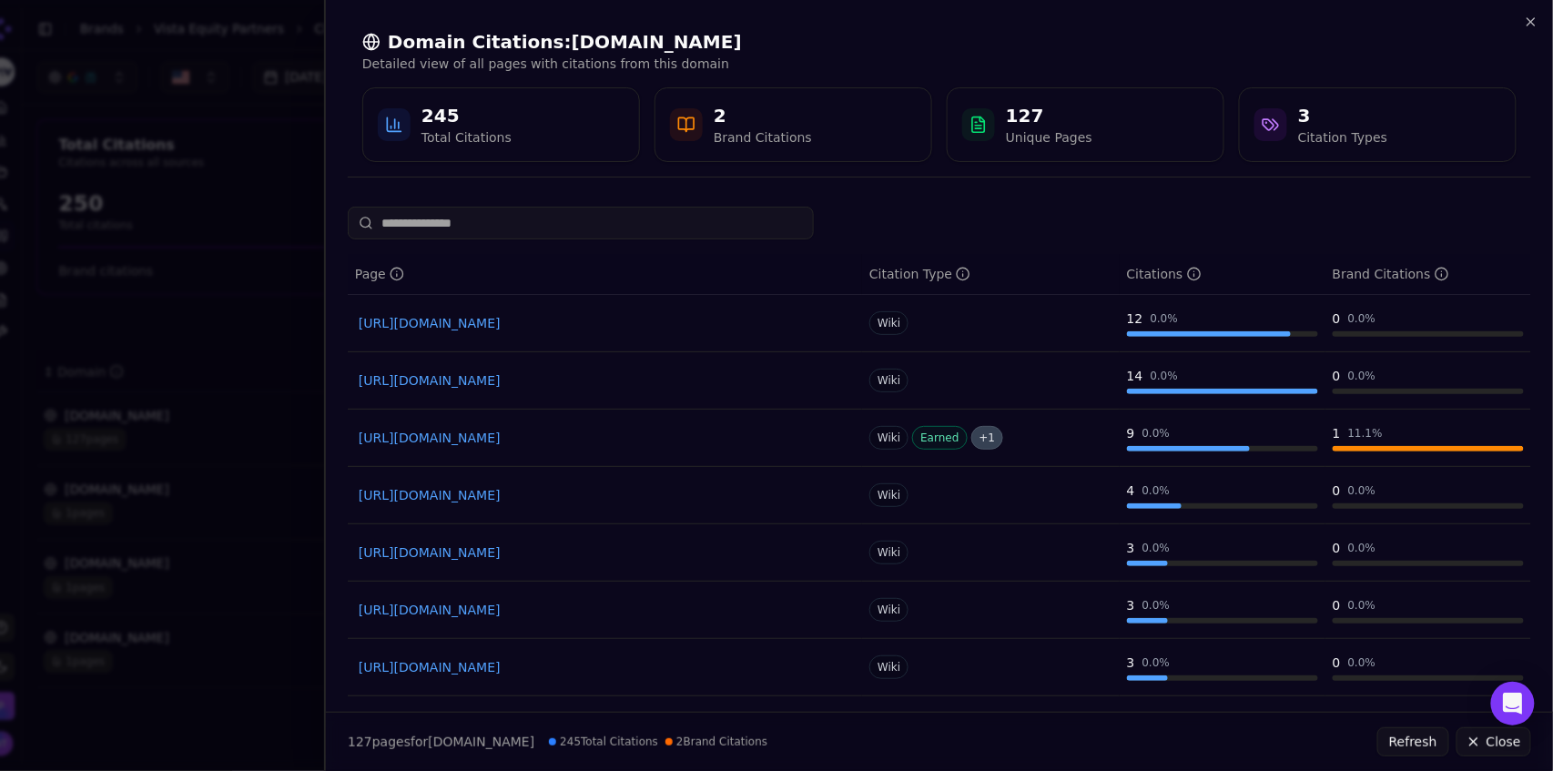
click at [583, 230] on input at bounding box center [581, 223] width 466 height 33
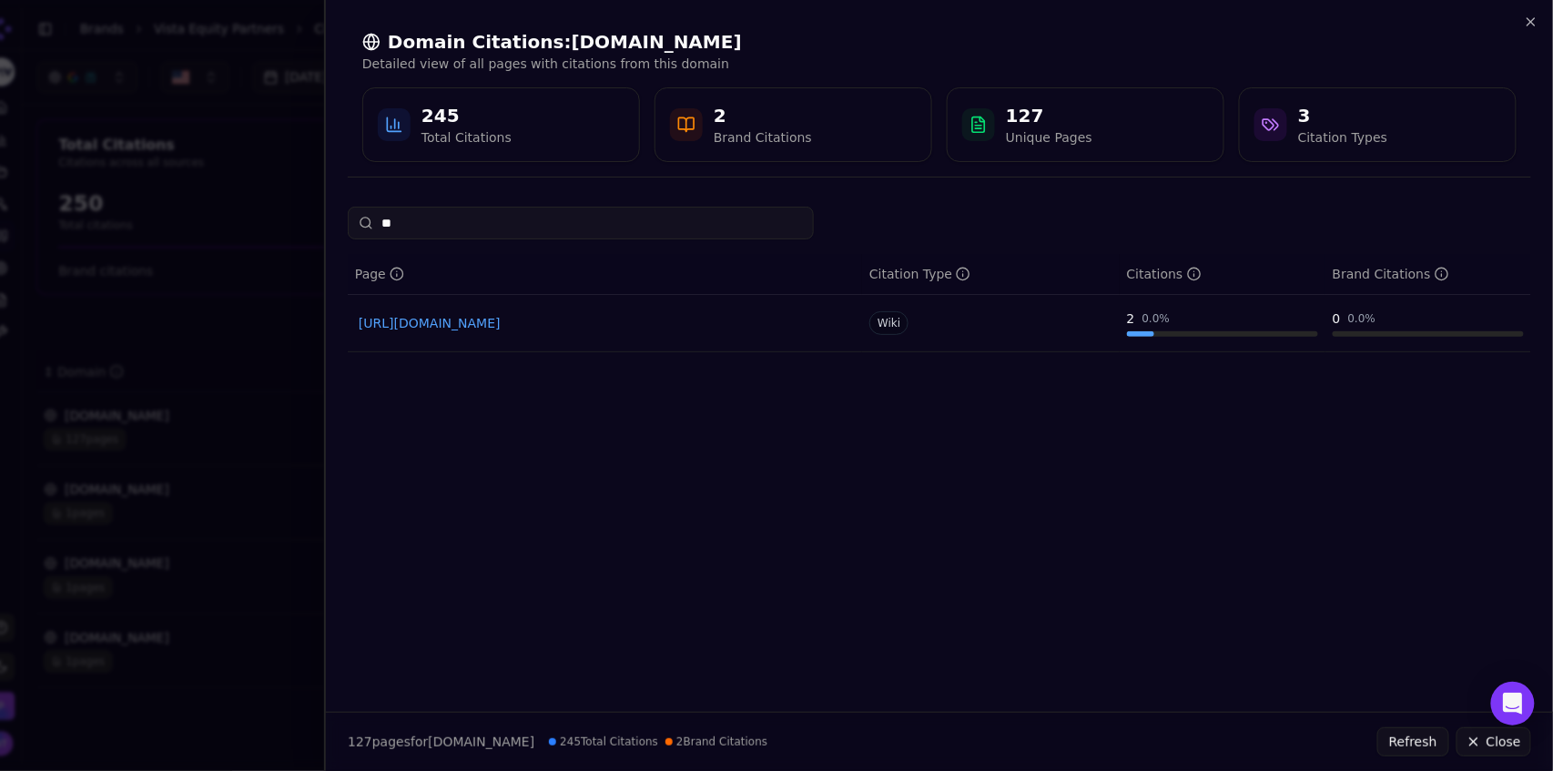
type input "*"
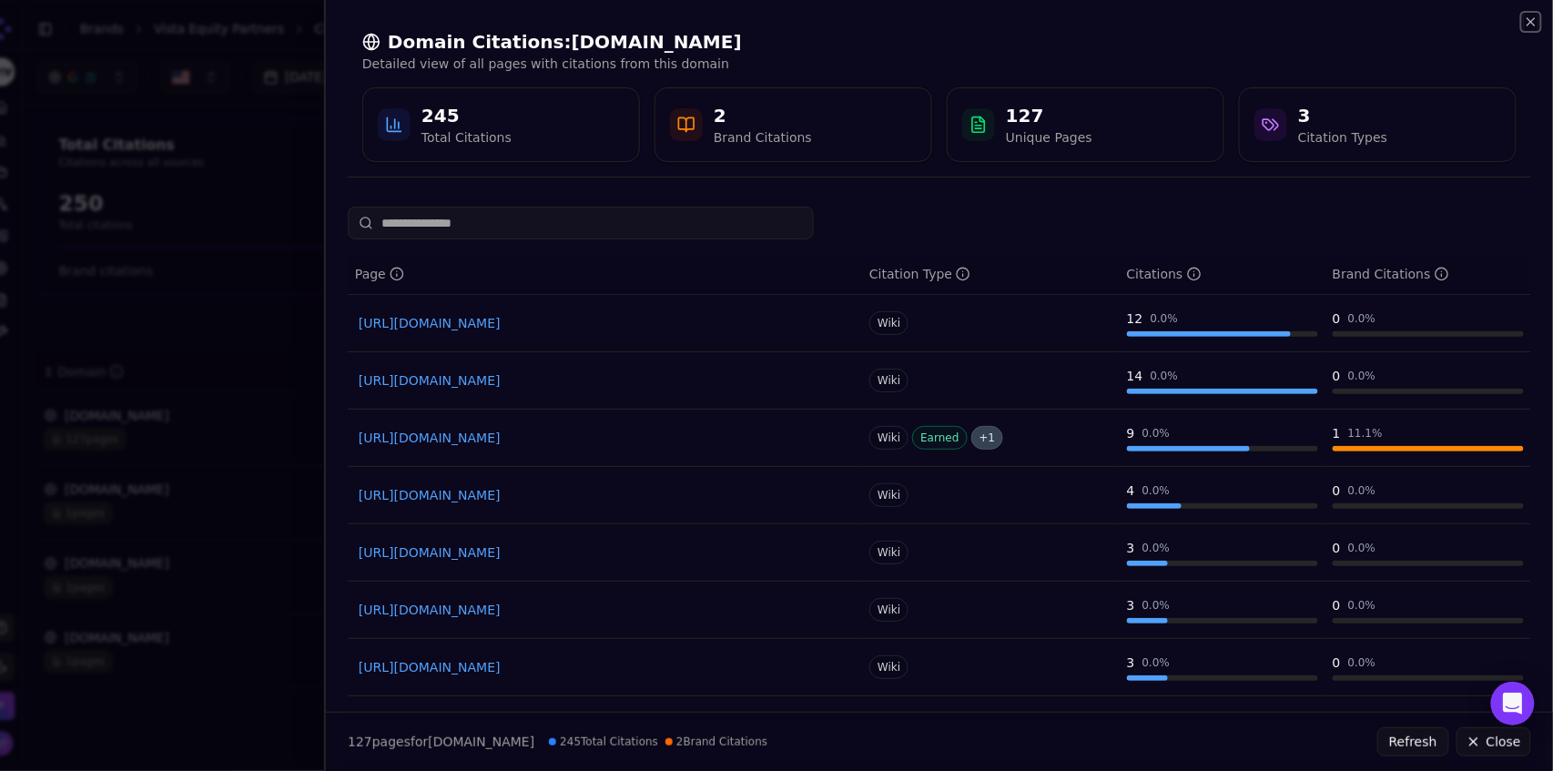
click at [1535, 25] on icon "button" at bounding box center [1530, 21] width 7 height 7
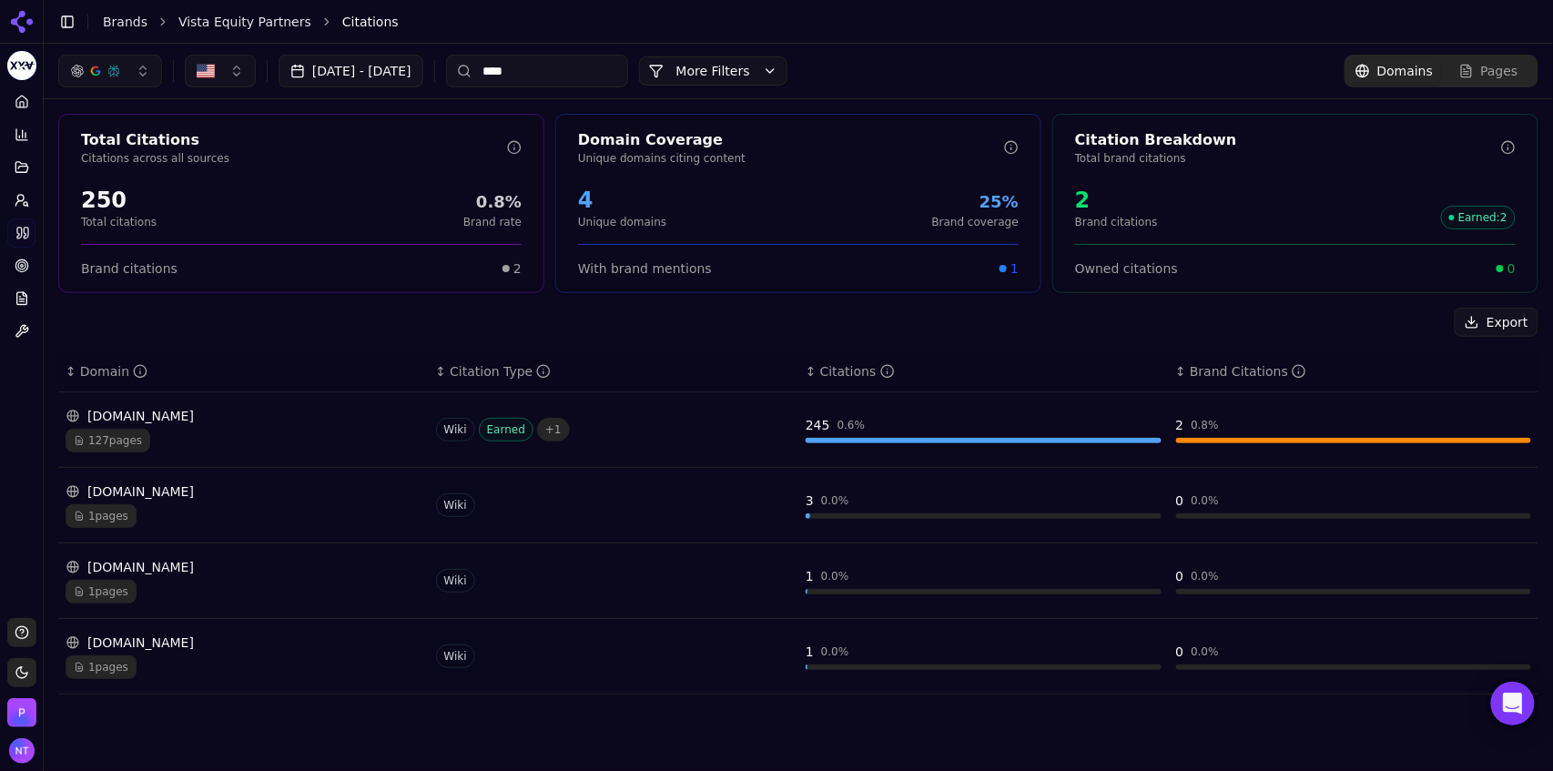
click at [560, 74] on input "****" at bounding box center [537, 71] width 182 height 33
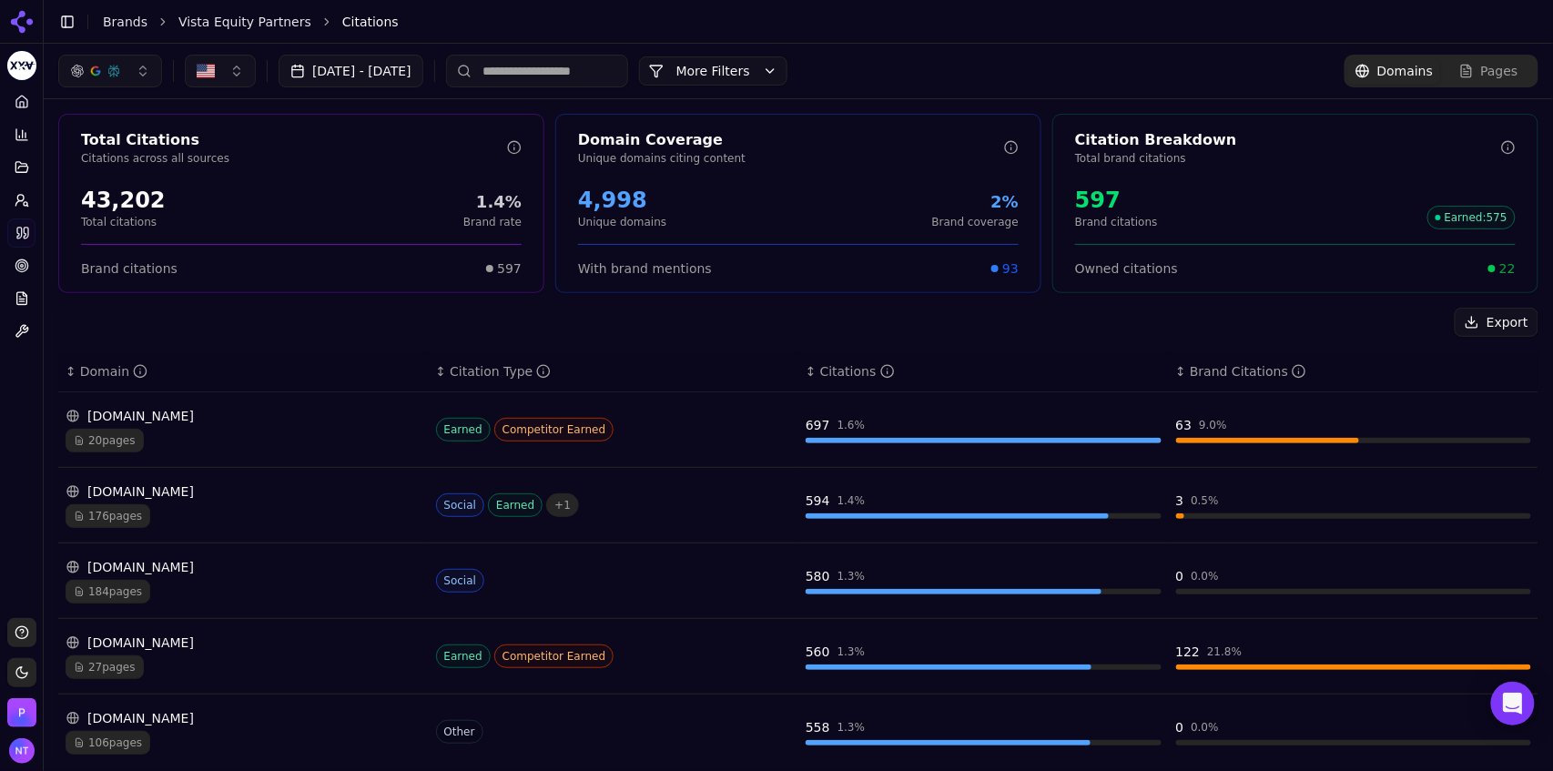
click at [199, 505] on div "176 pages" at bounding box center [244, 516] width 356 height 24
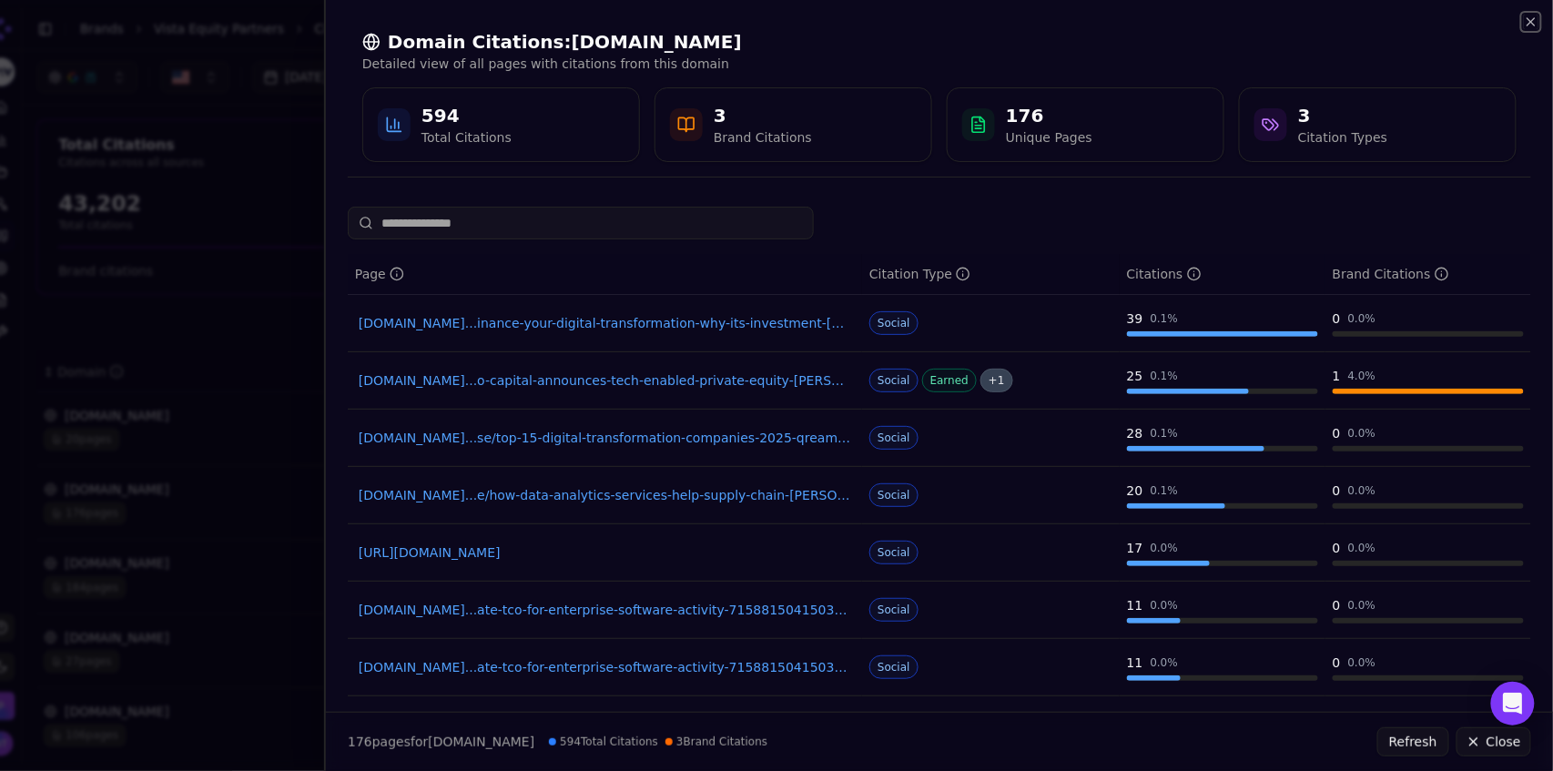
click at [1533, 24] on icon "button" at bounding box center [1530, 21] width 7 height 7
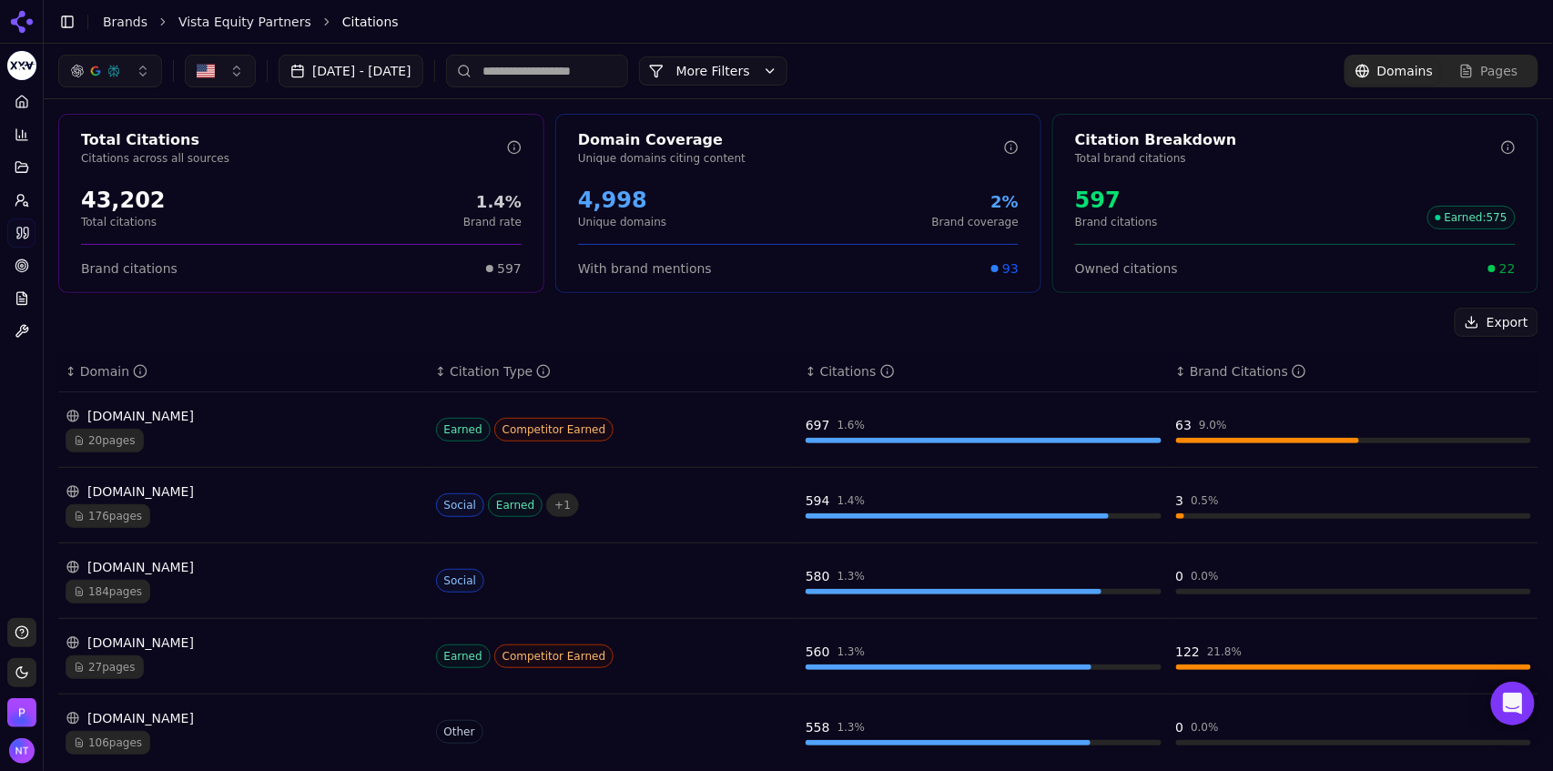
click at [188, 732] on div "106 pages" at bounding box center [244, 743] width 356 height 24
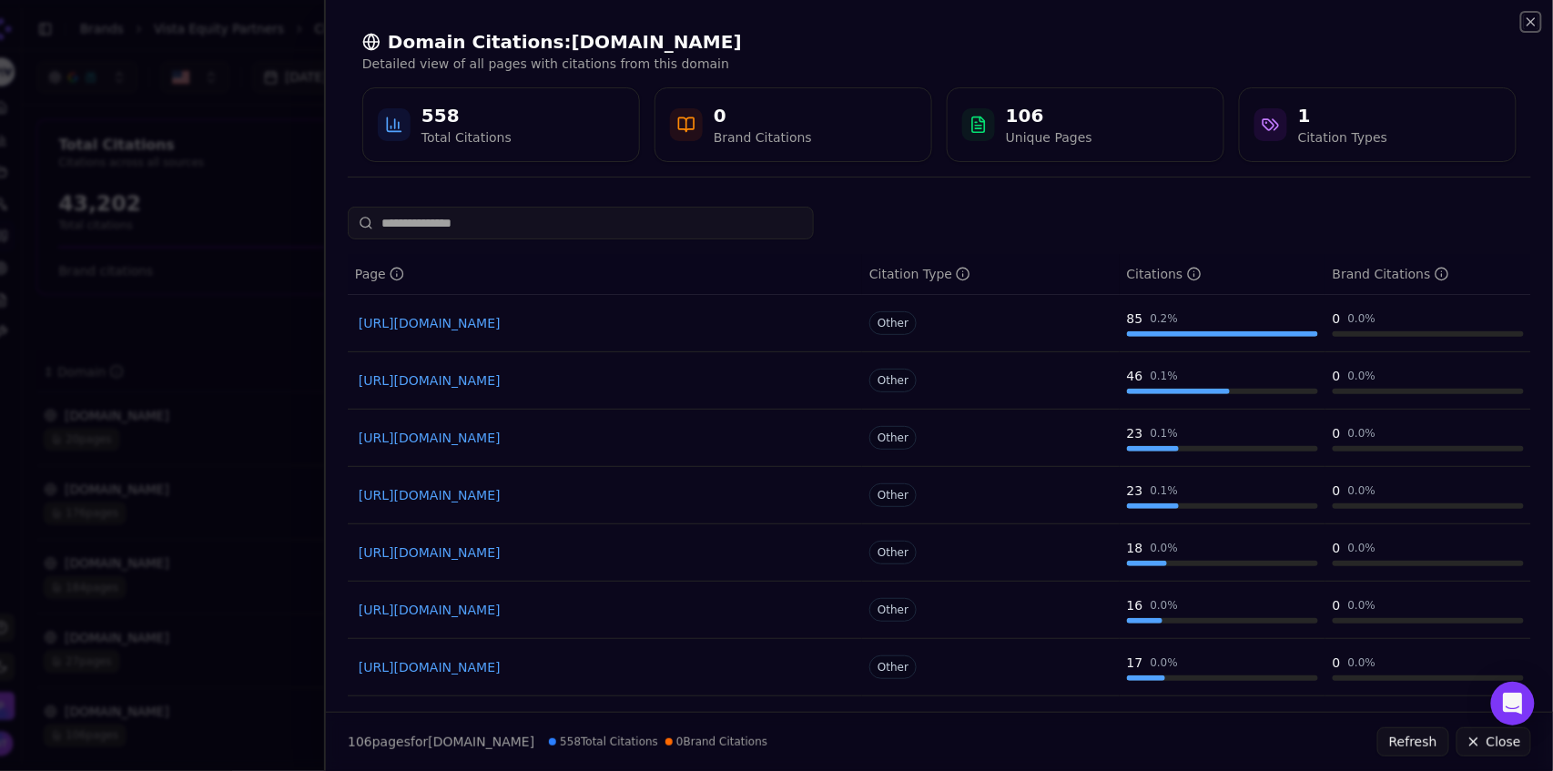
click at [1536, 20] on icon "button" at bounding box center [1531, 22] width 15 height 15
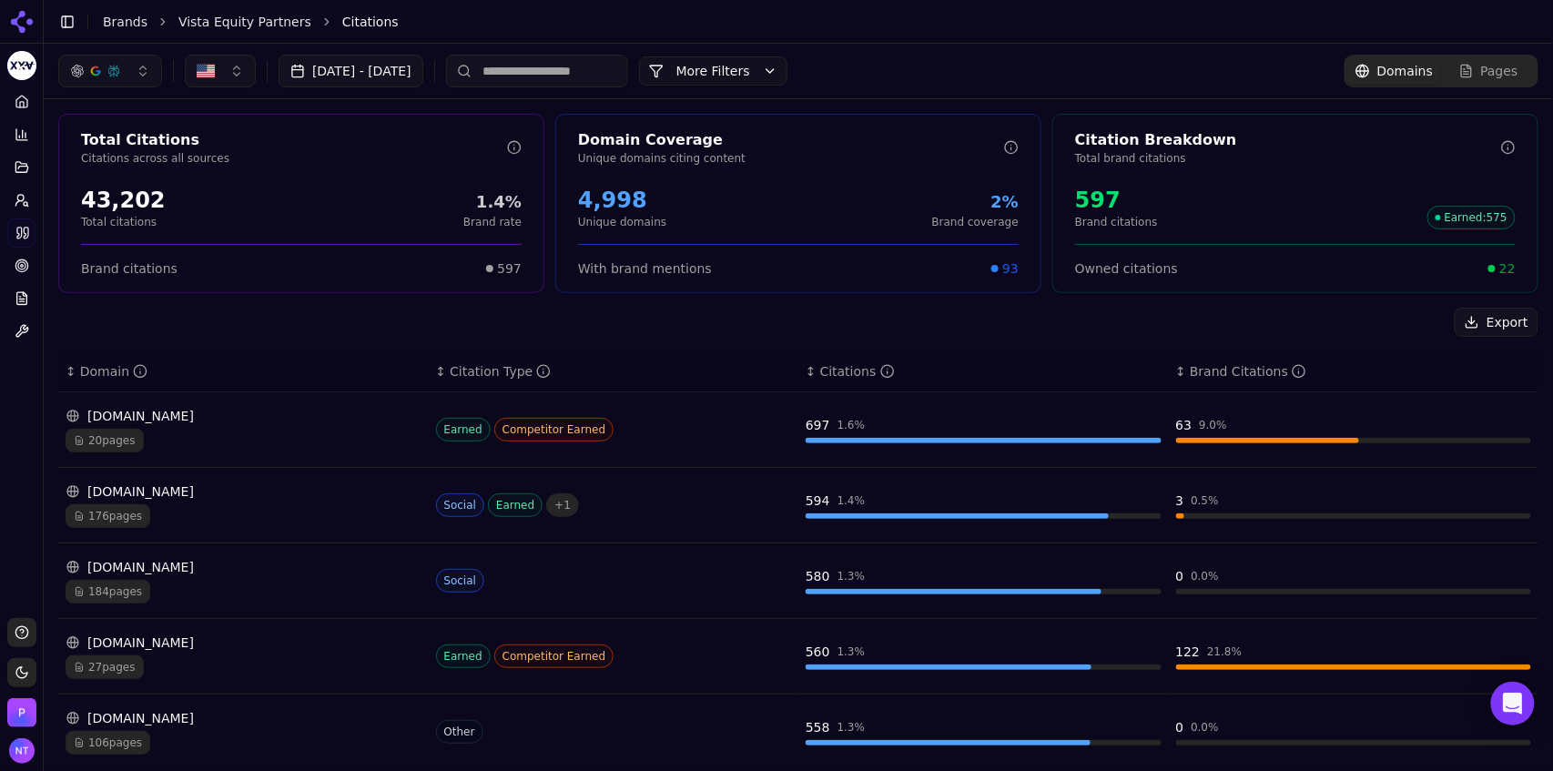
click at [580, 71] on input at bounding box center [537, 71] width 182 height 33
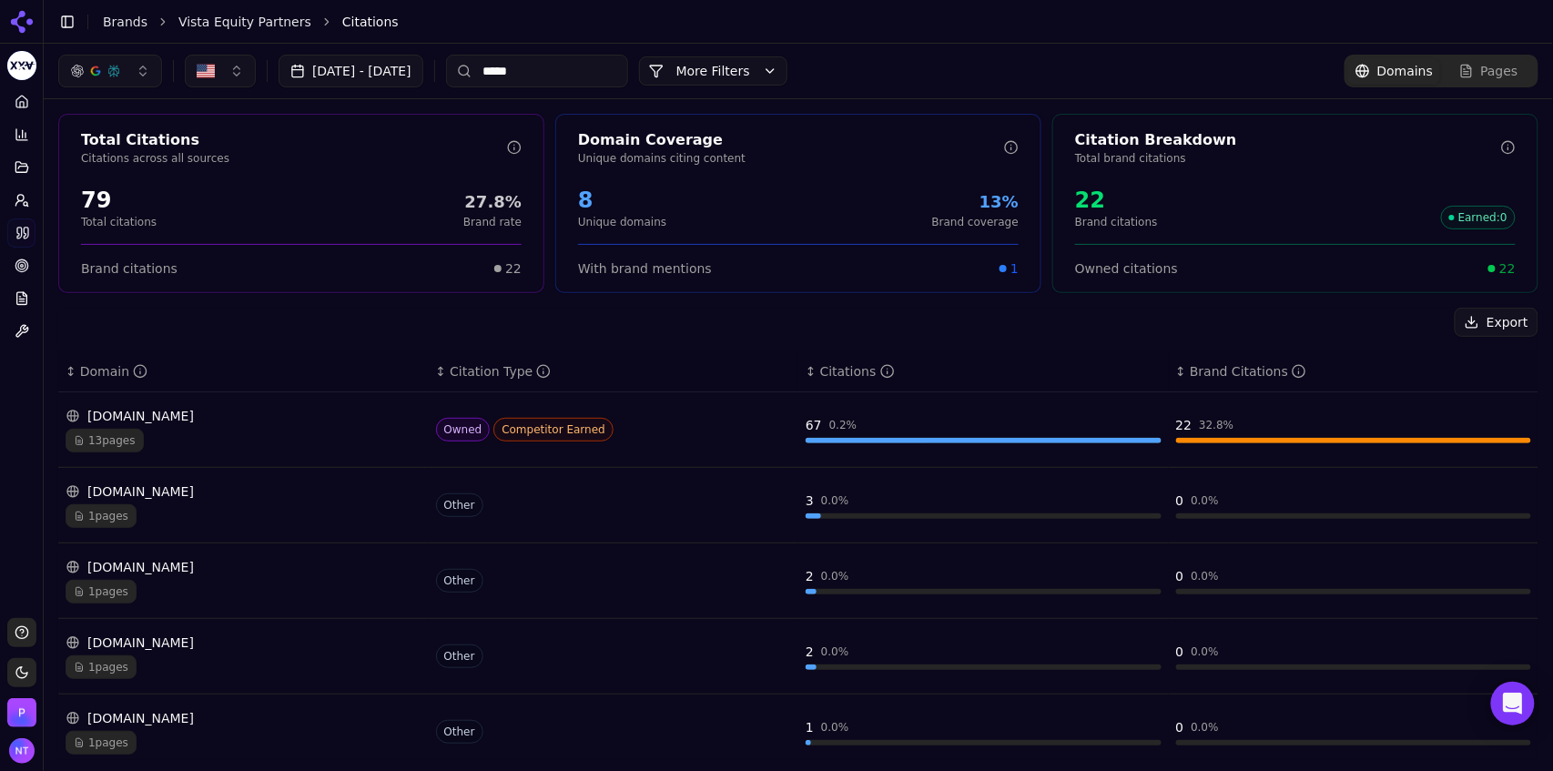
type input "*****"
click at [252, 432] on div "13 pages" at bounding box center [244, 441] width 356 height 24
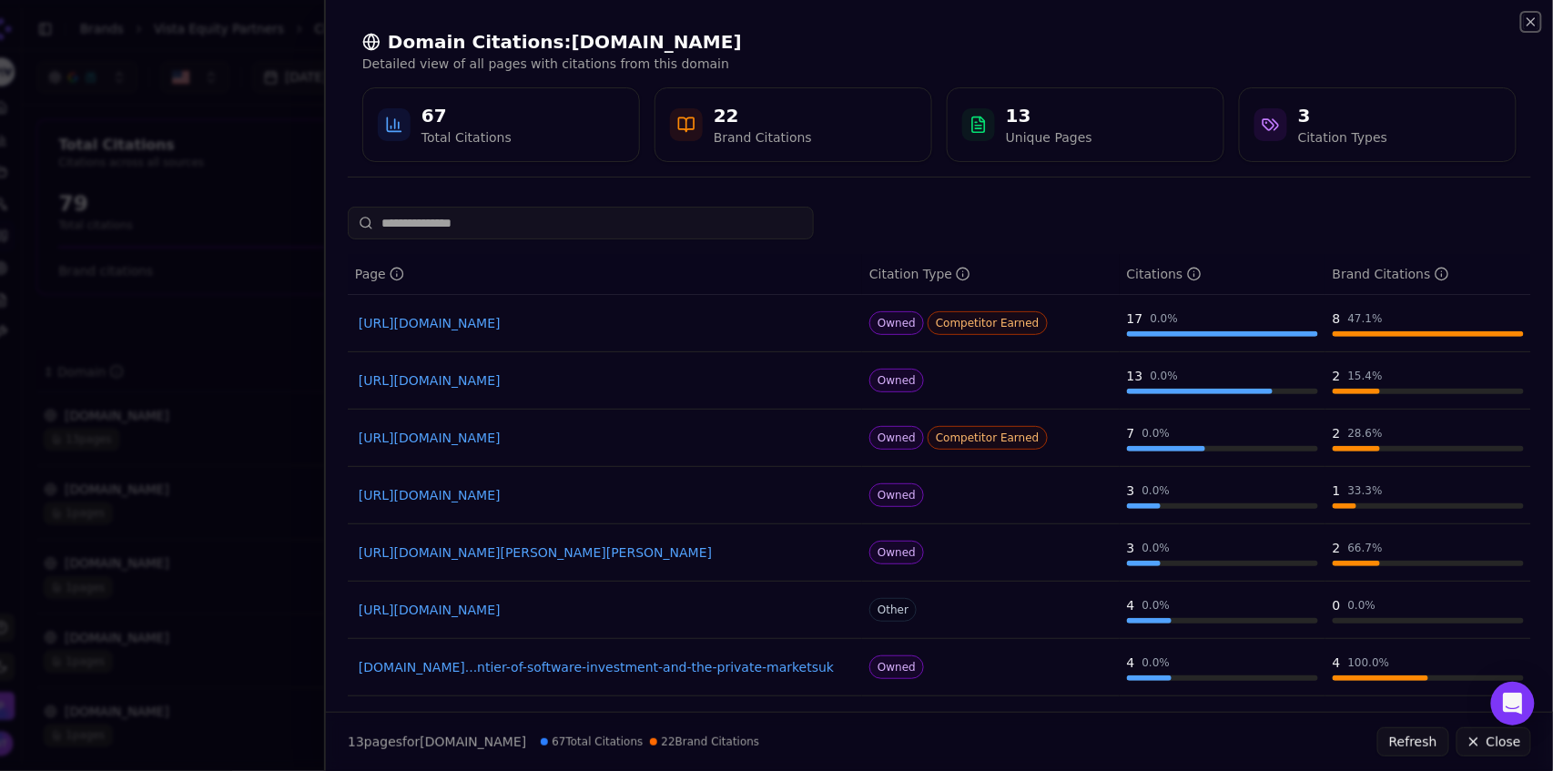
click at [1533, 26] on icon "button" at bounding box center [1531, 22] width 15 height 15
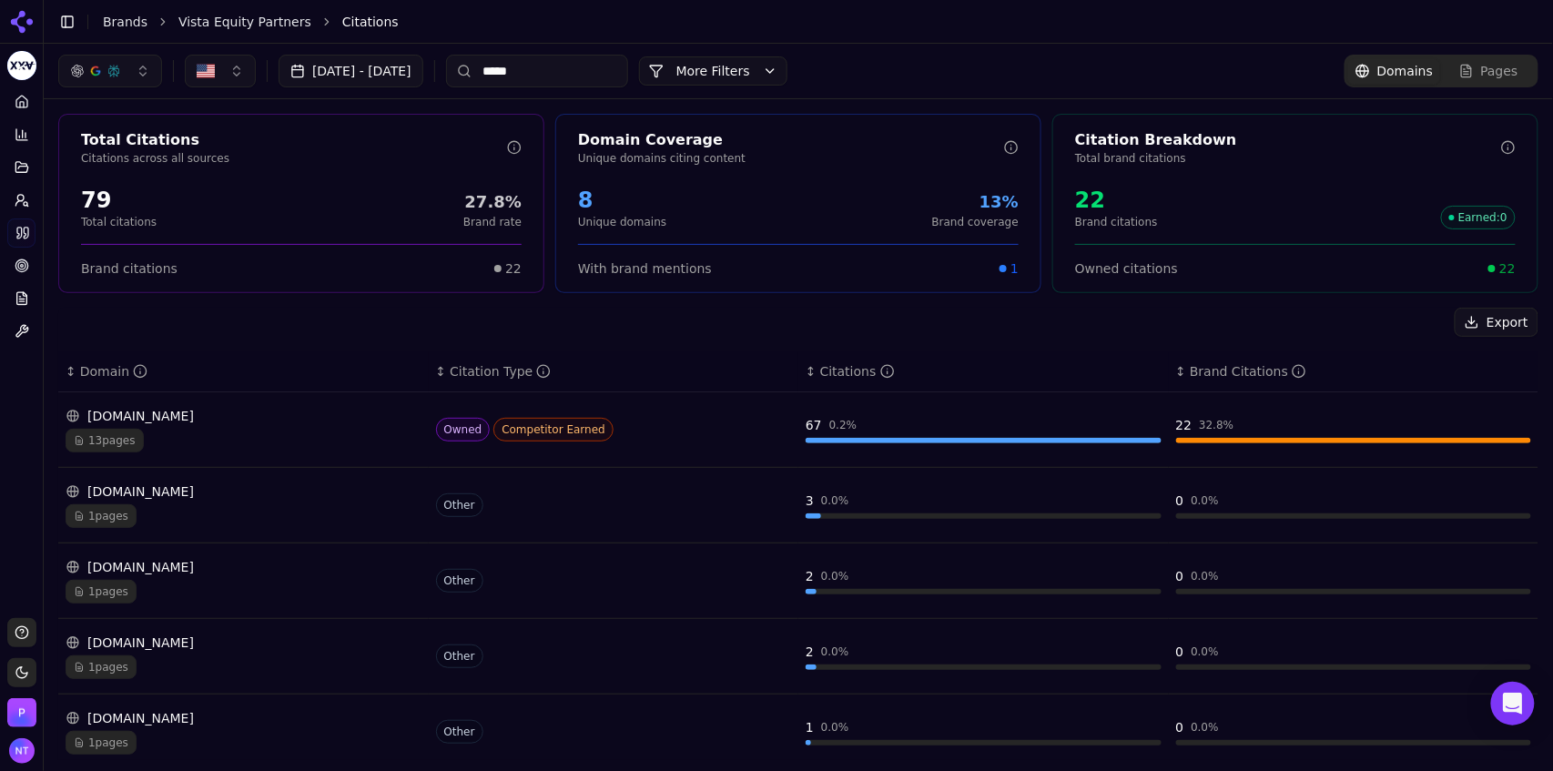
click at [608, 78] on input "*****" at bounding box center [537, 71] width 182 height 33
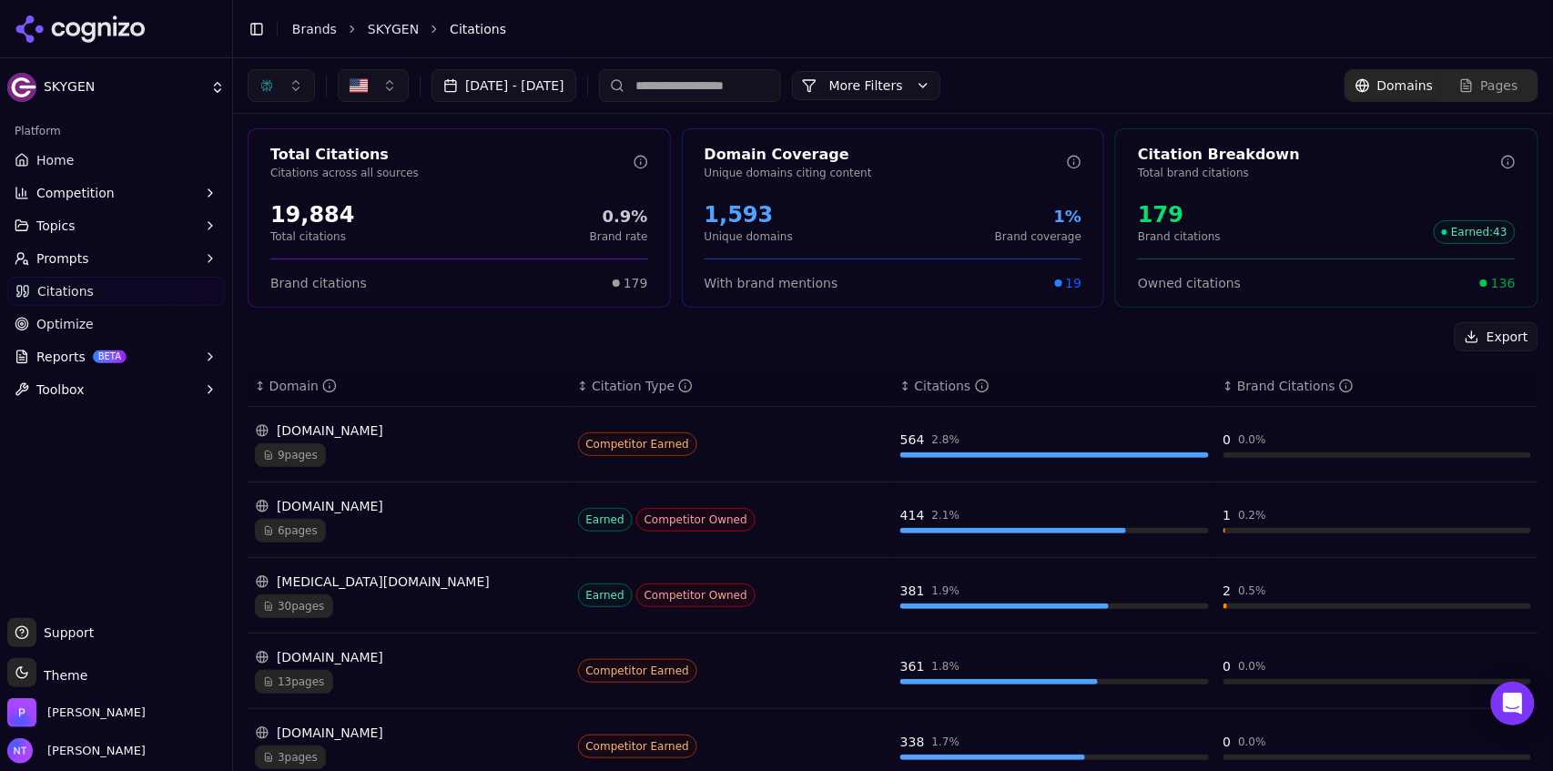
click at [294, 90] on button "button" at bounding box center [281, 85] width 67 height 33
click at [289, 161] on span "ChatGPT-Search" at bounding box center [275, 157] width 102 height 18
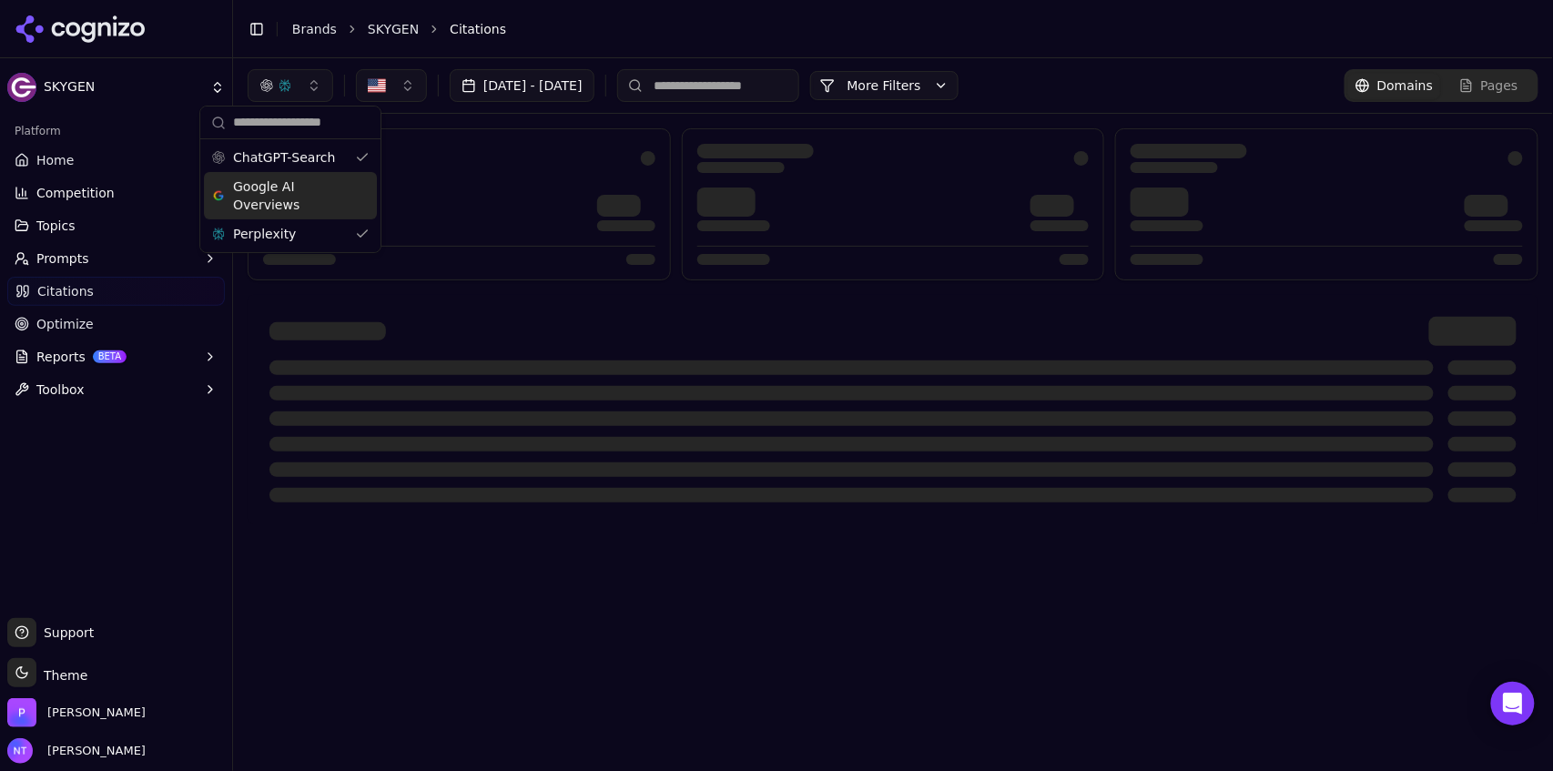
click at [284, 191] on span "Google AI Overviews" at bounding box center [290, 195] width 115 height 36
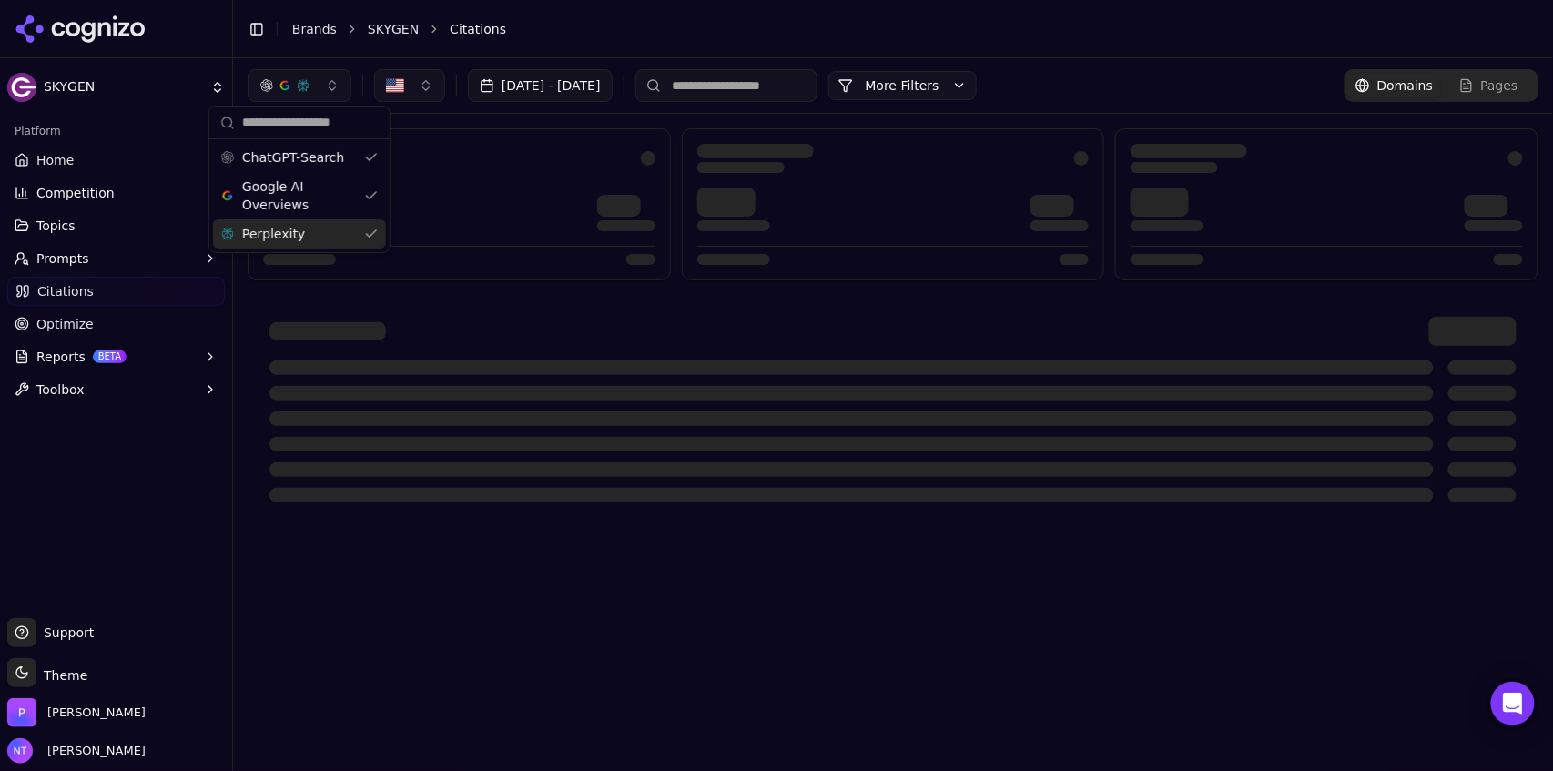
click at [1178, 58] on div "Aug 26, 2025 - Sep 25, 2025 More More Filters Domains Pages" at bounding box center [893, 85] width 1320 height 55
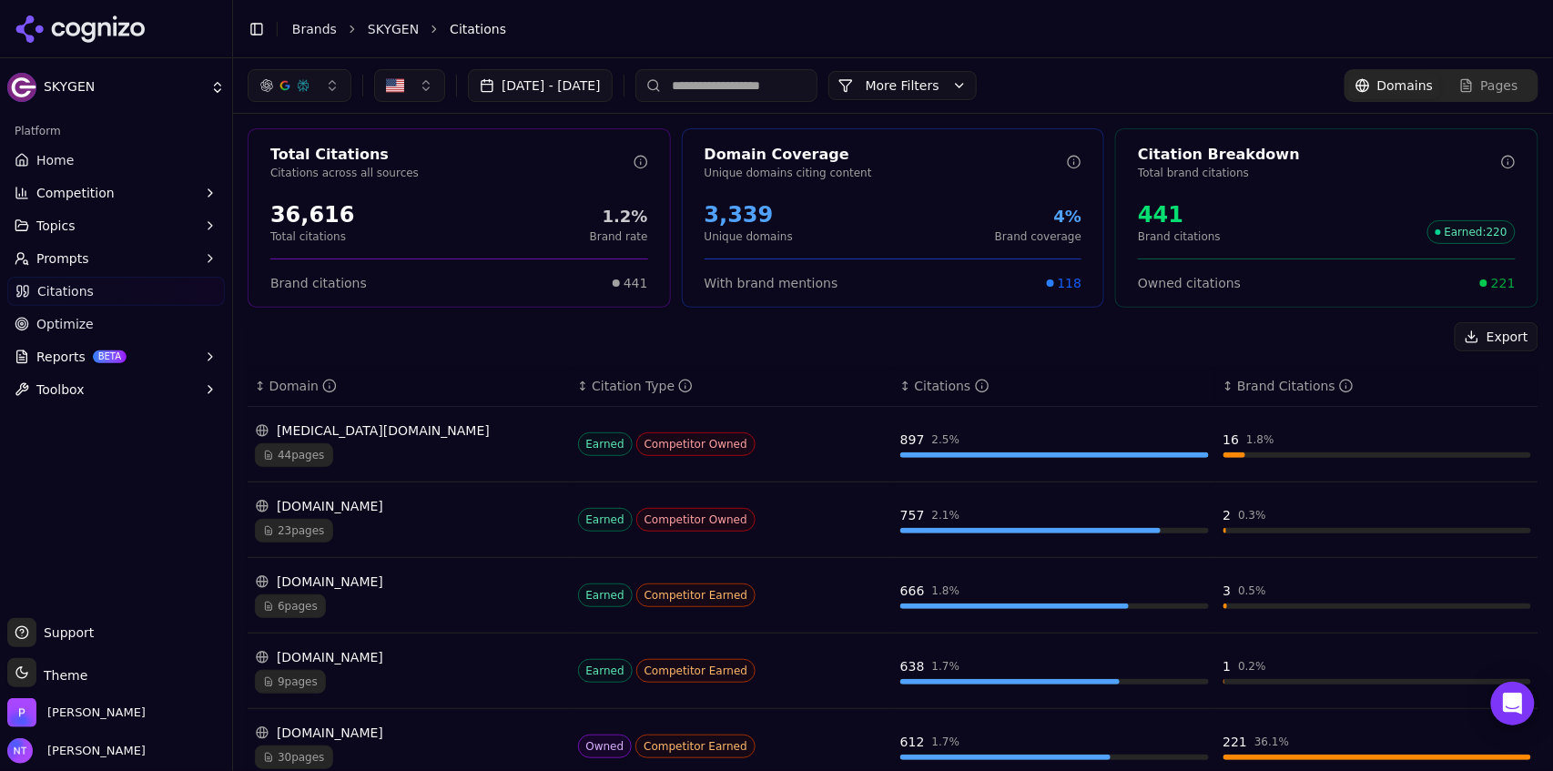
click at [1103, 289] on div "Total Citations Citations across all sources 36,616 Total citations 1.2% Brand …" at bounding box center [893, 217] width 1291 height 179
click at [798, 89] on input at bounding box center [726, 85] width 182 height 33
type input "******"
click at [1492, 86] on span "Pages" at bounding box center [1499, 85] width 37 height 18
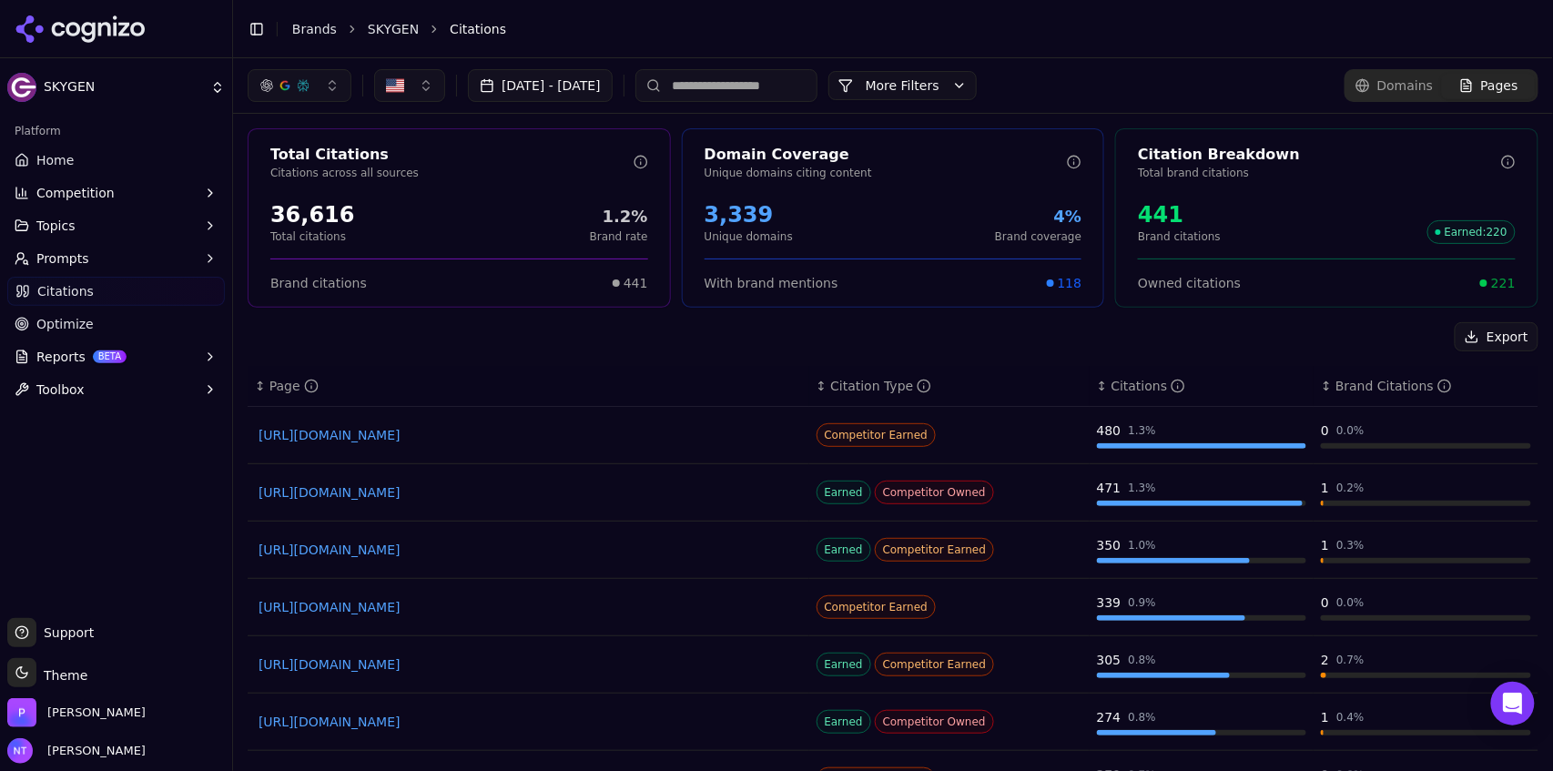
click at [768, 96] on input at bounding box center [726, 85] width 182 height 33
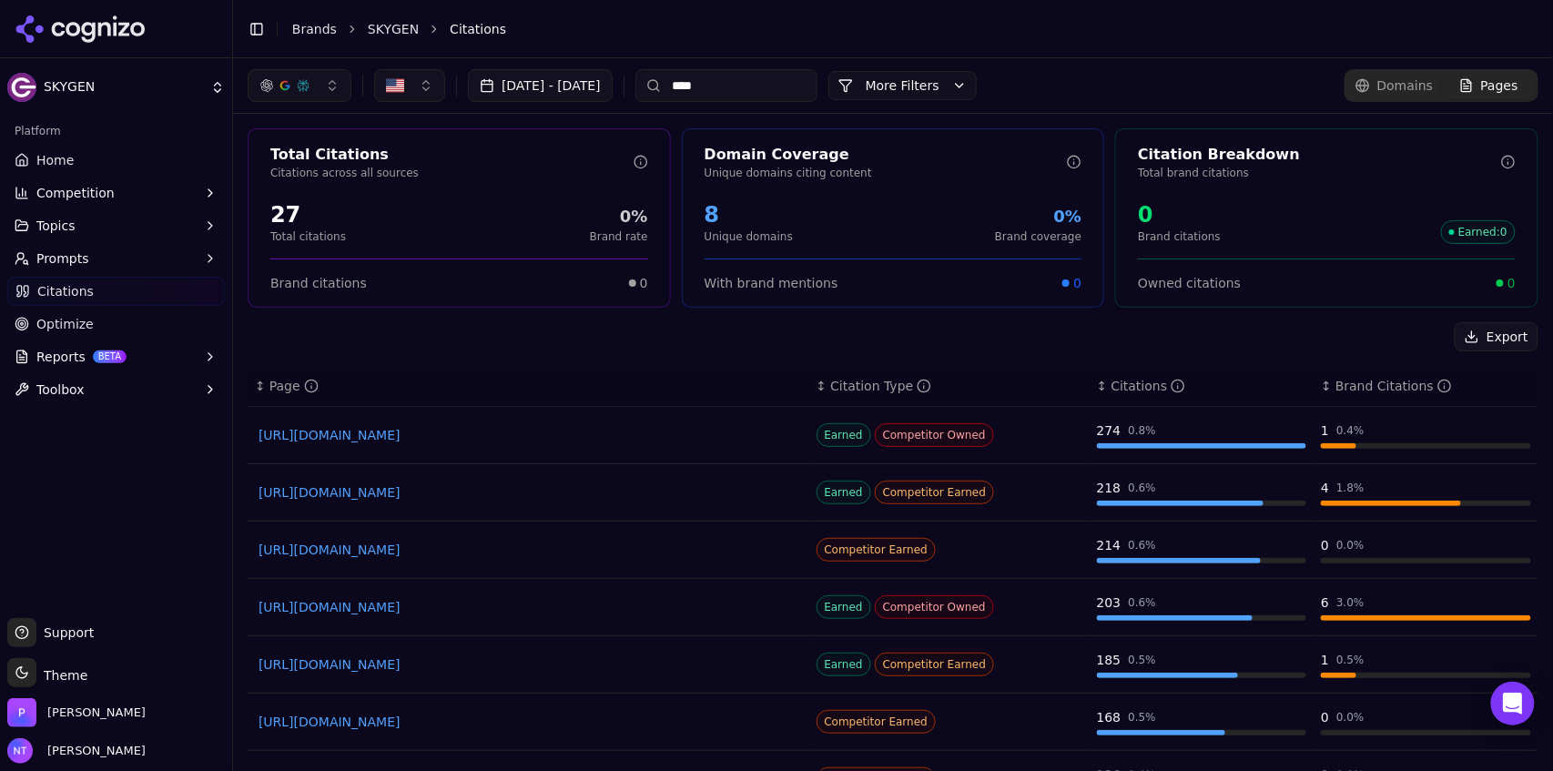
click at [577, 550] on link "https://lifthcm.com/article/best-benefits-administration-software-2025" at bounding box center [529, 550] width 540 height 18
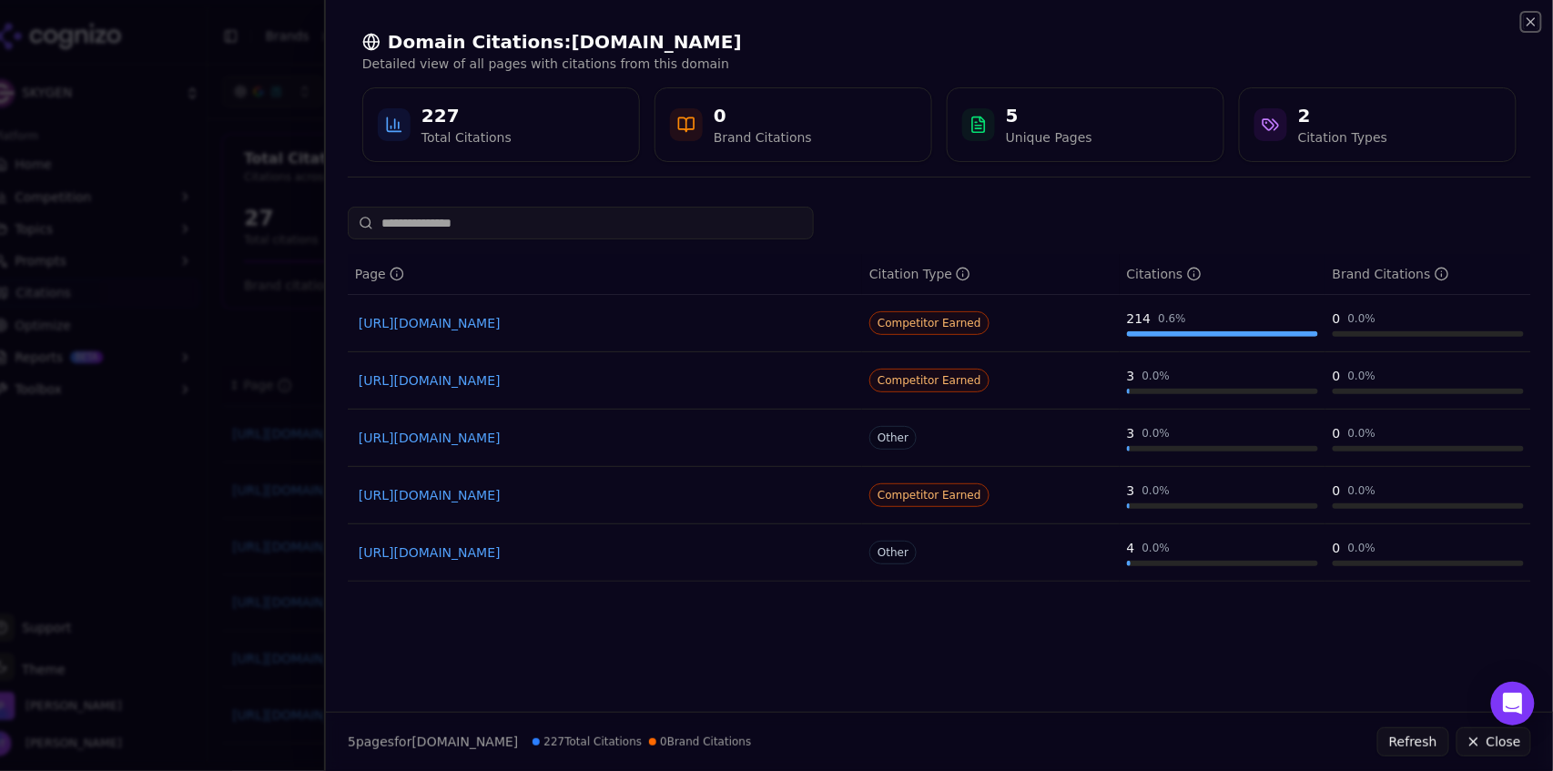
click at [1533, 23] on icon "button" at bounding box center [1530, 21] width 7 height 7
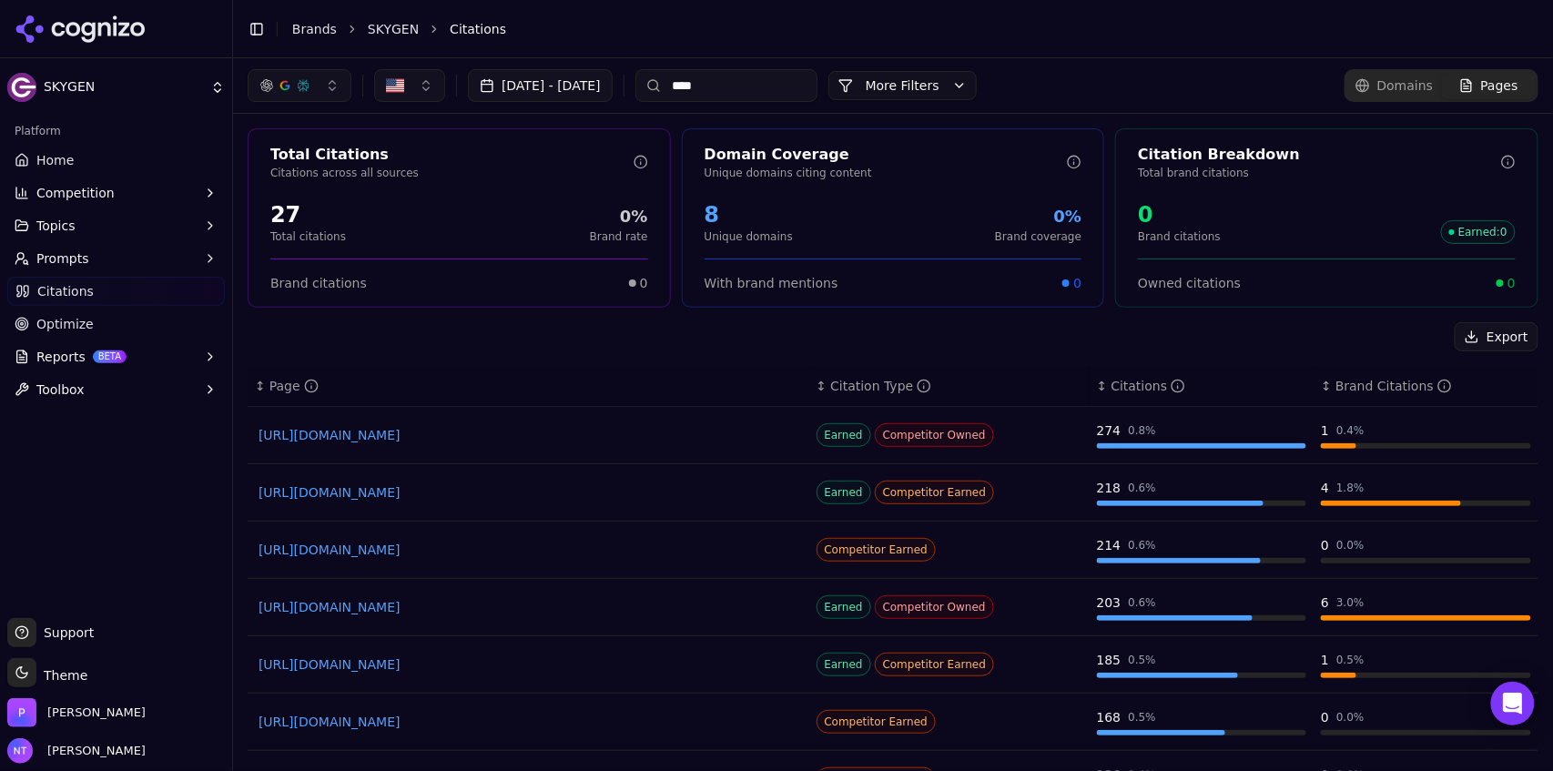
click at [656, 725] on link "https://peoplemanagingpeople.com/services/best-global-benefits-administration" at bounding box center [529, 722] width 540 height 18
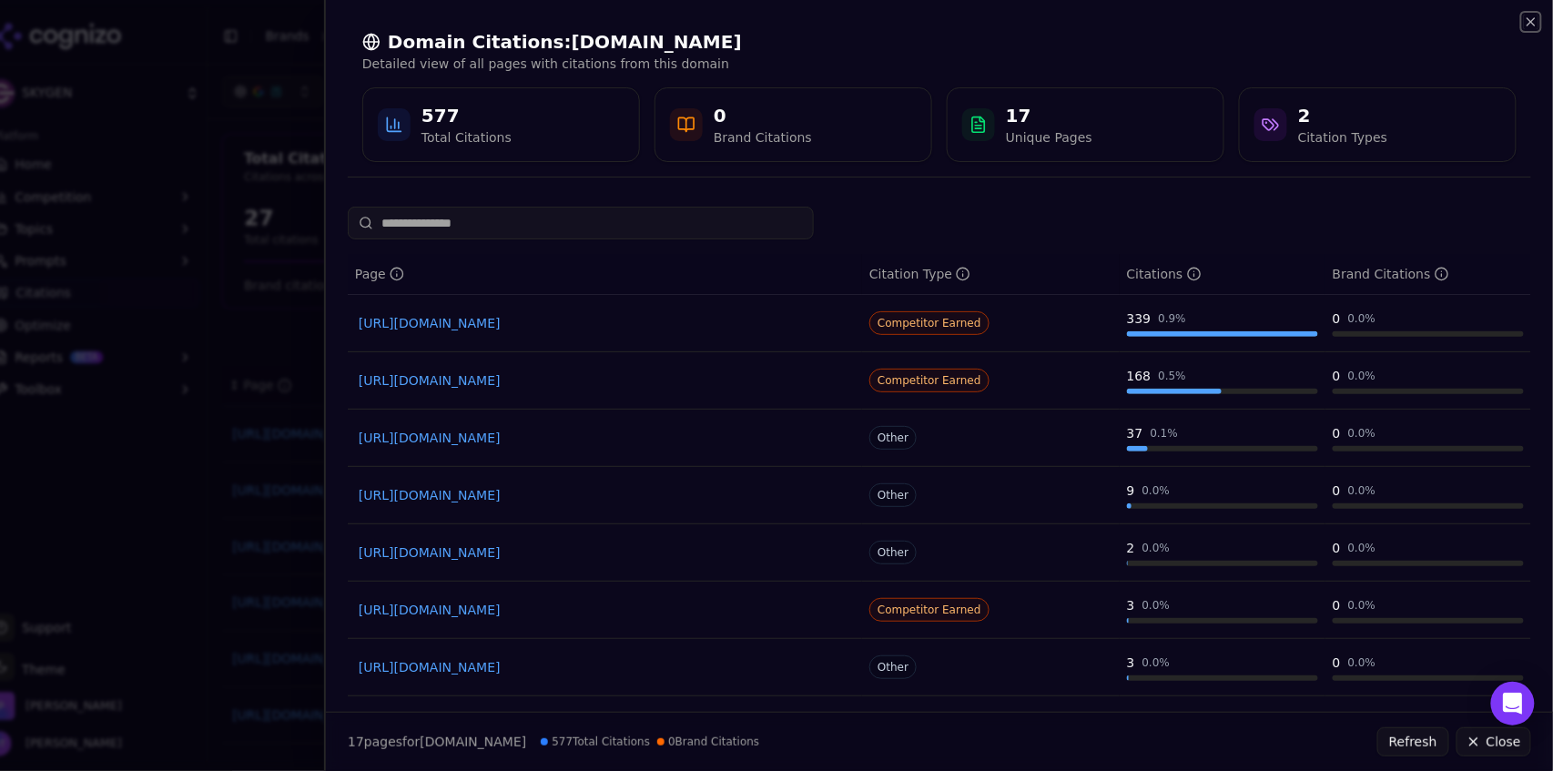
click at [1537, 18] on icon "button" at bounding box center [1531, 22] width 15 height 15
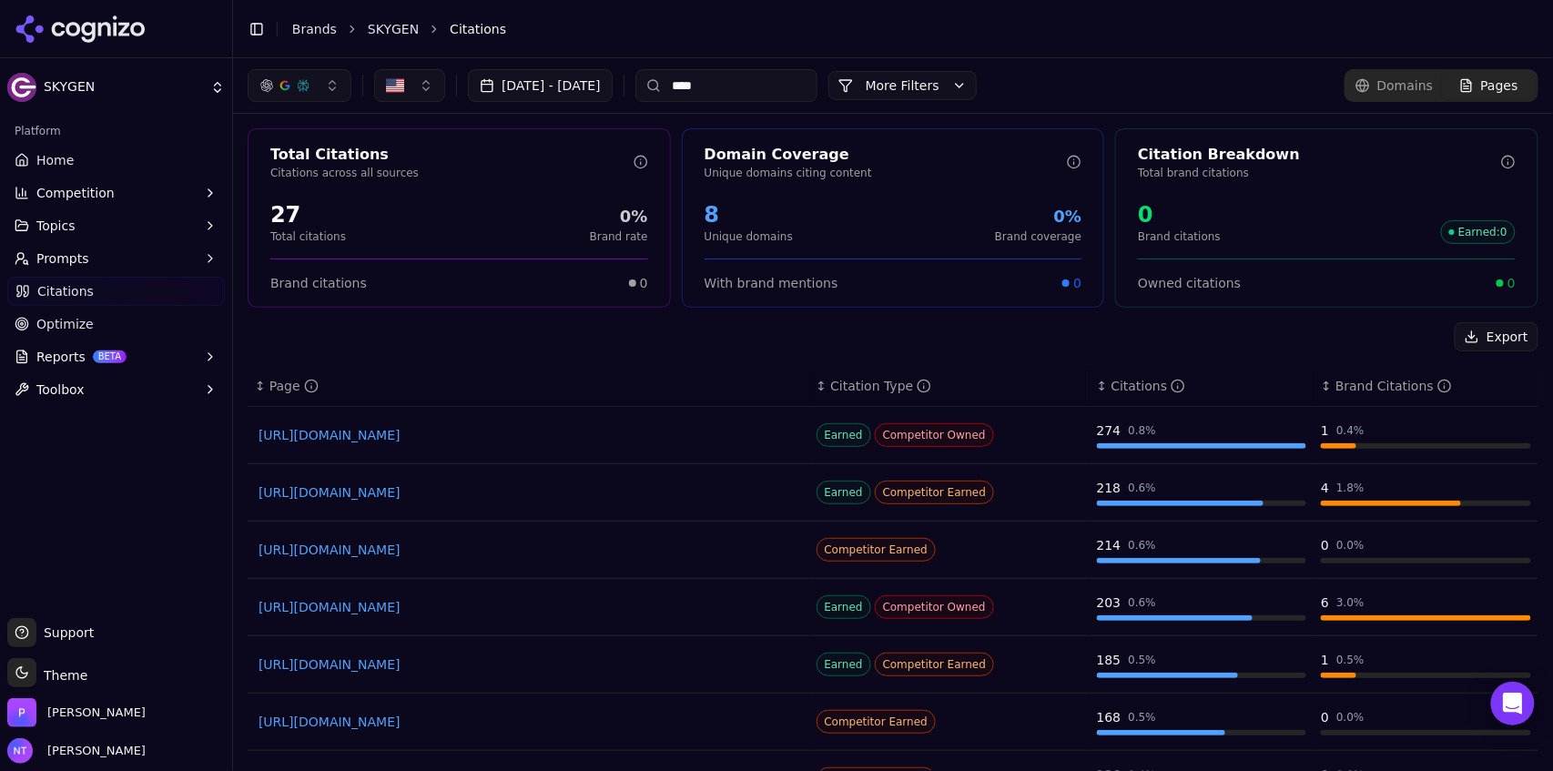
click at [773, 89] on input "****" at bounding box center [726, 85] width 182 height 33
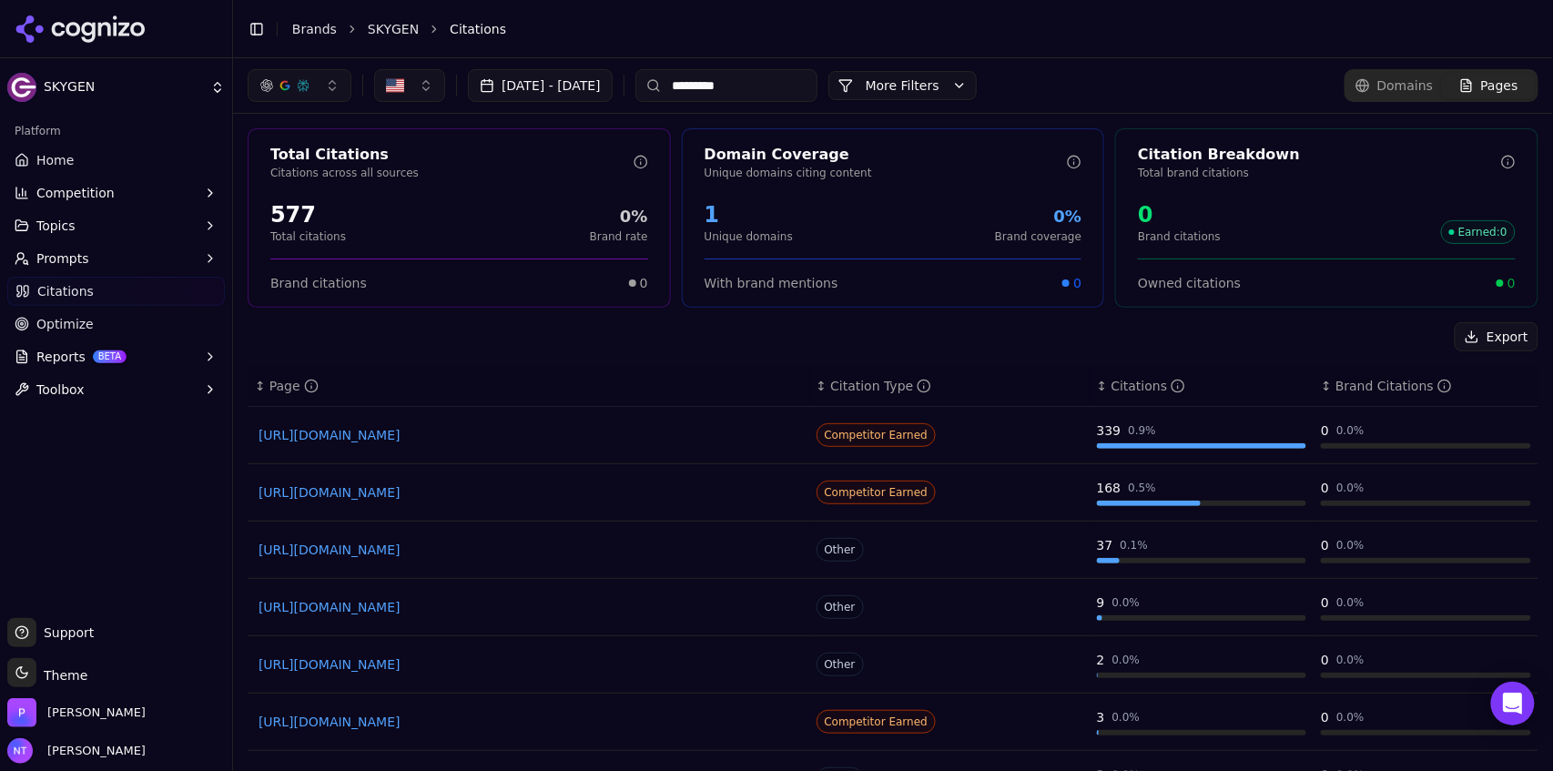
type input "*********"
click at [1391, 82] on span "Domains" at bounding box center [1405, 85] width 56 height 18
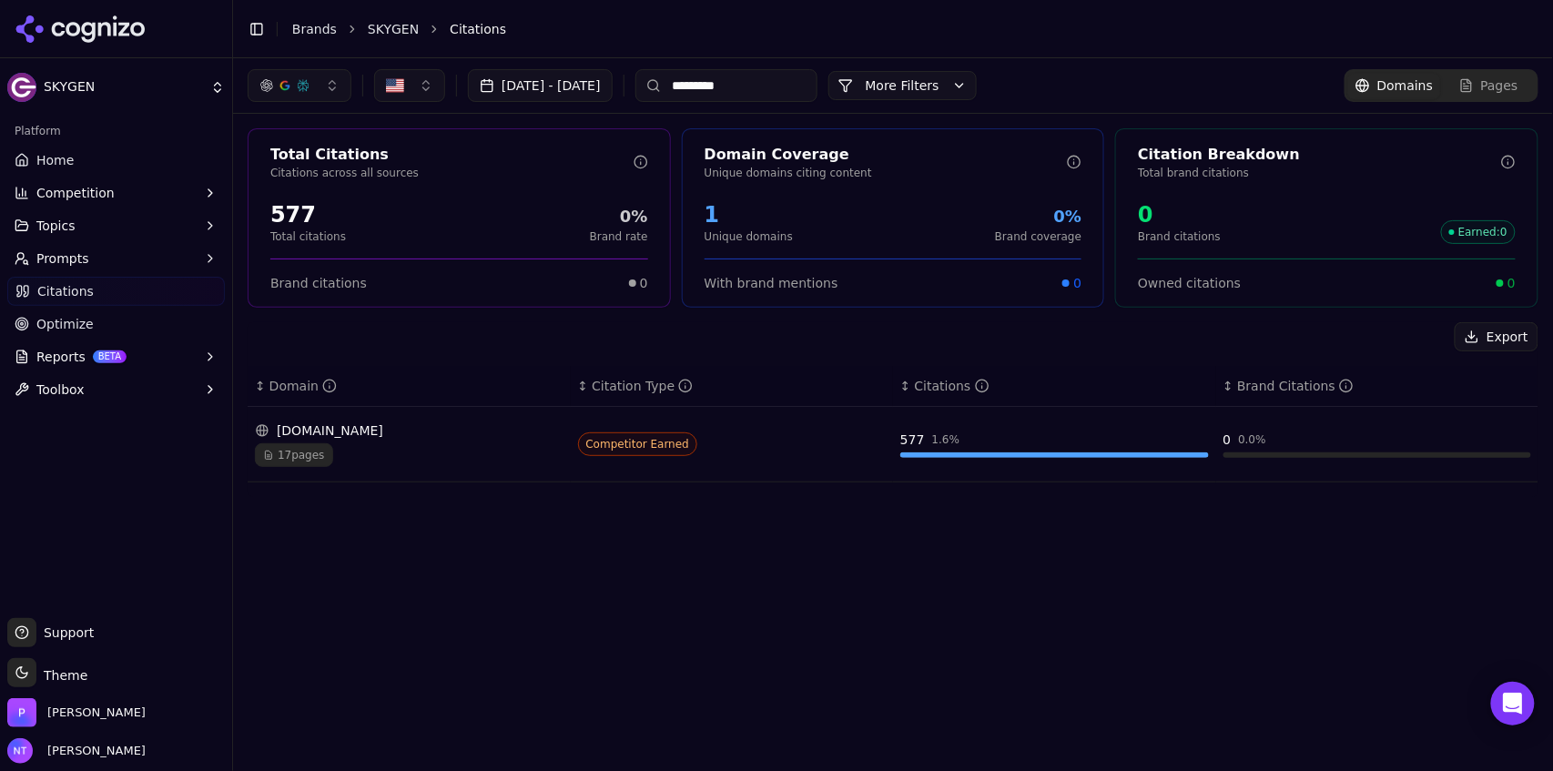
click at [777, 94] on input "*********" at bounding box center [726, 85] width 182 height 33
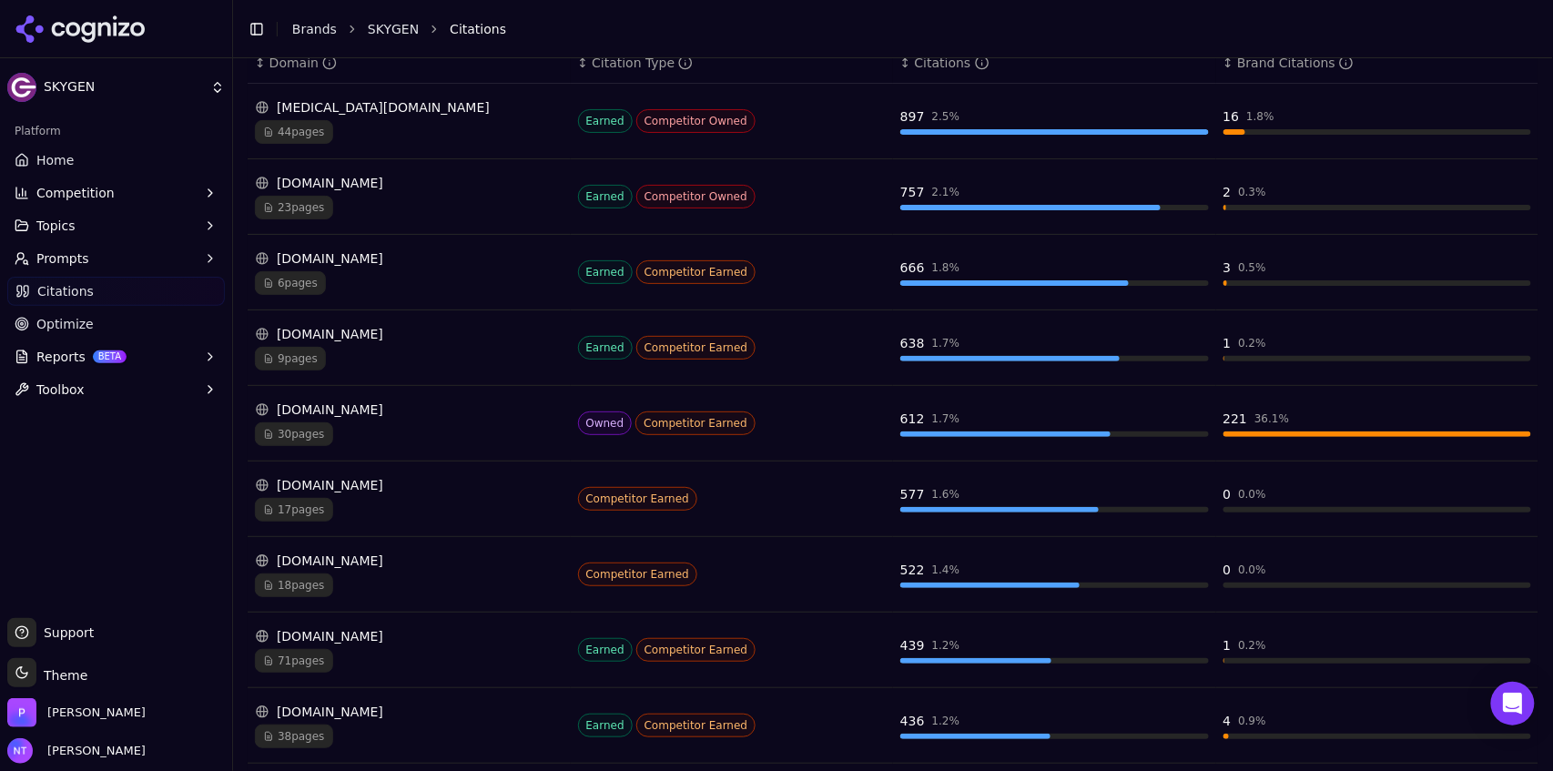
scroll to position [328, 0]
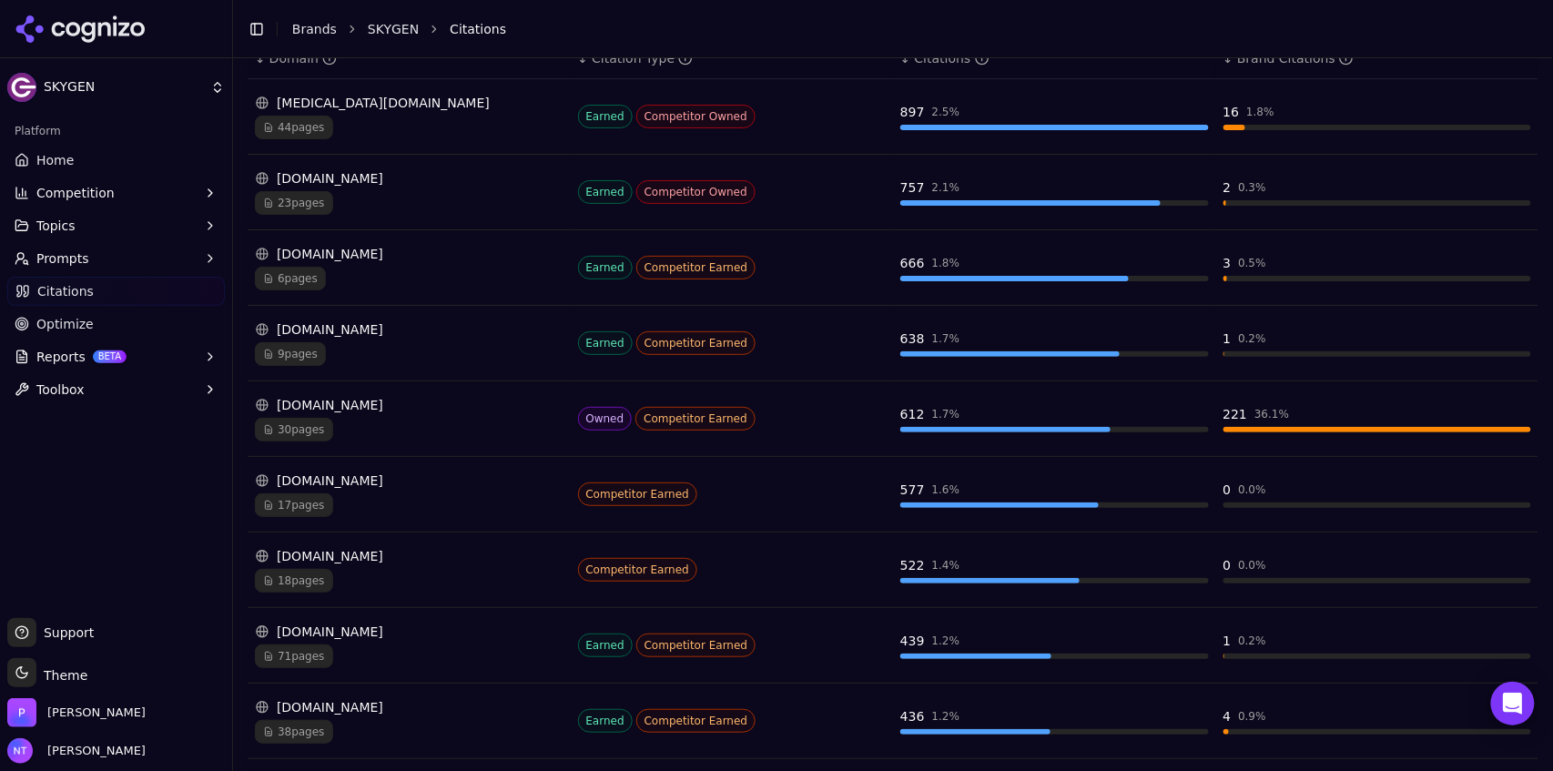
click at [350, 559] on div "myshortlister.com" at bounding box center [409, 556] width 309 height 18
